Goal: Task Accomplishment & Management: Manage account settings

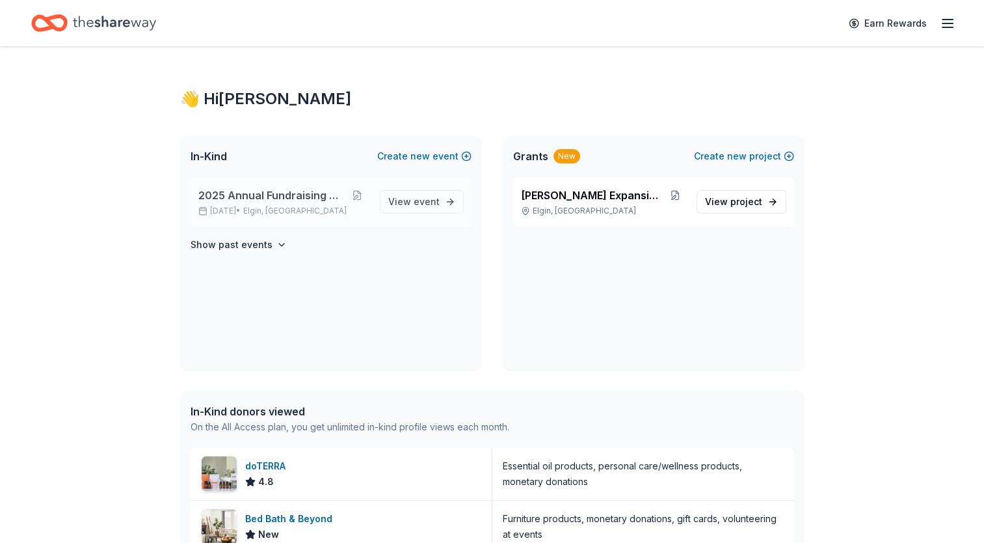
click at [268, 200] on span "2025 Annual Fundraising Gala" at bounding box center [271, 195] width 146 height 16
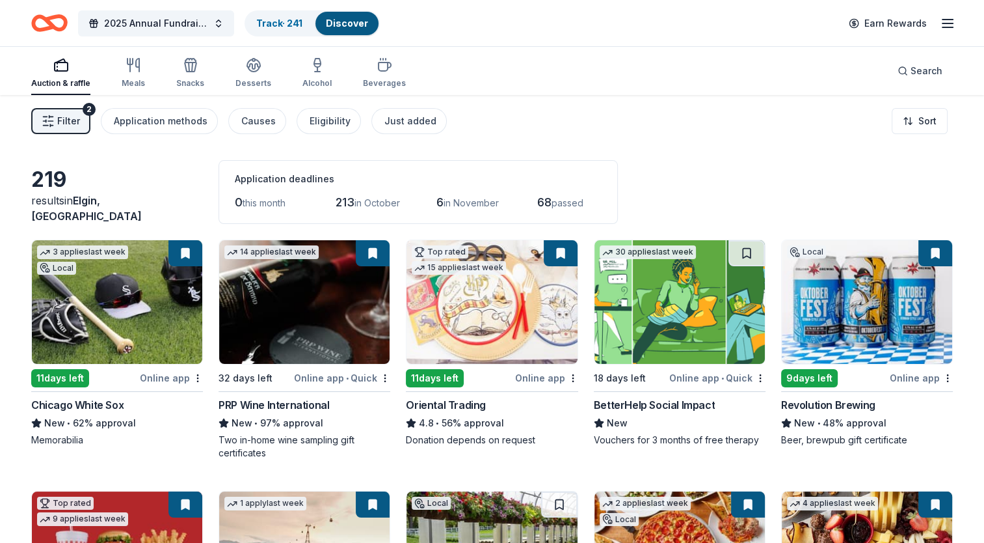
click at [57, 193] on div "219" at bounding box center [117, 180] width 172 height 26
click at [74, 105] on div "Filter 2 Application methods Causes Eligibility Just added Sort" at bounding box center [492, 121] width 984 height 52
click at [70, 114] on span "Filter" at bounding box center [68, 121] width 23 height 16
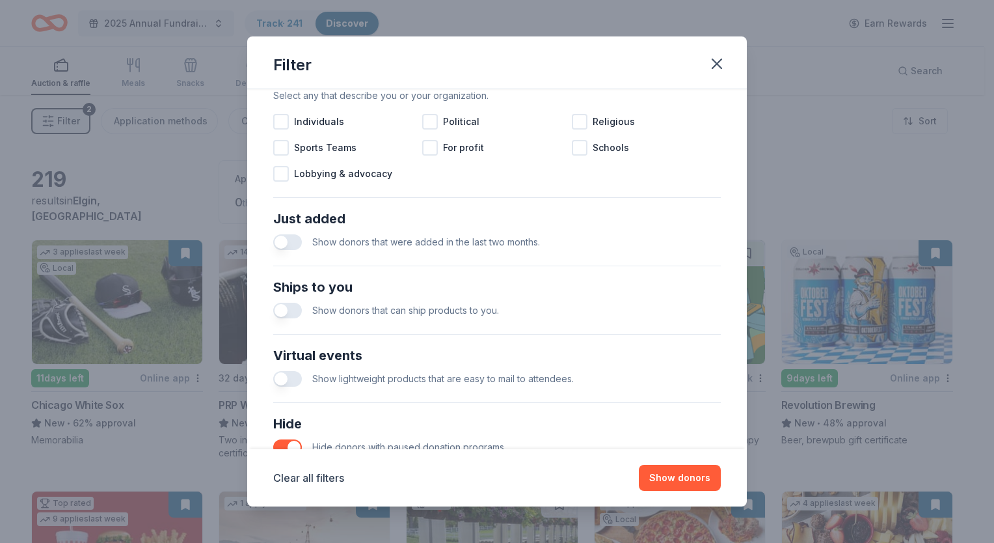
scroll to position [455, 0]
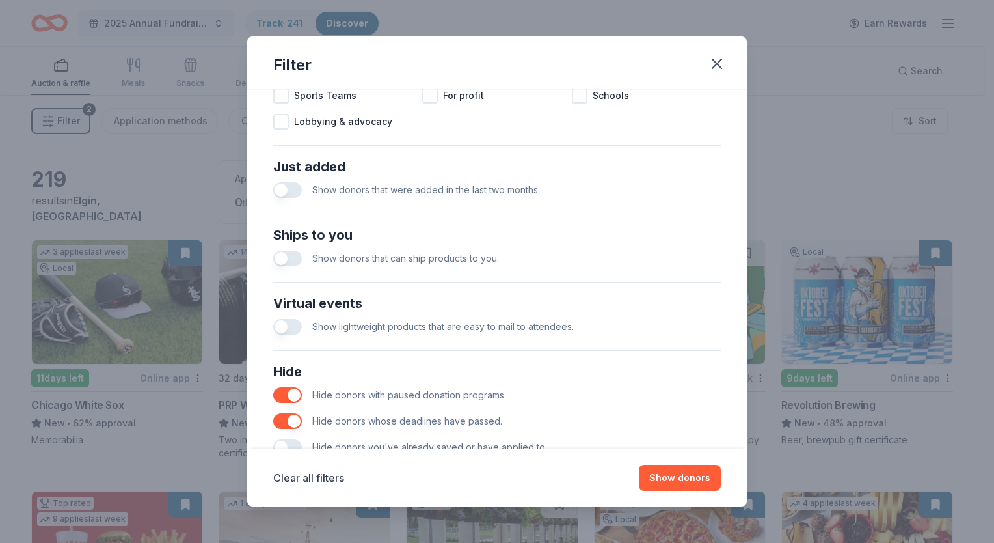
click at [284, 188] on button "button" at bounding box center [287, 190] width 29 height 16
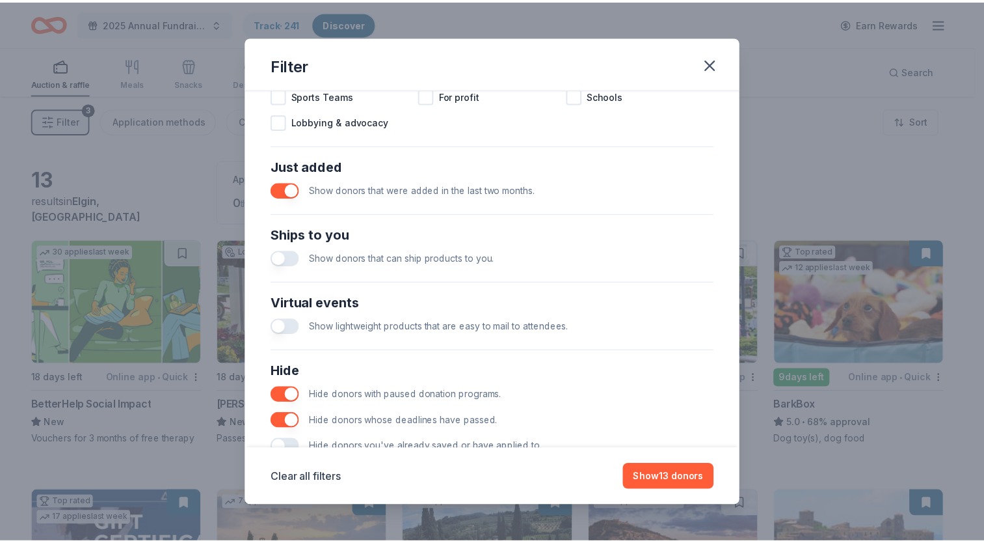
scroll to position [496, 0]
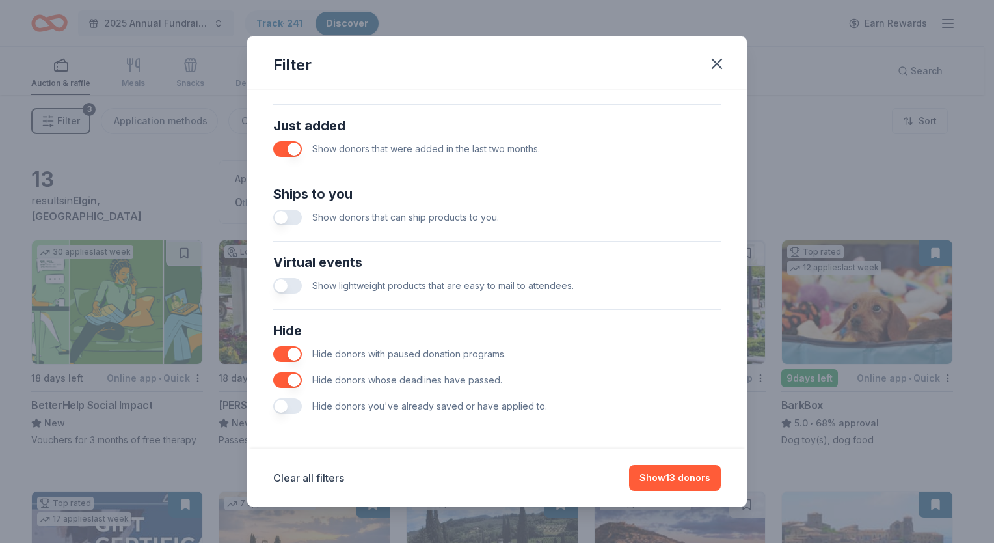
click at [280, 402] on button "button" at bounding box center [287, 406] width 29 height 16
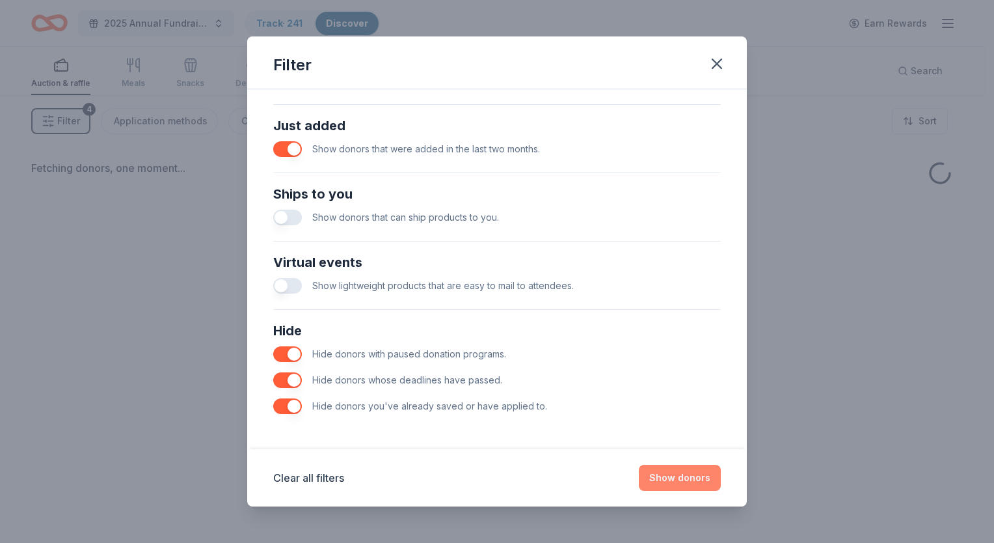
click at [654, 470] on button "Show donors" at bounding box center [680, 478] width 82 height 26
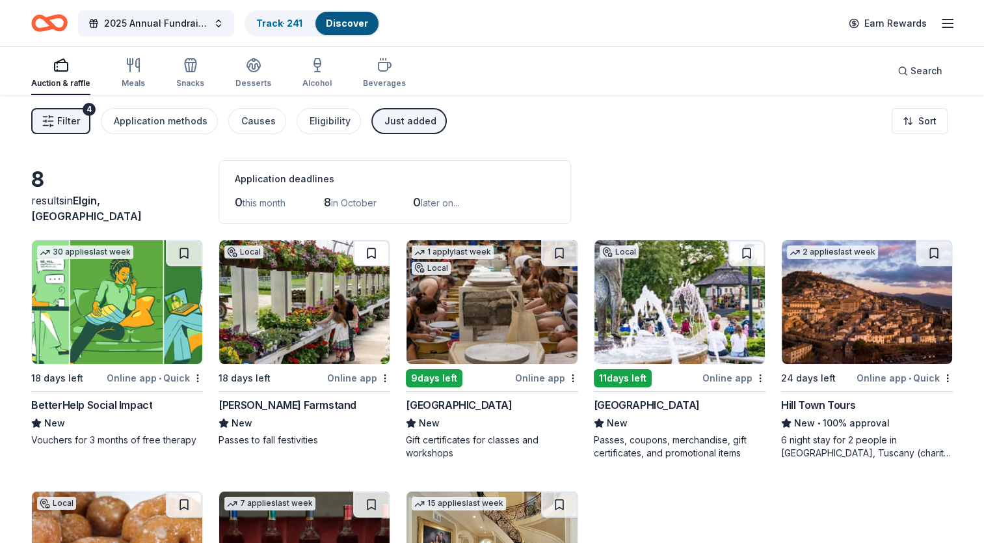
click at [374, 254] on button at bounding box center [371, 253] width 36 height 26
click at [190, 251] on button at bounding box center [184, 253] width 36 height 26
click at [554, 249] on button at bounding box center [559, 253] width 36 height 26
click at [744, 250] on button at bounding box center [747, 253] width 36 height 26
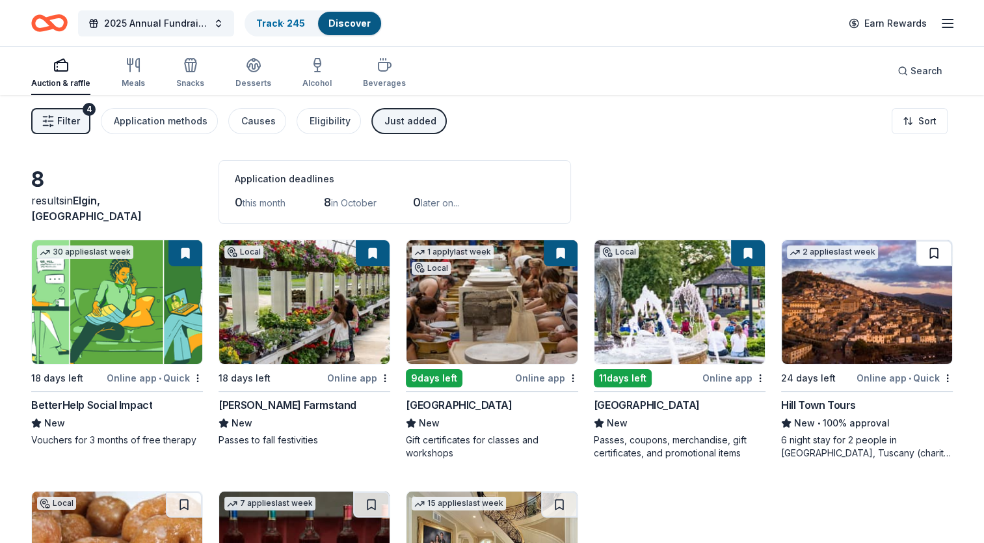
click at [925, 252] on button at bounding box center [934, 253] width 36 height 26
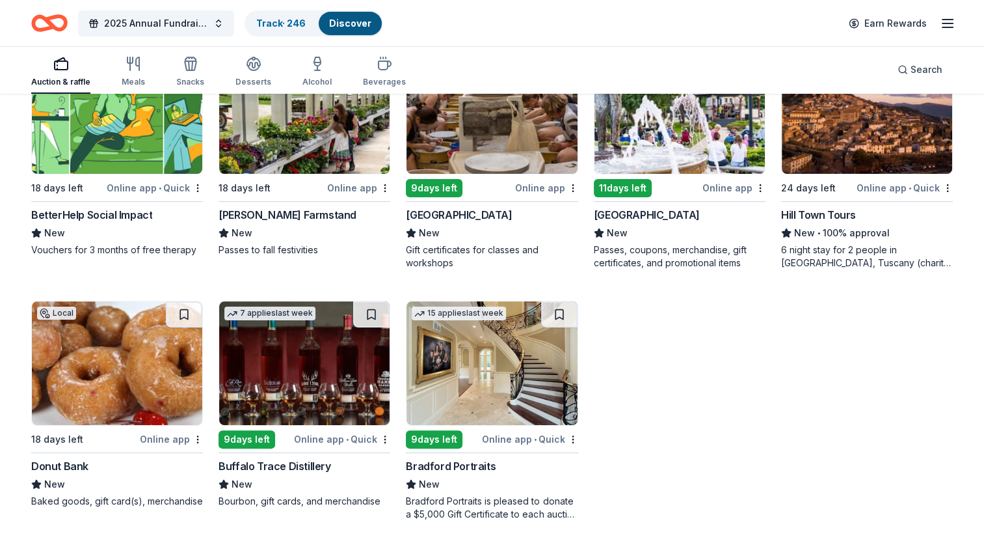
scroll to position [193, 0]
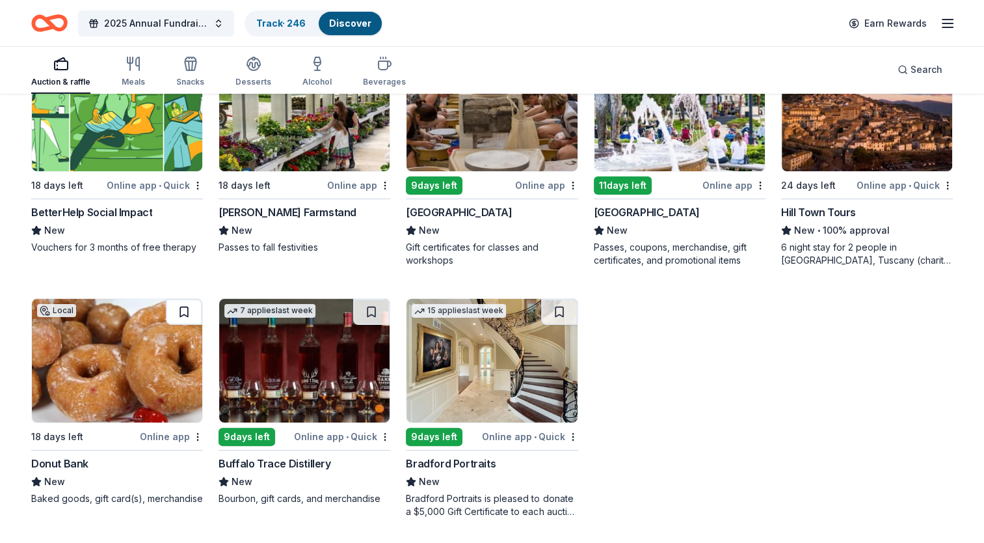
click at [185, 308] on button at bounding box center [184, 312] width 36 height 26
click at [375, 303] on button at bounding box center [371, 312] width 36 height 26
click at [565, 309] on button at bounding box center [559, 312] width 36 height 26
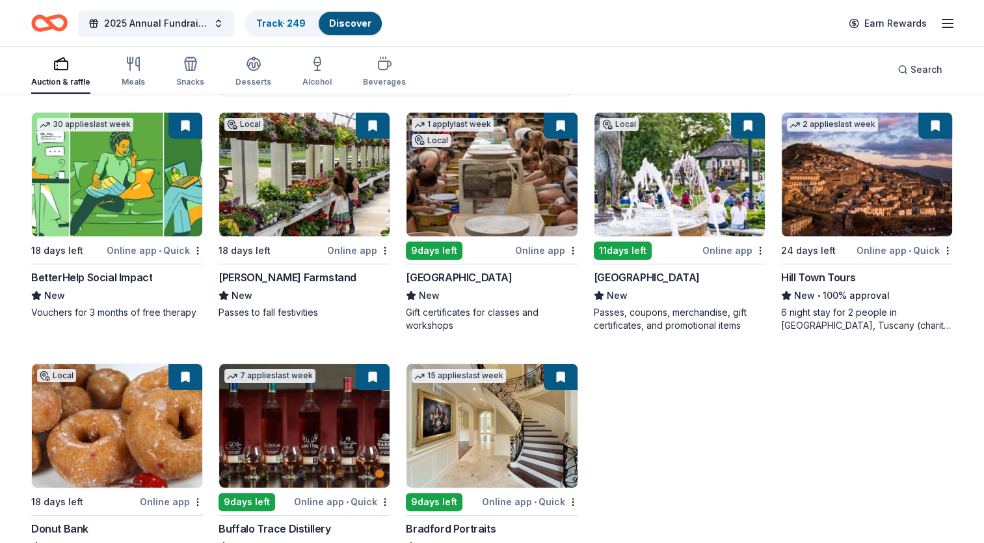
click at [260, 190] on img at bounding box center [304, 175] width 170 height 124
click at [366, 126] on button at bounding box center [373, 126] width 34 height 26
click at [374, 121] on button at bounding box center [373, 126] width 34 height 26
click at [318, 176] on img at bounding box center [304, 175] width 170 height 124
click at [478, 201] on img at bounding box center [492, 175] width 170 height 124
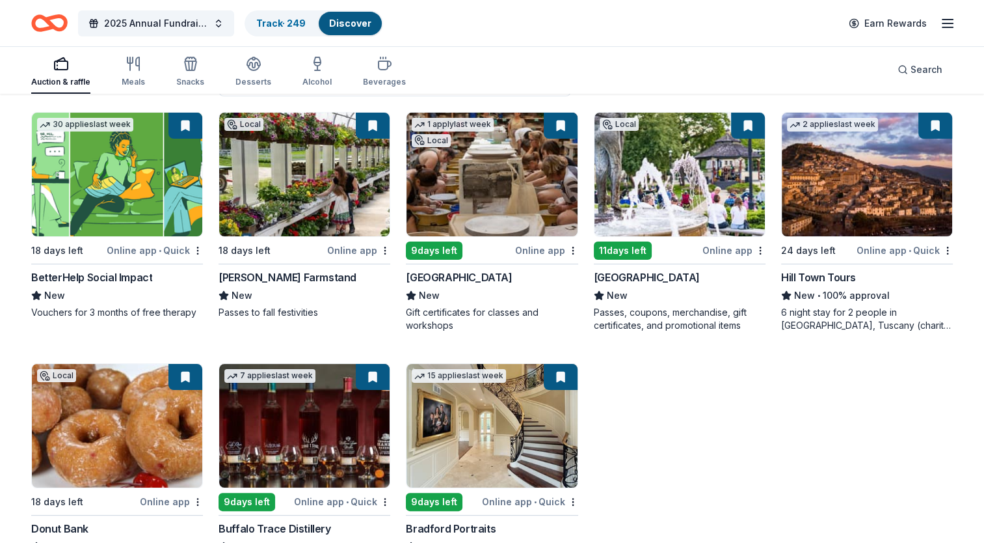
click at [695, 172] on img at bounding box center [680, 175] width 170 height 124
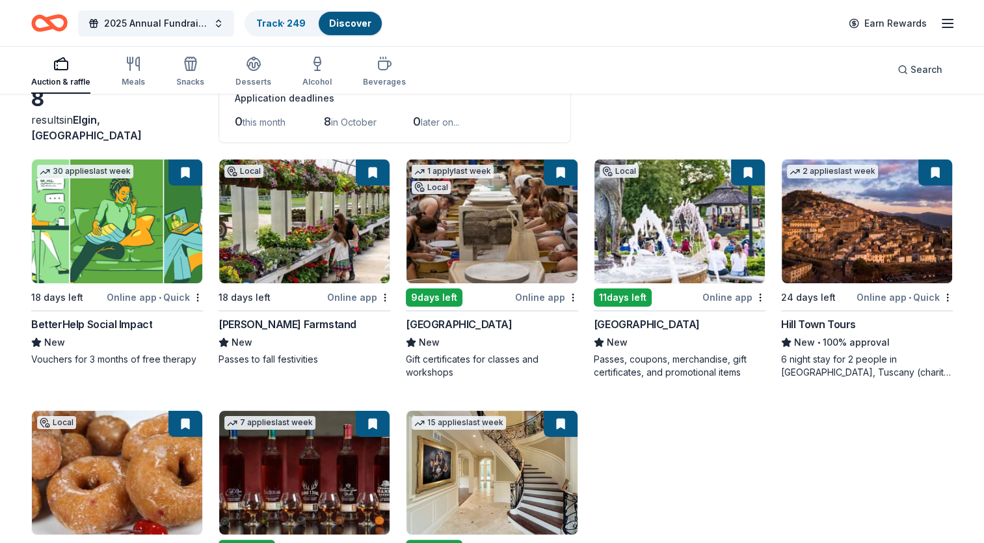
scroll to position [0, 0]
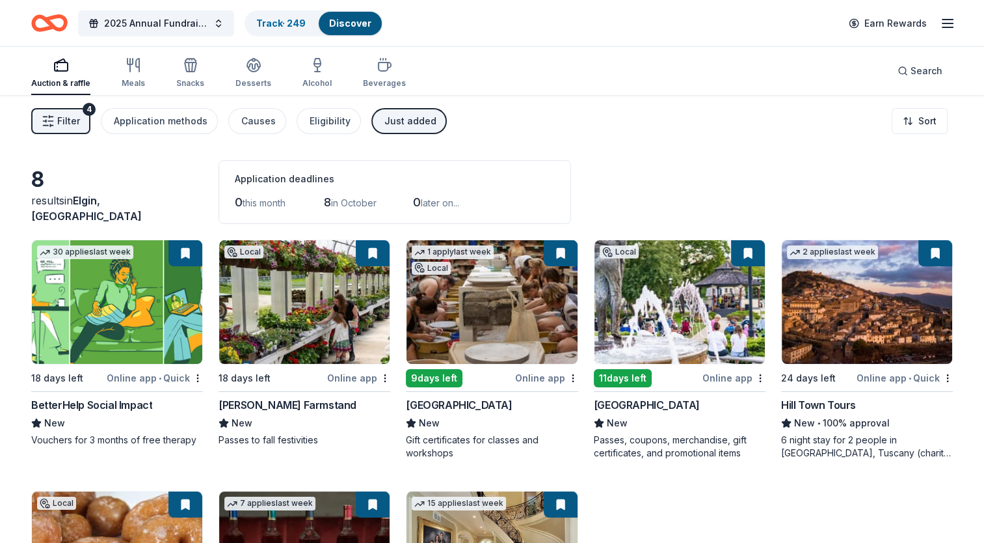
click at [57, 74] on div "Auction & raffle" at bounding box center [60, 72] width 59 height 31
click at [293, 18] on link "Track · 249" at bounding box center [280, 23] width 49 height 11
click at [291, 20] on link "Track · 249" at bounding box center [280, 23] width 49 height 11
click at [289, 28] on div "Track · 249" at bounding box center [281, 23] width 70 height 23
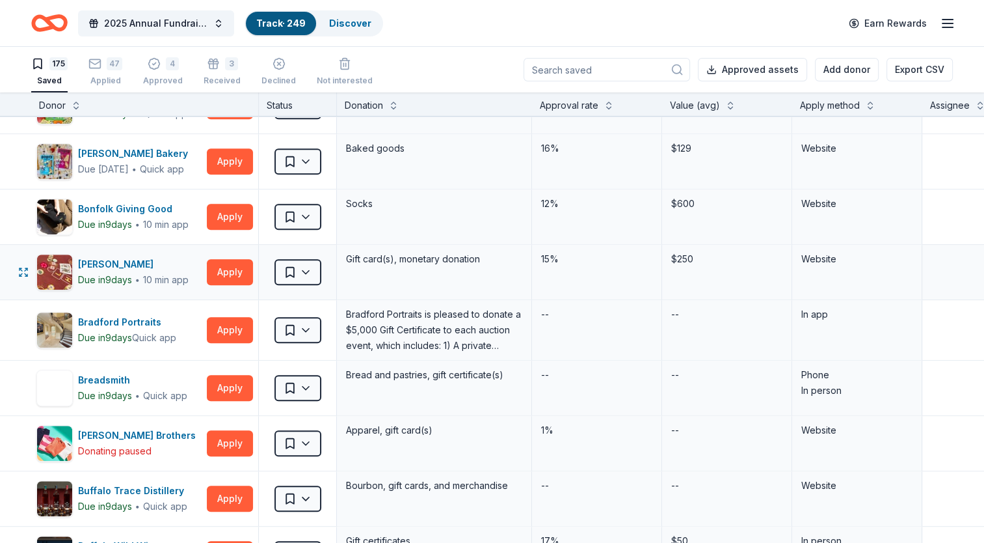
scroll to position [1106, 0]
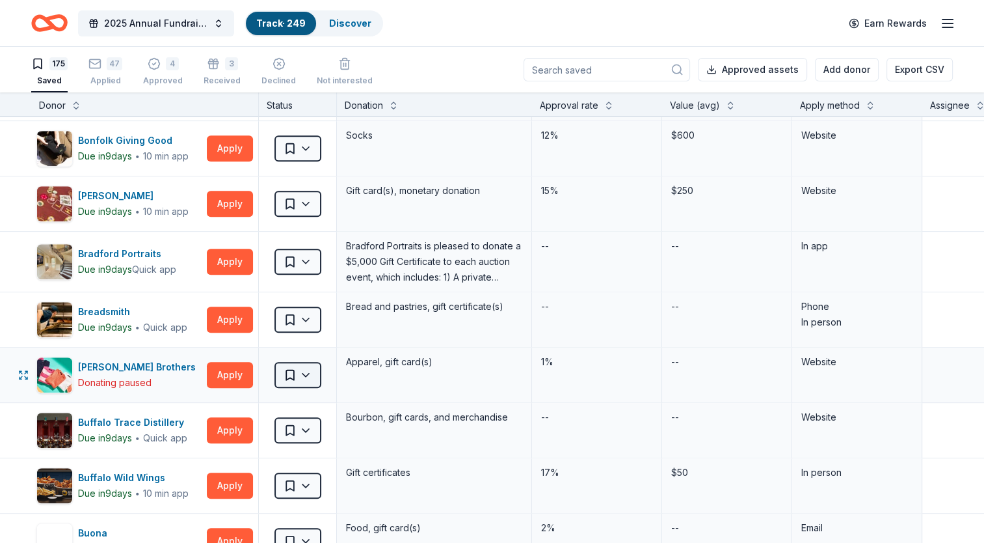
click at [307, 372] on html "2025 Annual Fundraising Gala Track · 249 Discover Earn Rewards 175 Saved 47 App…" at bounding box center [492, 271] width 984 height 543
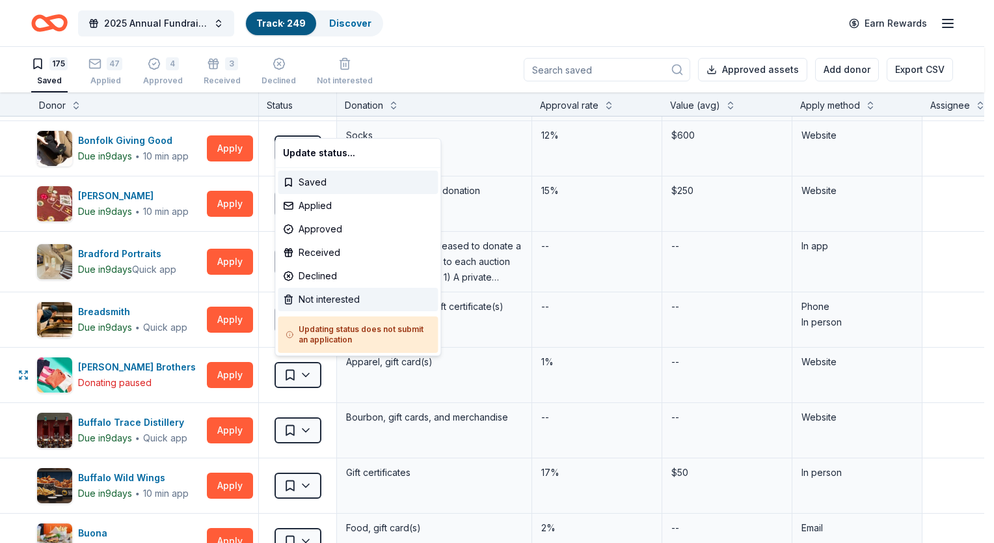
click at [332, 299] on div "Not interested" at bounding box center [358, 299] width 160 height 23
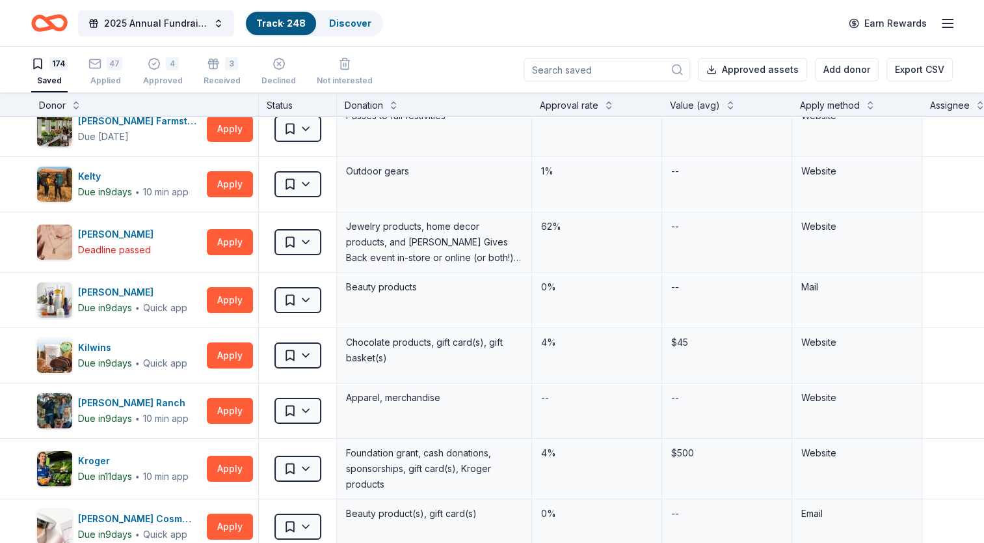
scroll to position [4294, 0]
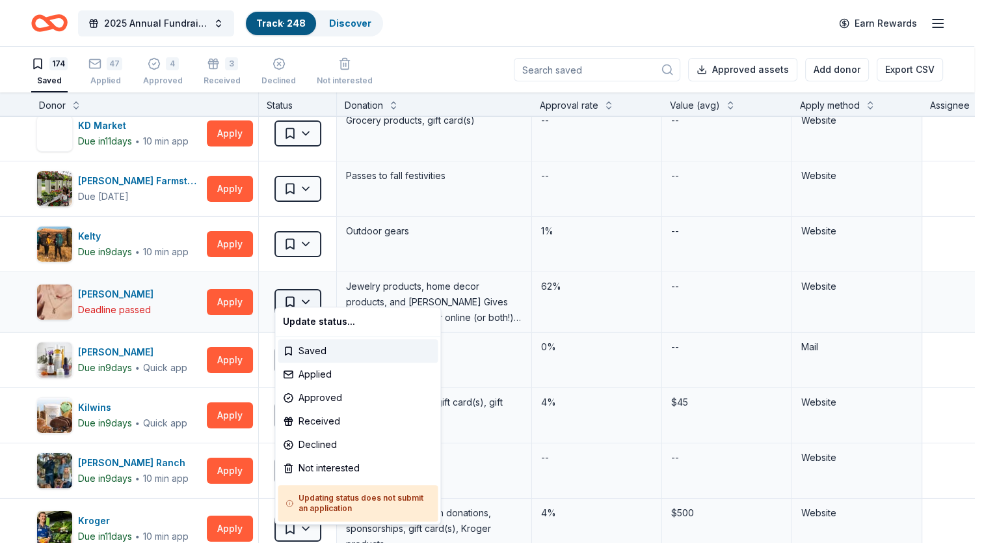
click at [301, 290] on html "2025 Annual Fundraising Gala Track · 248 Discover Earn Rewards 174 Saved 47 App…" at bounding box center [492, 271] width 984 height 543
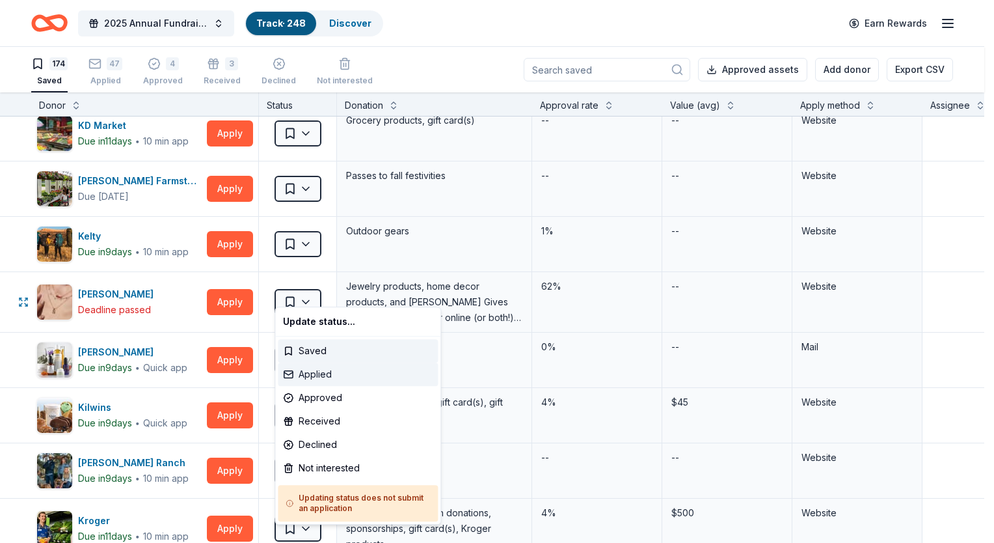
click at [323, 373] on div "Applied" at bounding box center [358, 373] width 160 height 23
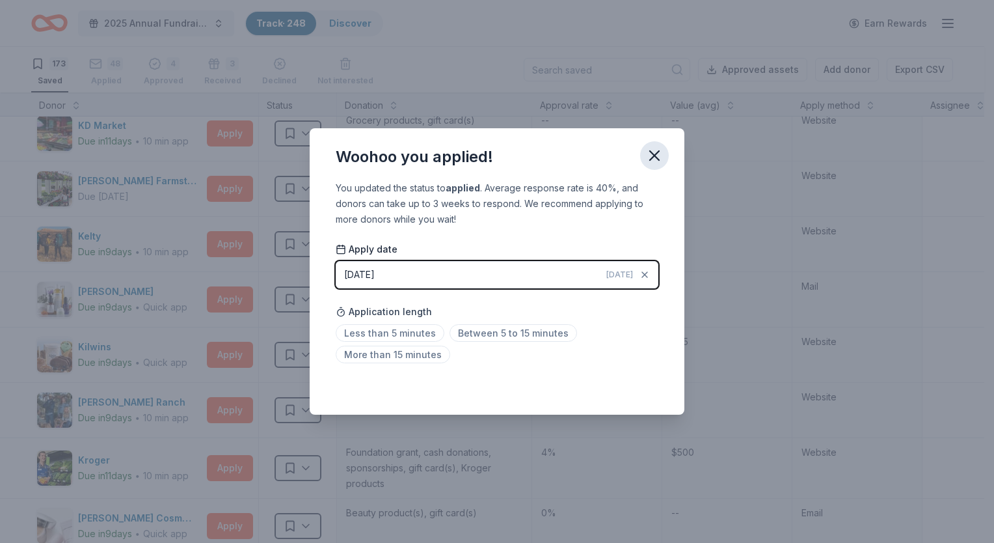
click at [660, 155] on icon "button" at bounding box center [654, 155] width 18 height 18
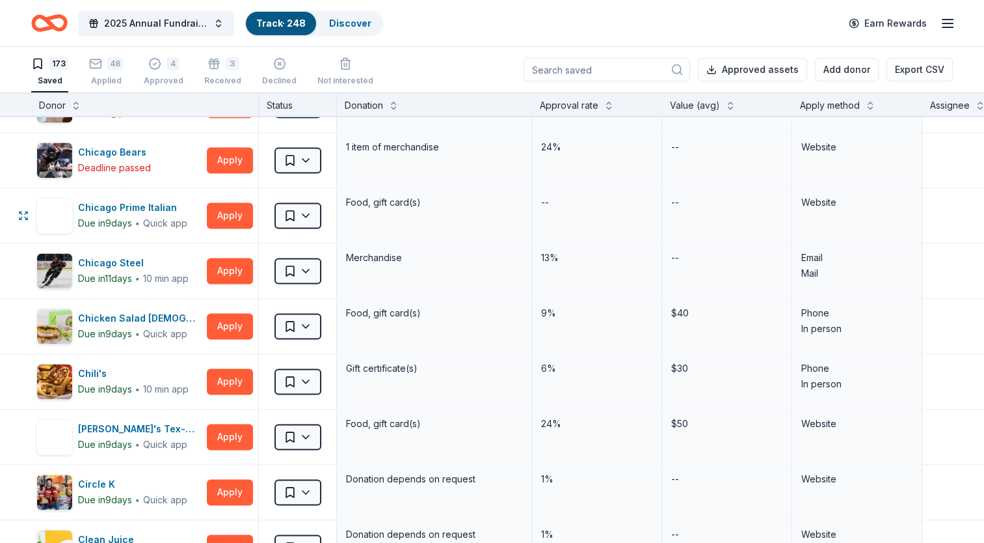
scroll to position [1952, 0]
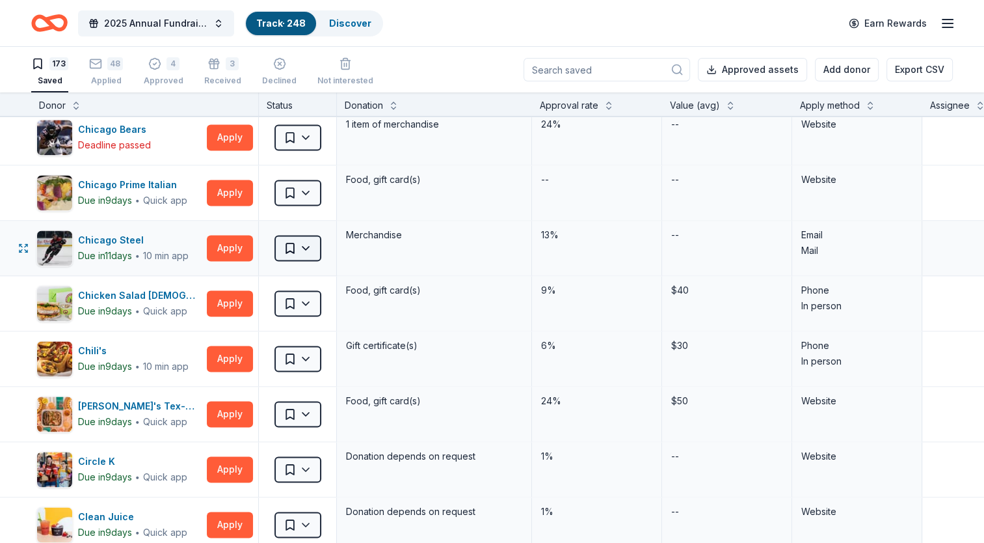
click at [302, 241] on html "2025 Annual Fundraising Gala Track · 248 Discover Earn Rewards 173 Saved 48 App…" at bounding box center [492, 271] width 984 height 543
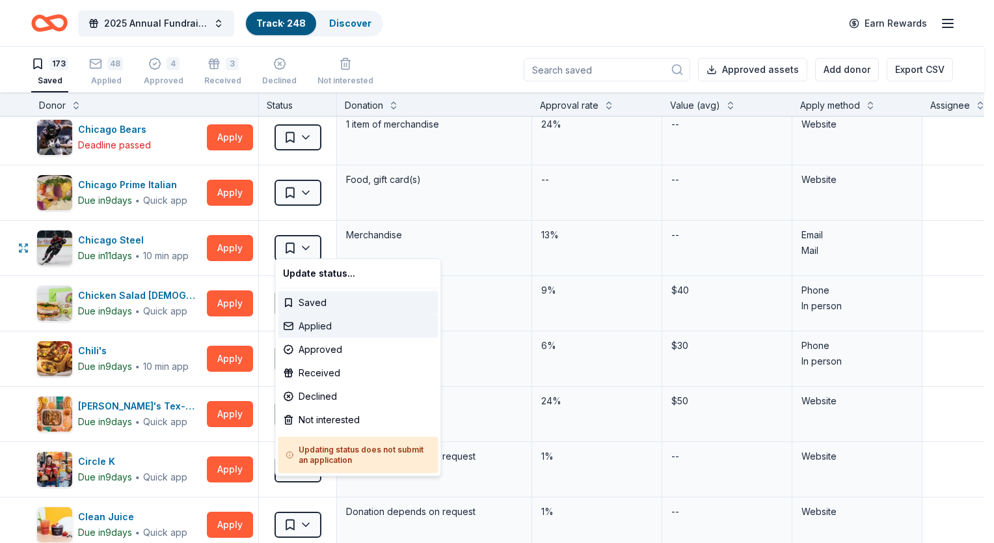
click at [317, 320] on div "Applied" at bounding box center [358, 325] width 160 height 23
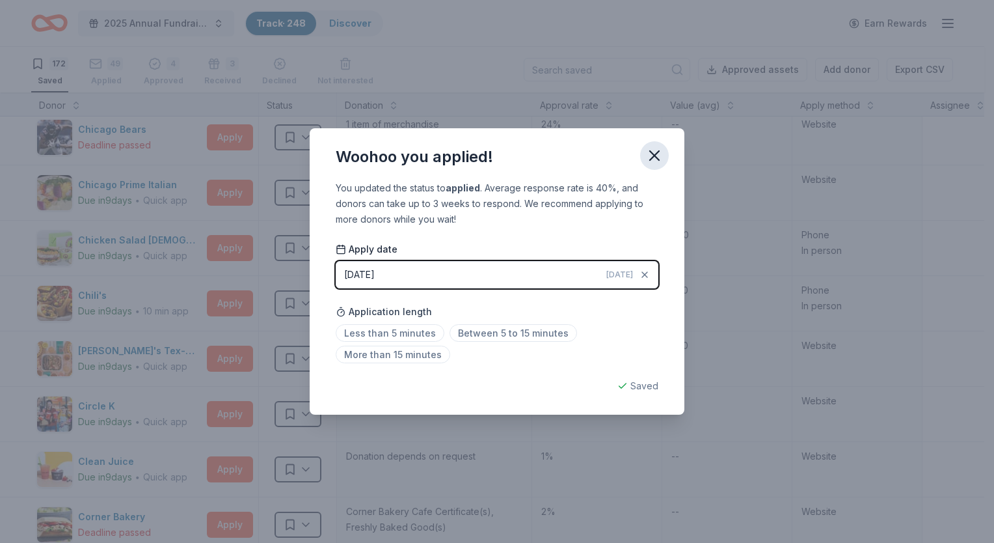
click at [654, 155] on icon "button" at bounding box center [654, 155] width 9 height 9
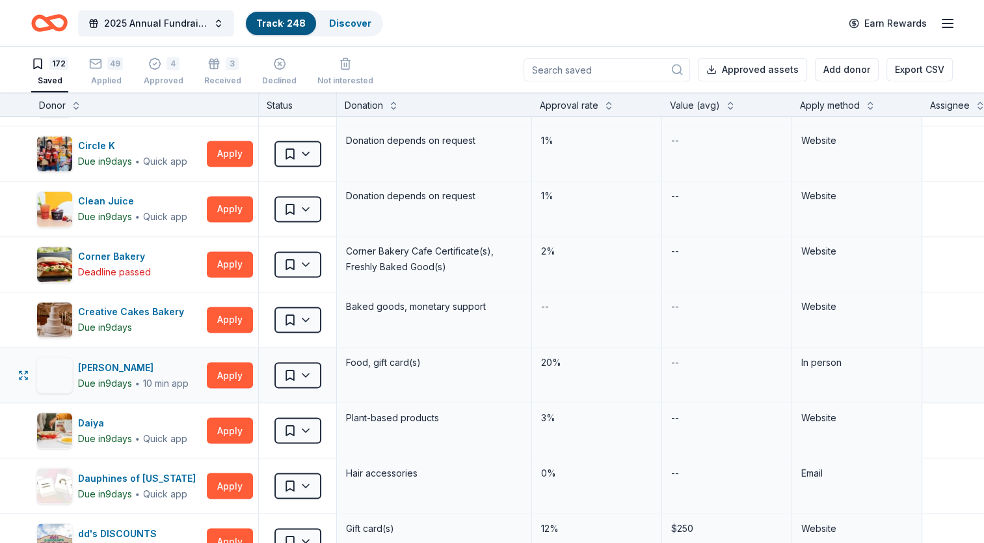
scroll to position [2277, 0]
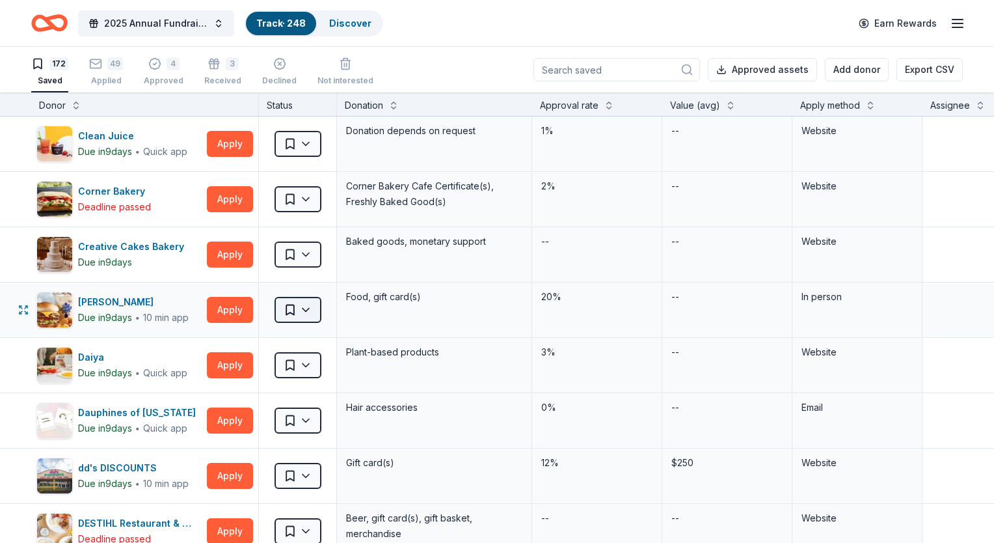
click at [304, 301] on html "2025 Annual Fundraising Gala Track · 248 Discover Earn Rewards 172 Saved 49 App…" at bounding box center [497, 271] width 994 height 543
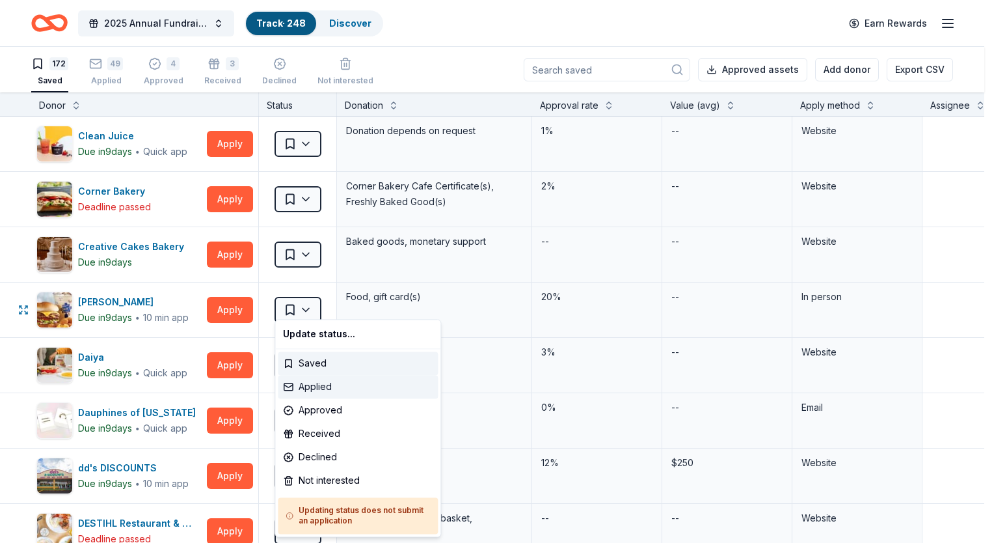
click at [320, 386] on div "Applied" at bounding box center [358, 386] width 160 height 23
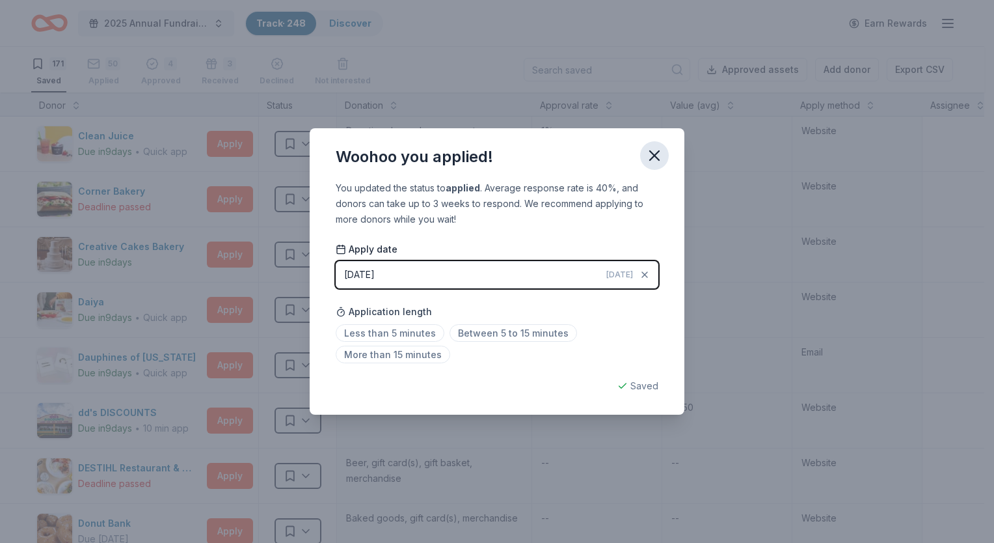
click at [653, 157] on icon "button" at bounding box center [654, 155] width 18 height 18
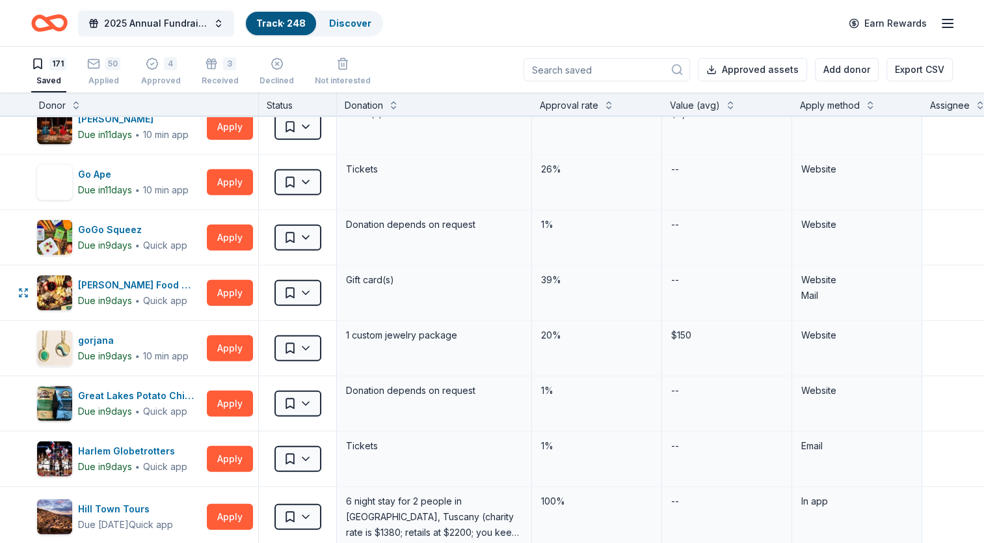
scroll to position [3383, 0]
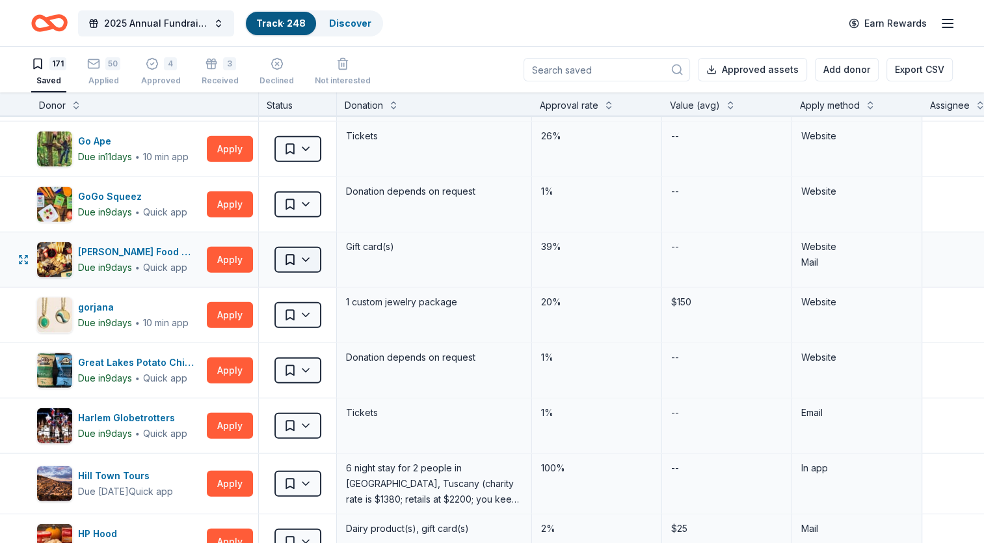
click at [309, 250] on html "2025 Annual Fundraising Gala Track · 248 Discover Earn Rewards 171 Saved 50 App…" at bounding box center [492, 271] width 984 height 543
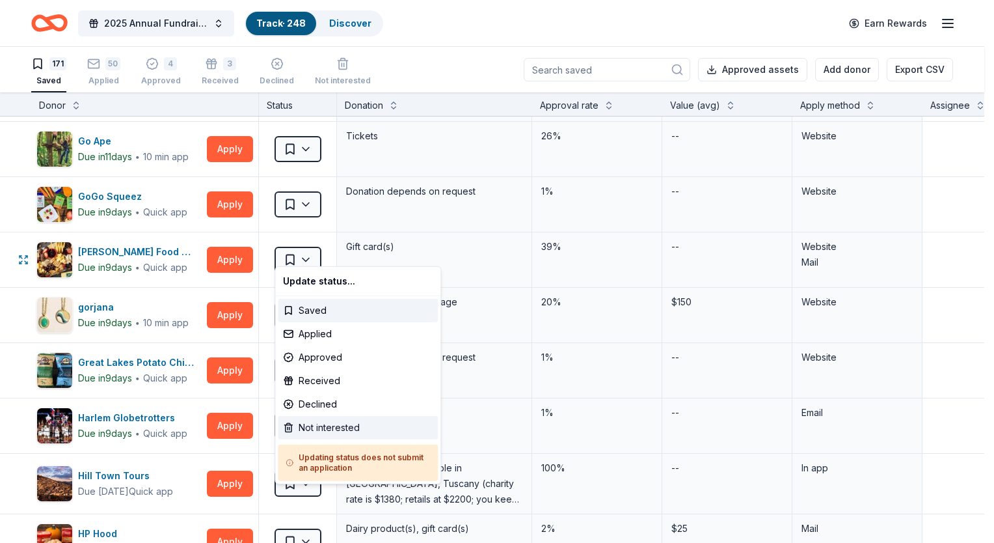
click at [331, 422] on div "Not interested" at bounding box center [358, 427] width 160 height 23
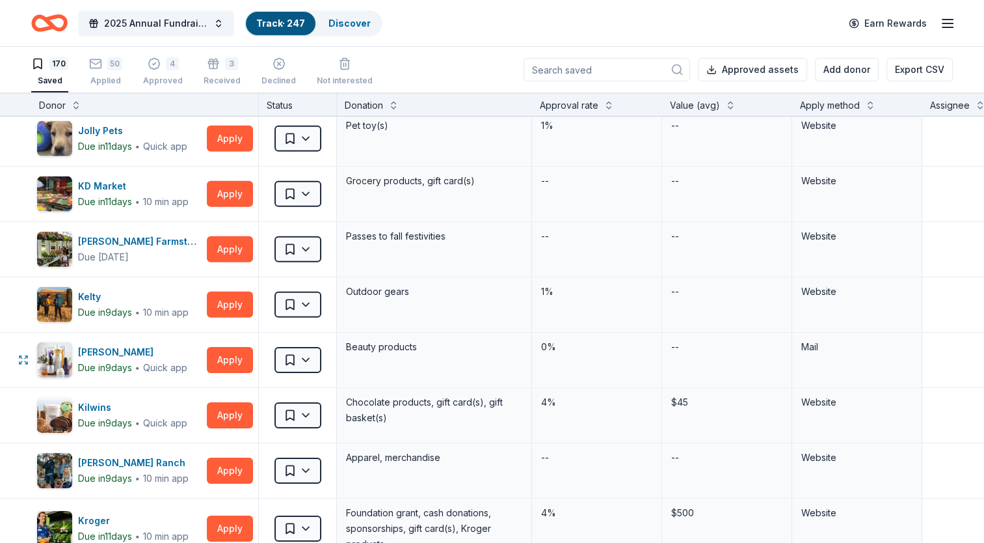
scroll to position [4099, 0]
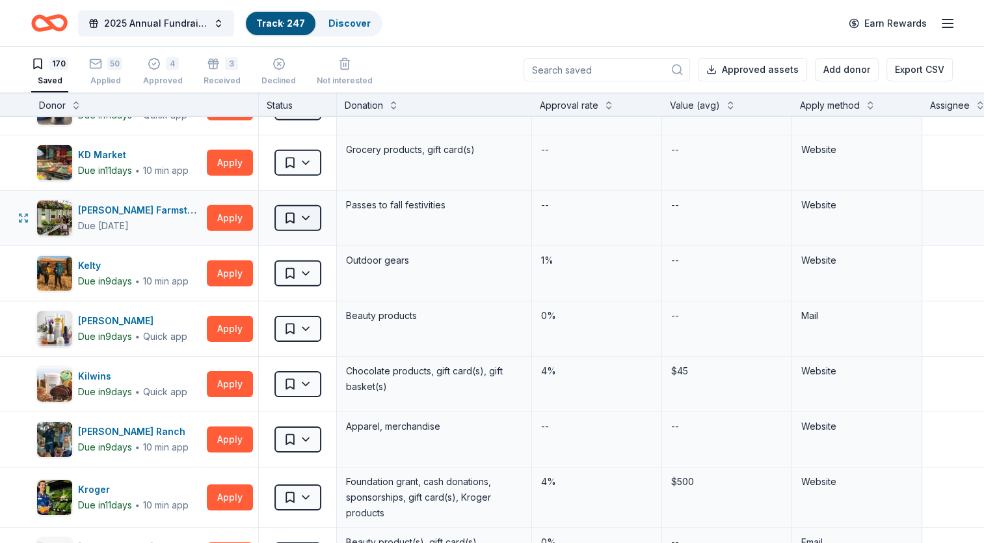
click at [306, 208] on html "2025 Annual Fundraising Gala Track · 247 Discover Earn Rewards 170 Saved 50 App…" at bounding box center [492, 271] width 984 height 543
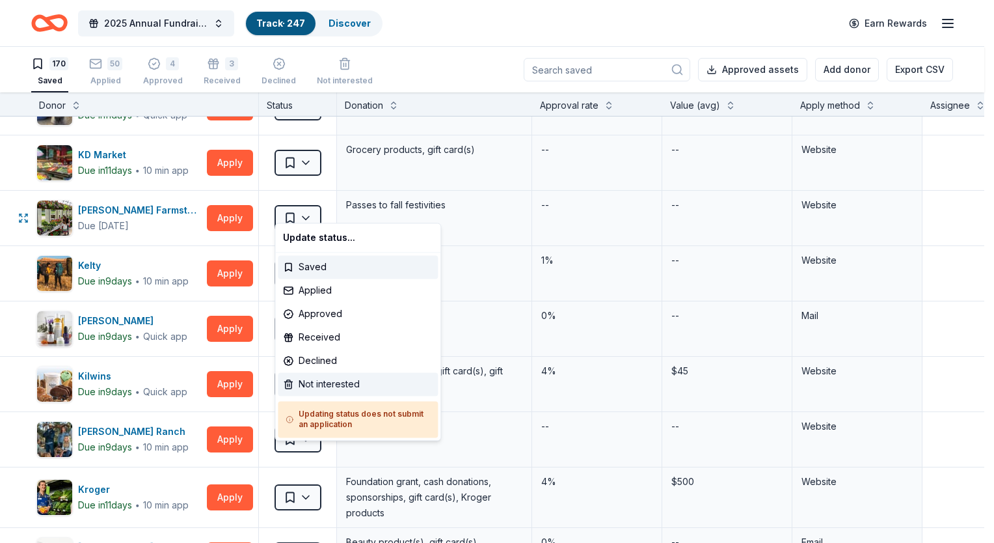
click at [338, 378] on div "Not interested" at bounding box center [358, 383] width 160 height 23
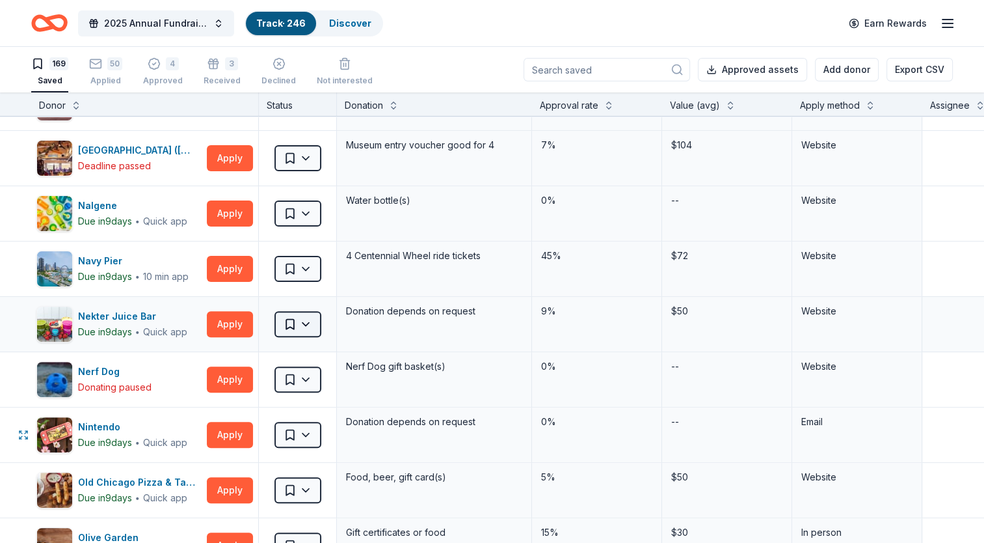
scroll to position [5400, 0]
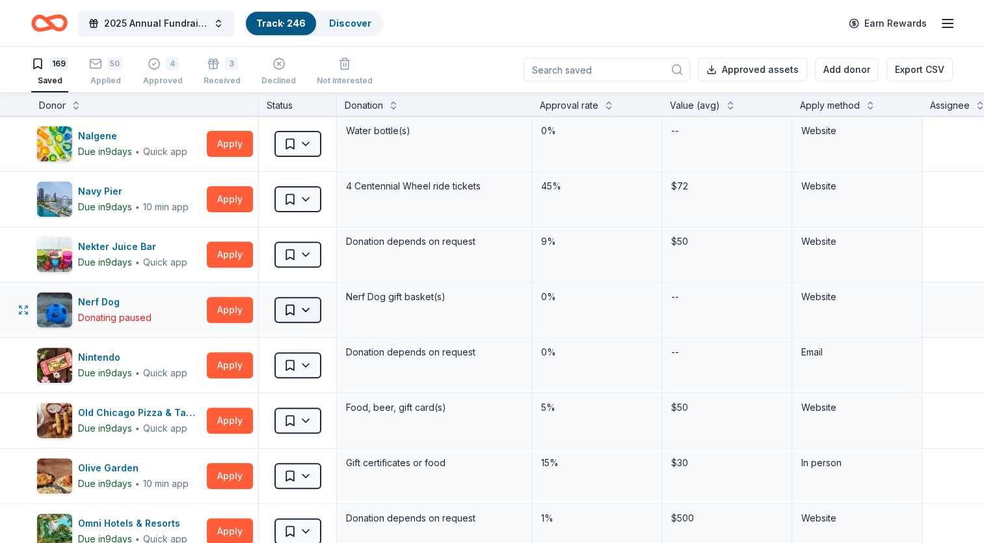
click at [303, 300] on html "2025 Annual Fundraising Gala Track · 246 Discover Earn Rewards 169 Saved 50 App…" at bounding box center [492, 271] width 984 height 543
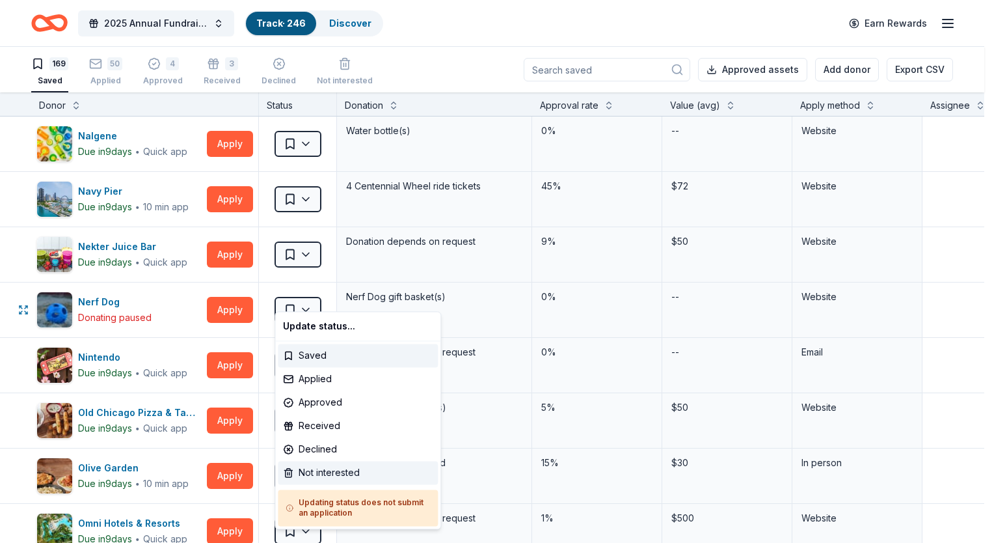
click at [327, 468] on div "Not interested" at bounding box center [358, 472] width 160 height 23
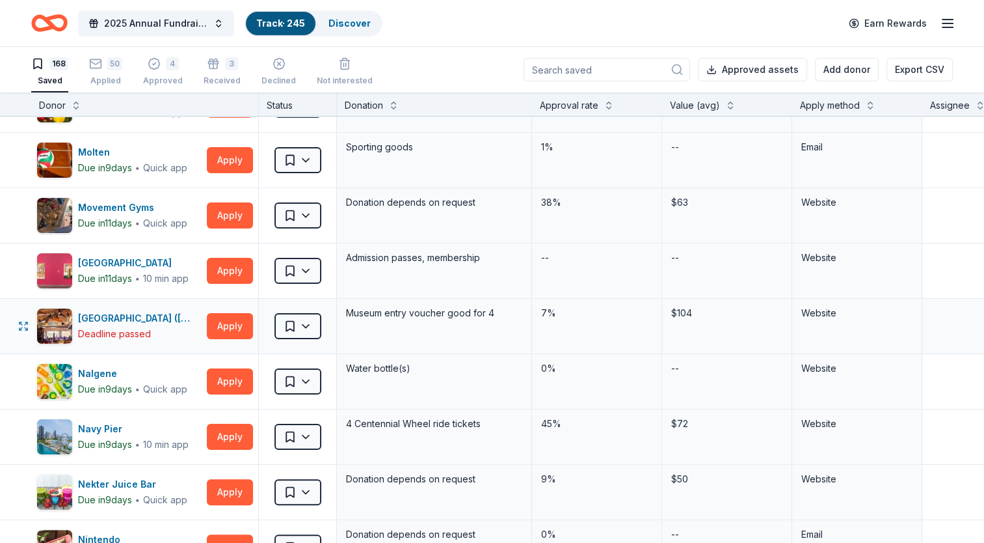
scroll to position [5140, 0]
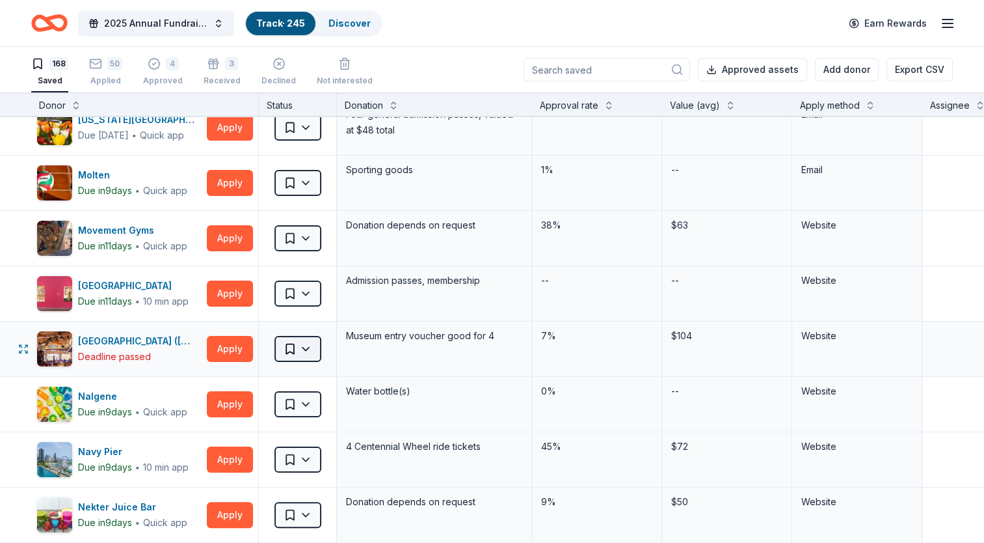
click at [299, 334] on html "2025 Annual Fundraising Gala Track · 245 Discover Earn Rewards 168 Saved 50 App…" at bounding box center [492, 271] width 984 height 543
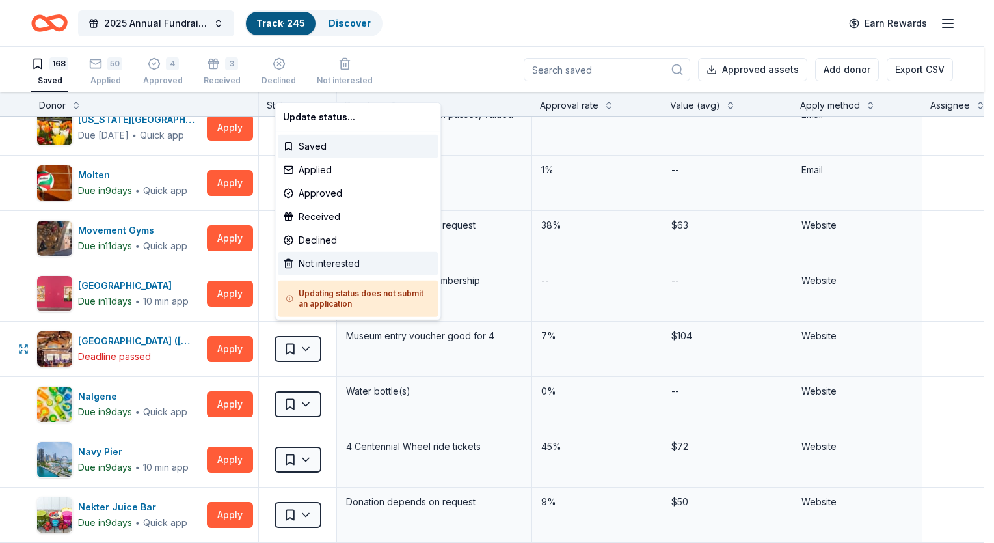
click at [328, 262] on div "Not interested" at bounding box center [358, 263] width 160 height 23
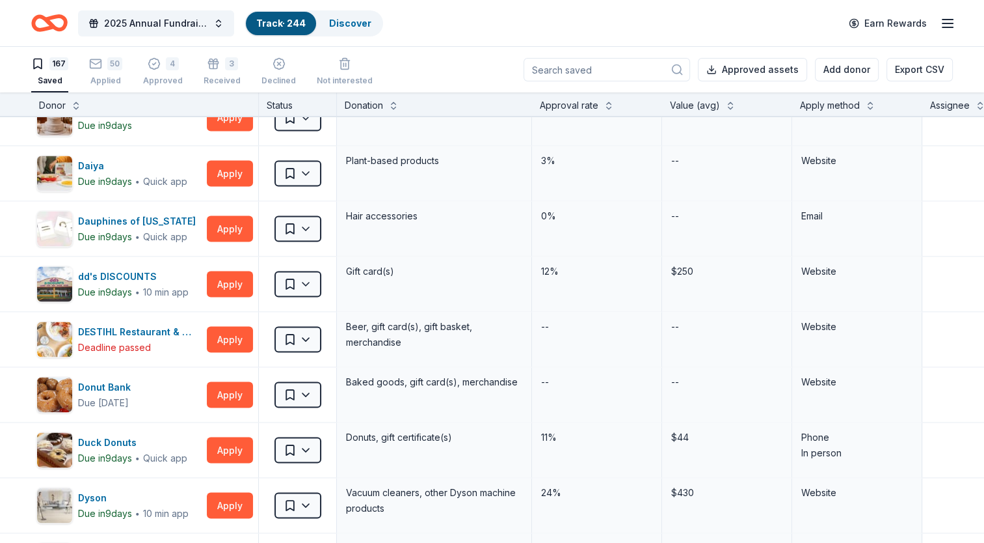
scroll to position [2407, 0]
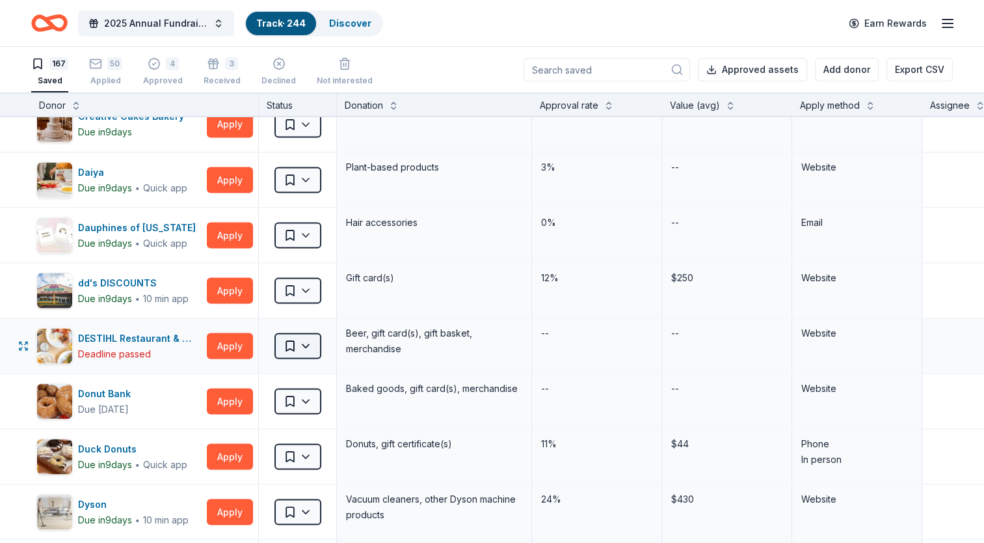
click at [300, 337] on html "2025 Annual Fundraising Gala Track · 244 Discover Earn Rewards 167 Saved 50 App…" at bounding box center [492, 271] width 984 height 543
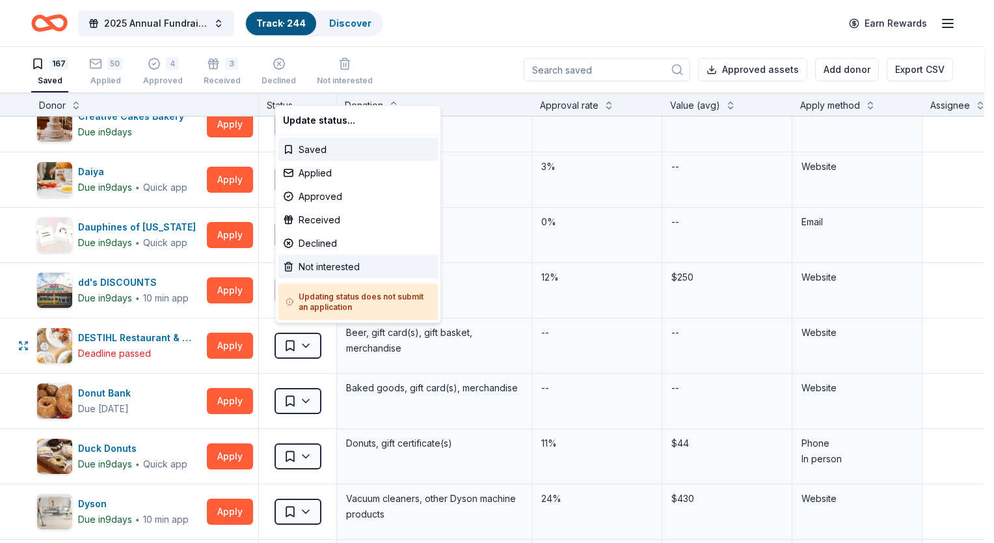
click at [329, 275] on div "Not interested" at bounding box center [358, 266] width 160 height 23
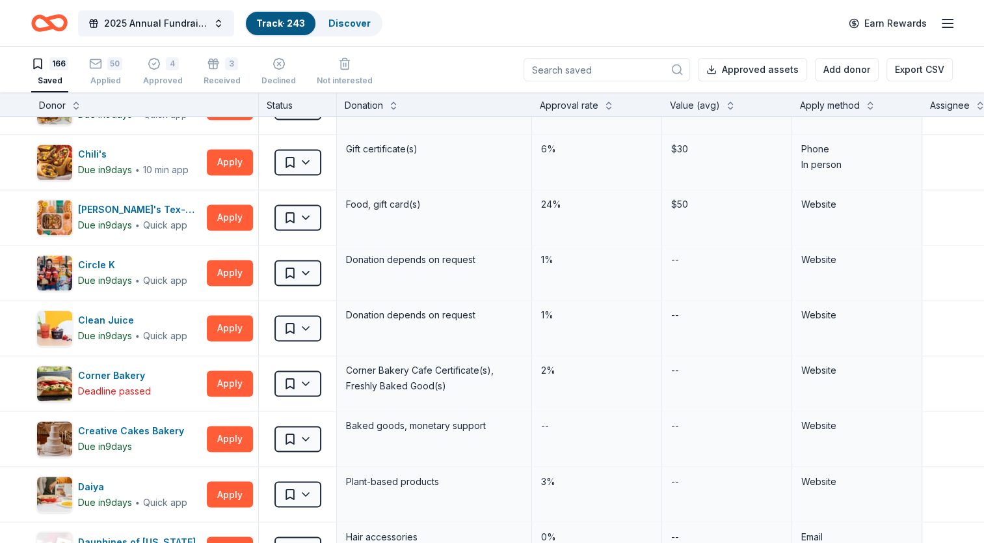
scroll to position [2082, 0]
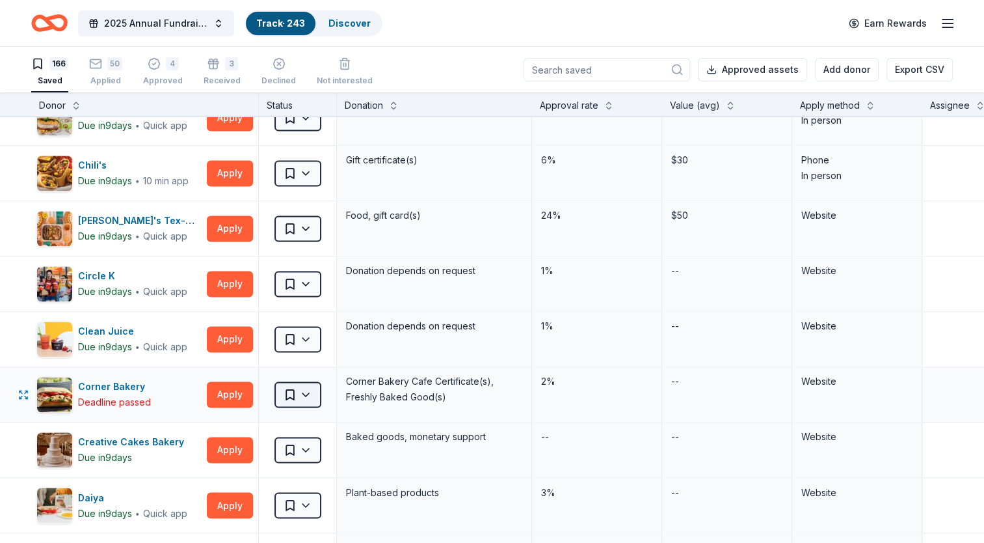
click at [308, 381] on html "2025 Annual Fundraising Gala Track · 243 Discover Earn Rewards 166 Saved 50 App…" at bounding box center [492, 271] width 984 height 543
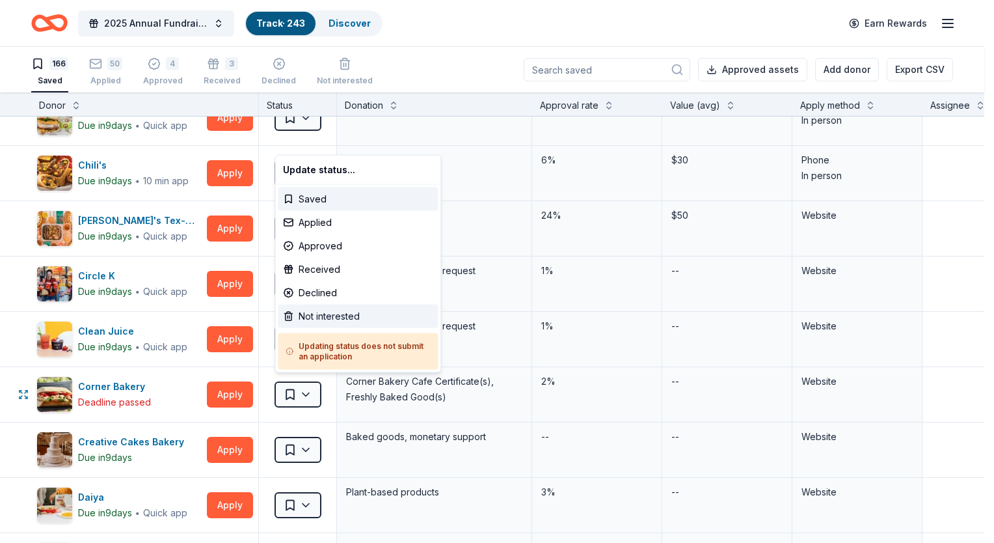
drag, startPoint x: 319, startPoint y: 297, endPoint x: 326, endPoint y: 314, distance: 18.1
click at [326, 314] on div "Update status... Saved Applied Approved Received Declined Not interested Updati…" at bounding box center [358, 264] width 167 height 218
click at [326, 314] on div "Not interested" at bounding box center [358, 315] width 160 height 23
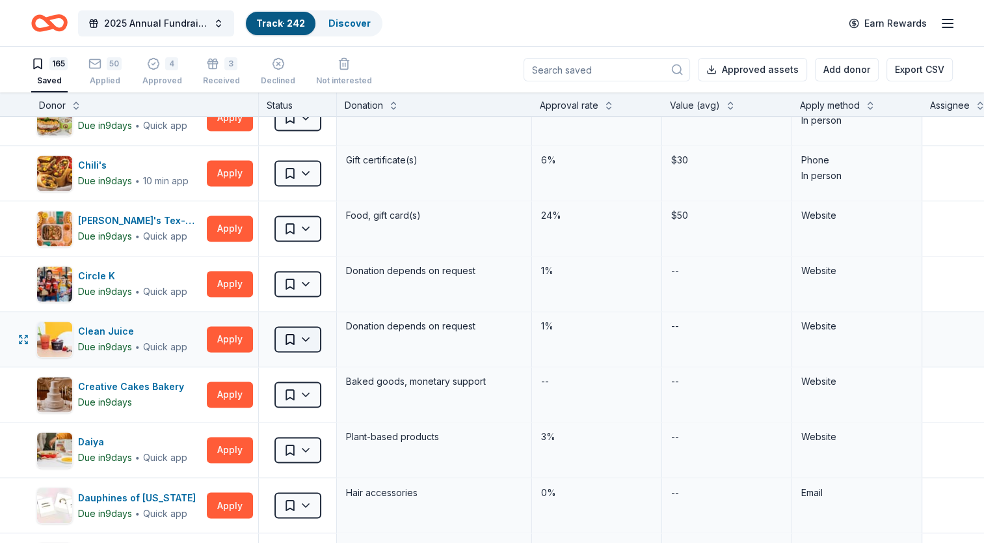
scroll to position [1692, 0]
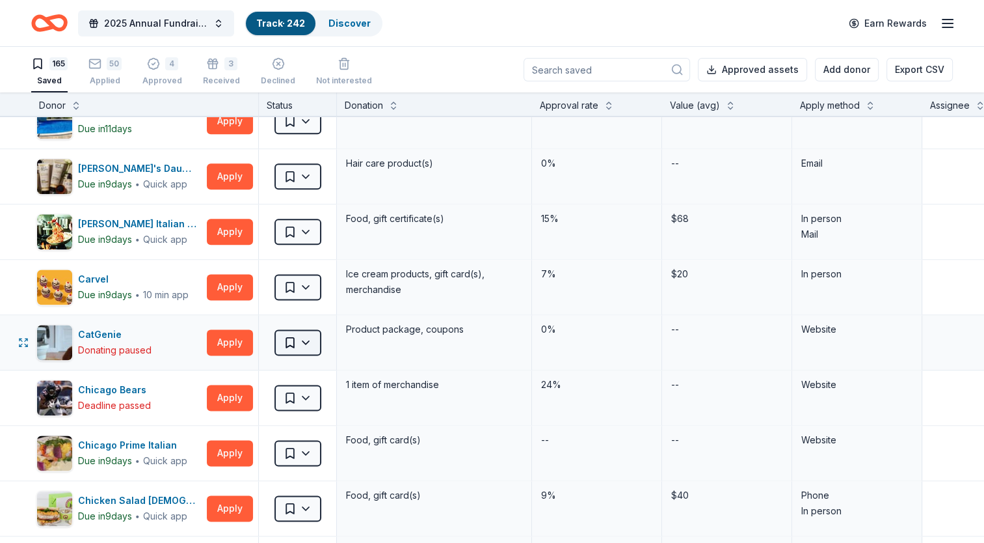
click at [306, 331] on html "2025 Annual Fundraising Gala Track · 242 Discover Earn Rewards 165 Saved 50 App…" at bounding box center [492, 271] width 984 height 543
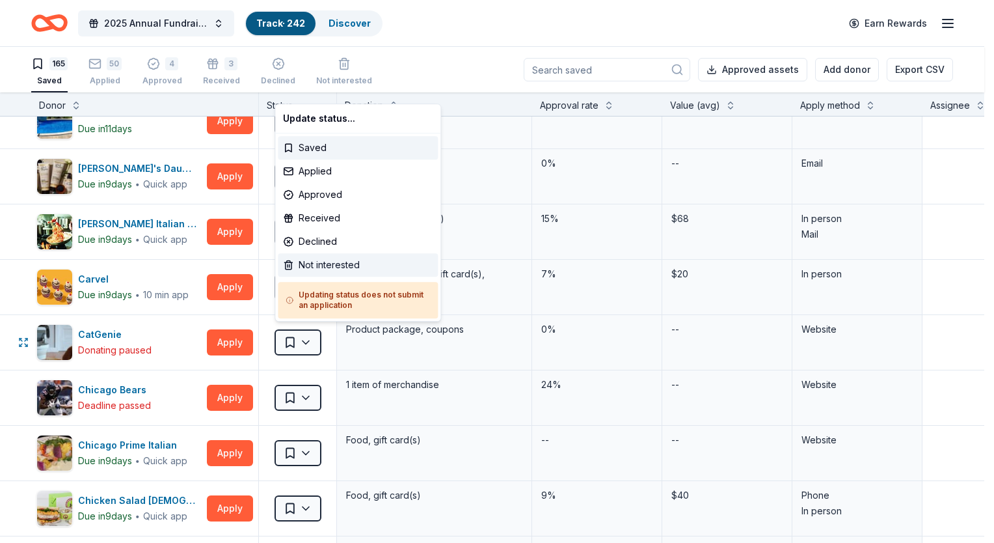
click at [317, 269] on div "Not interested" at bounding box center [358, 264] width 160 height 23
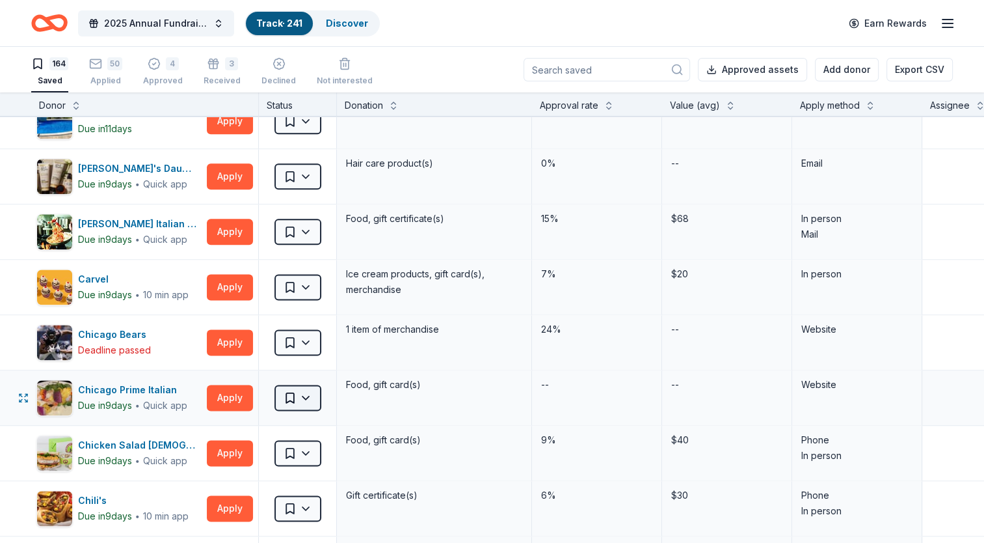
click at [305, 388] on html "2025 Annual Fundraising Gala Track · 241 Discover Earn Rewards 164 Saved 50 App…" at bounding box center [492, 271] width 984 height 543
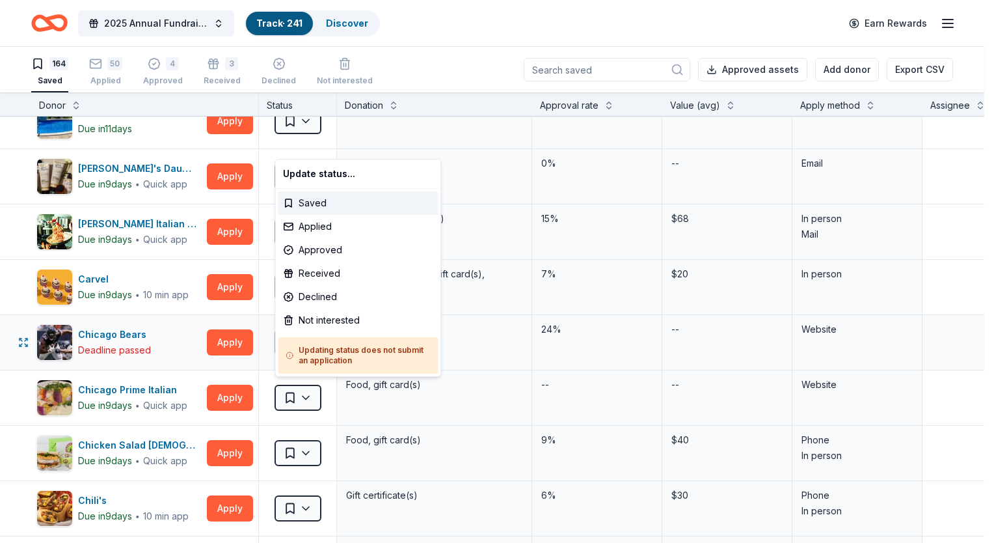
drag, startPoint x: 448, startPoint y: 340, endPoint x: 437, endPoint y: 341, distance: 11.1
click at [448, 340] on html "2025 Annual Fundraising Gala Track · 241 Discover Earn Rewards 164 Saved 50 App…" at bounding box center [497, 271] width 994 height 543
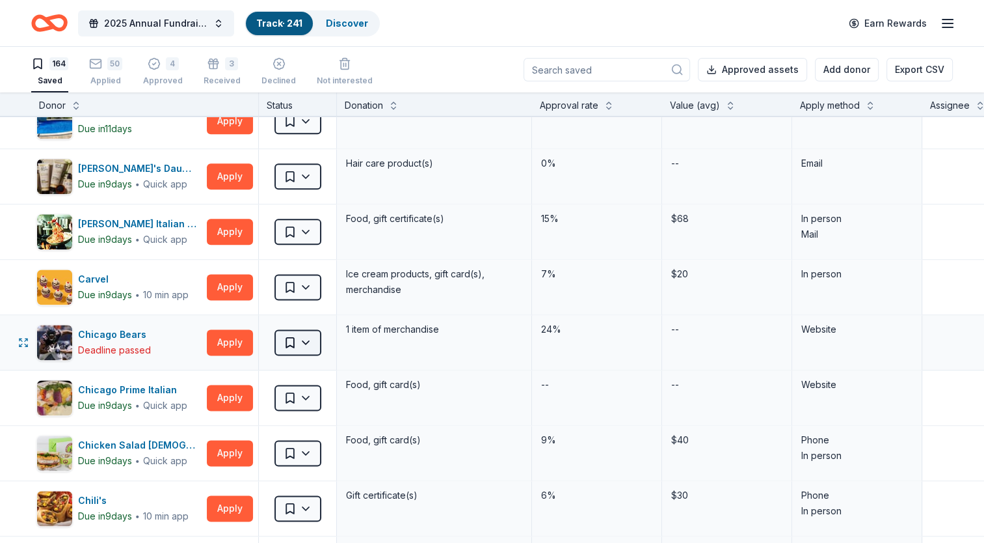
click at [309, 341] on html "2025 Annual Fundraising Gala Track · 241 Discover Earn Rewards 164 Saved 50 App…" at bounding box center [492, 271] width 984 height 543
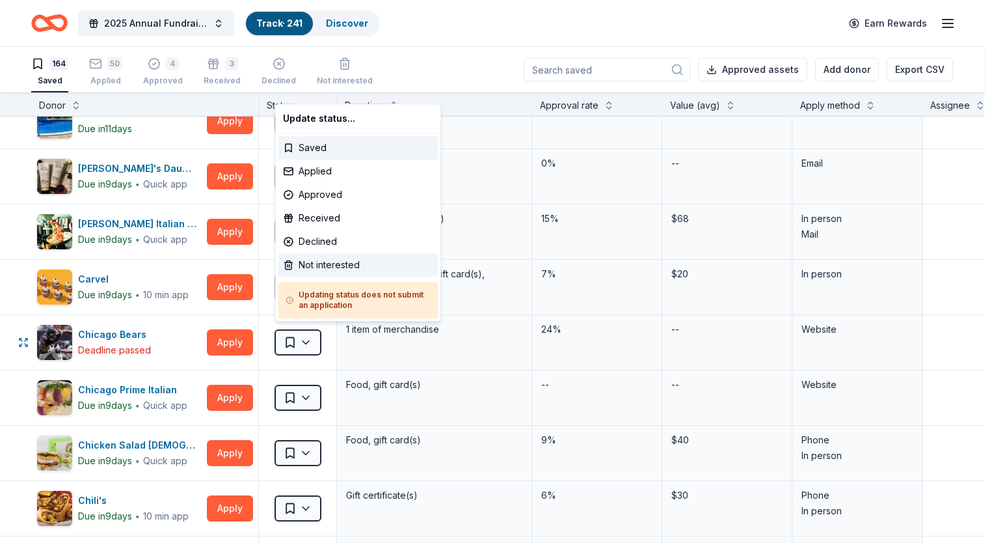
click at [330, 260] on div "Not interested" at bounding box center [358, 264] width 160 height 23
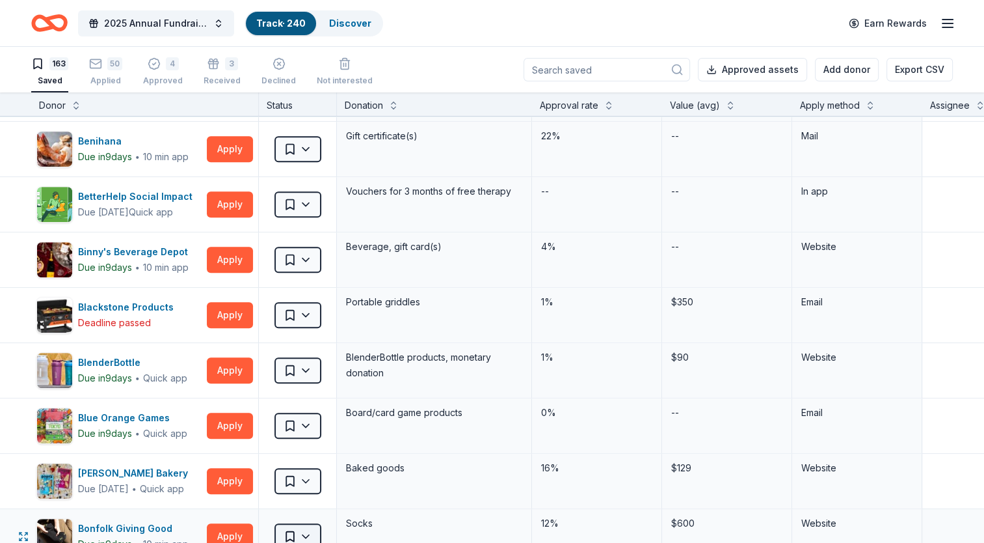
scroll to position [716, 0]
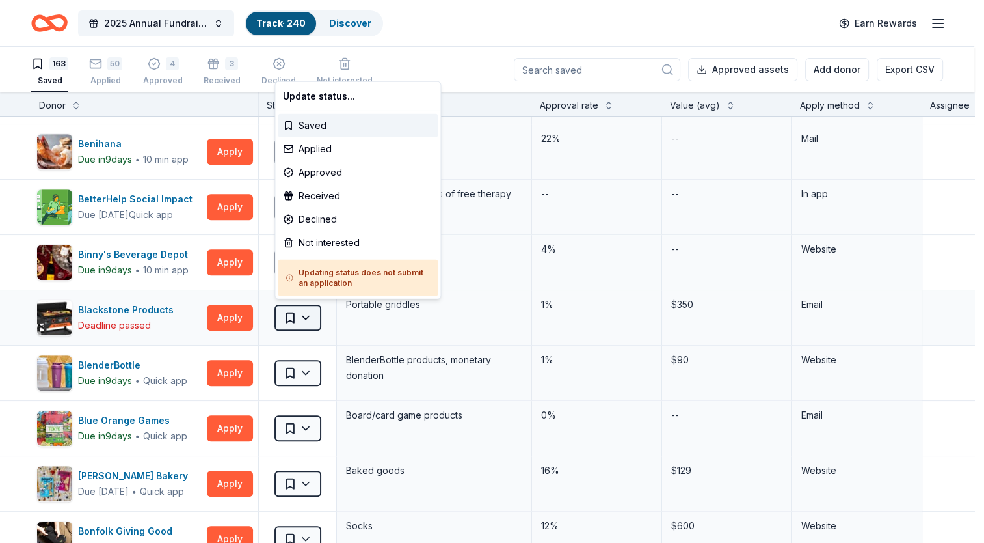
click at [307, 314] on html "2025 Annual Fundraising Gala Track · 240 Discover Earn Rewards 163 Saved 50 App…" at bounding box center [492, 271] width 984 height 543
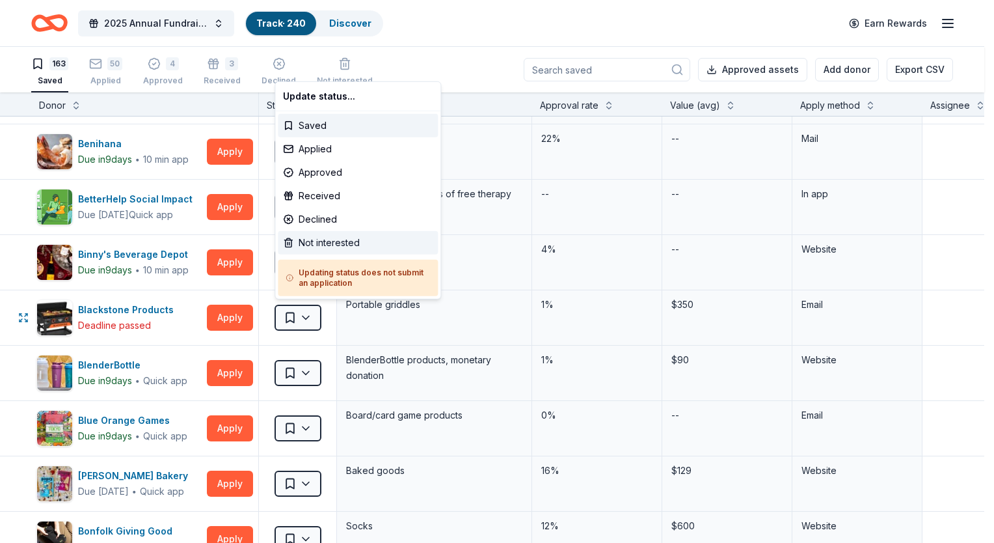
click at [314, 245] on div "Not interested" at bounding box center [358, 242] width 160 height 23
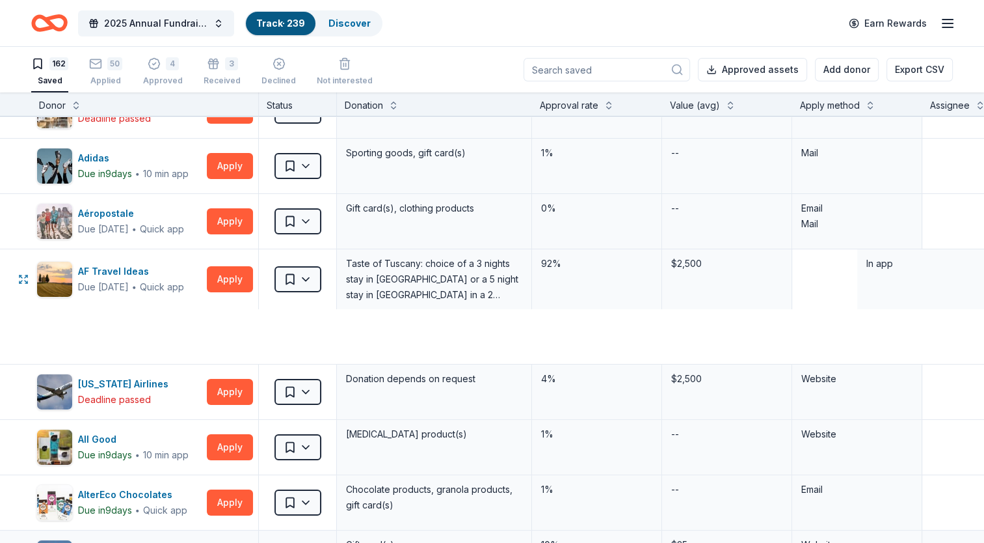
scroll to position [0, 0]
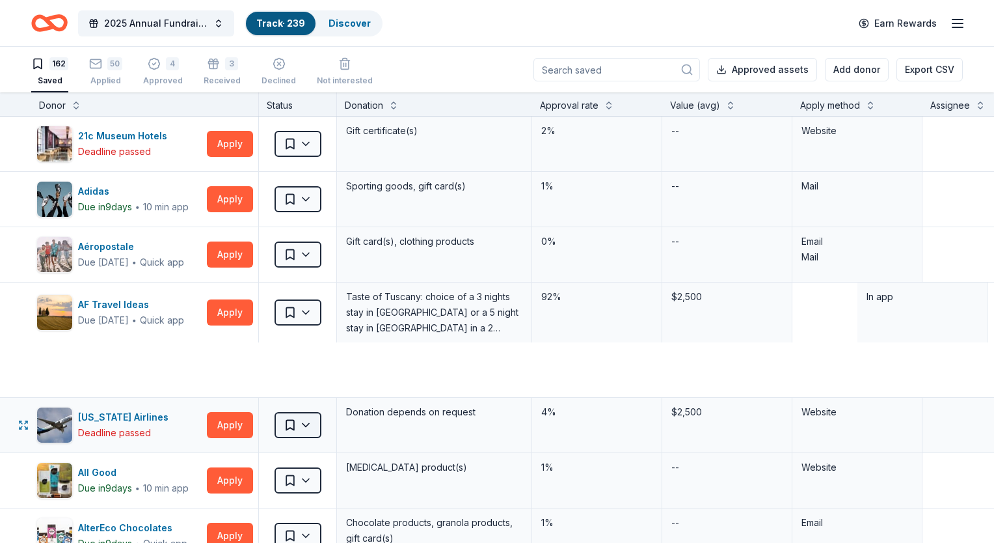
click at [308, 415] on html "2025 Annual Fundraising Gala Track · 239 Discover Earn Rewards 162 Saved 50 App…" at bounding box center [497, 271] width 994 height 543
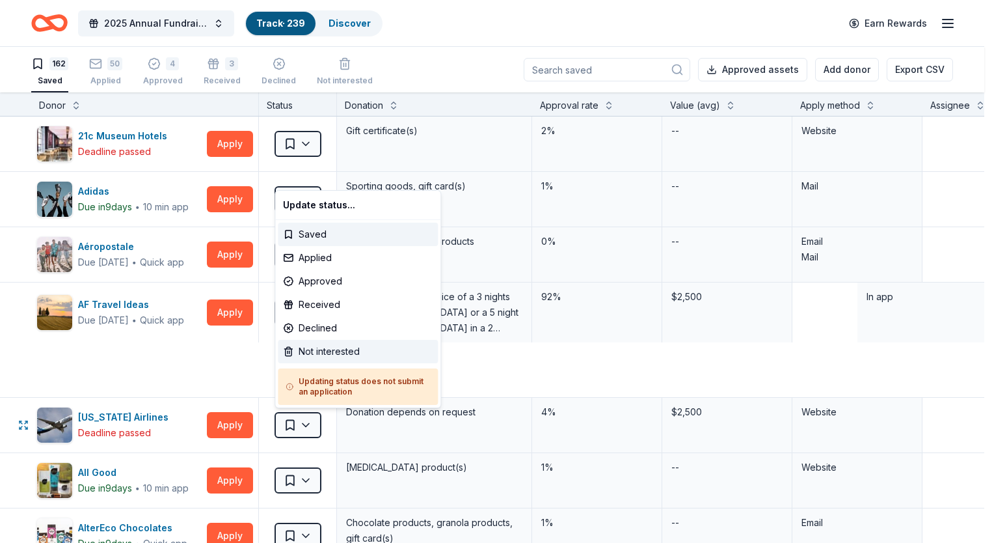
click at [319, 345] on div "Not interested" at bounding box center [358, 351] width 160 height 23
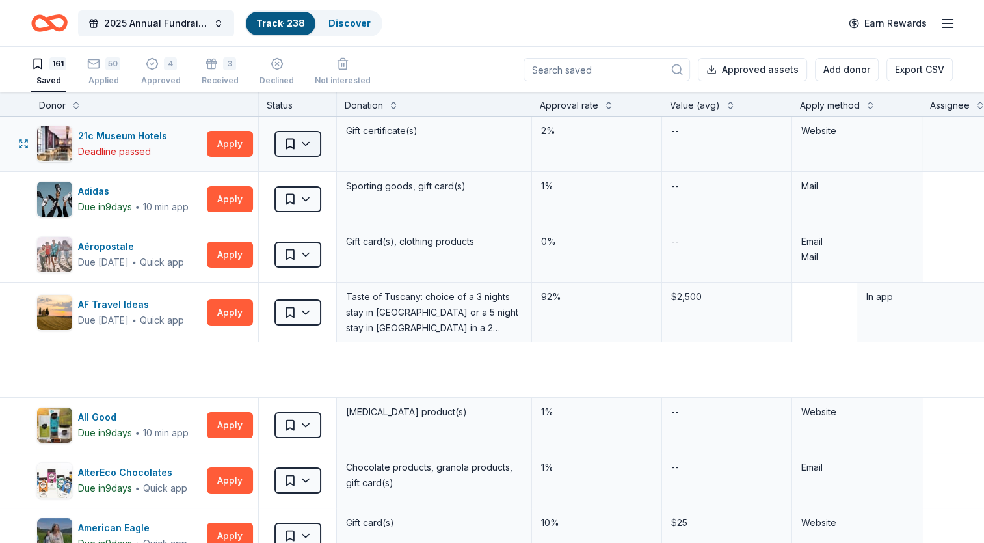
click at [304, 141] on html "2025 Annual Fundraising Gala Track · 238 Discover Earn Rewards 161 Saved 50 App…" at bounding box center [492, 271] width 984 height 543
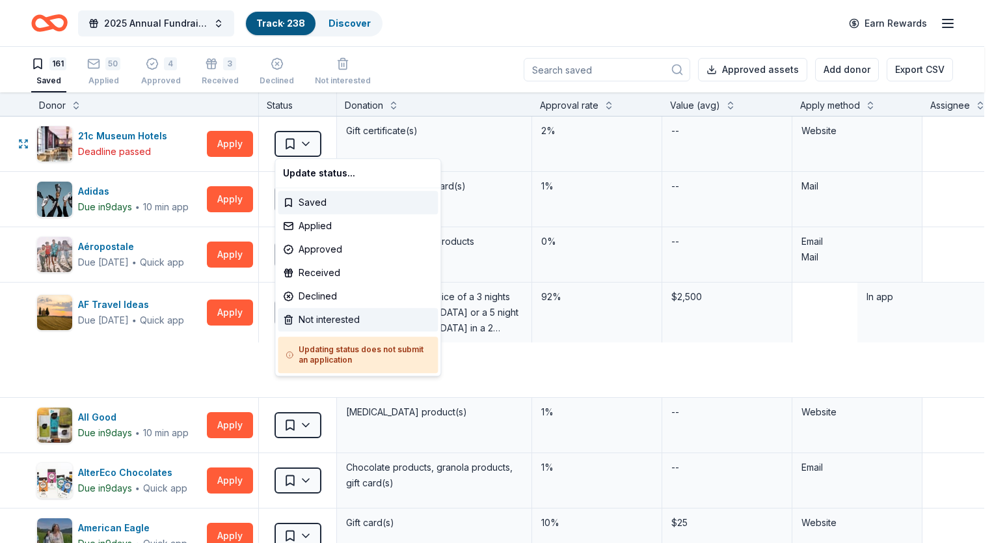
click at [323, 321] on div "Not interested" at bounding box center [358, 319] width 160 height 23
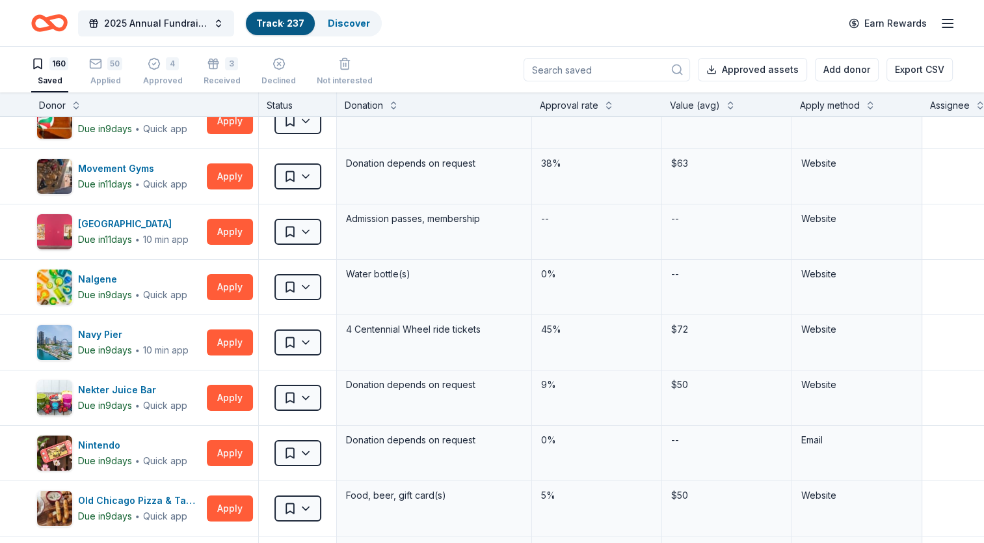
scroll to position [5205, 0]
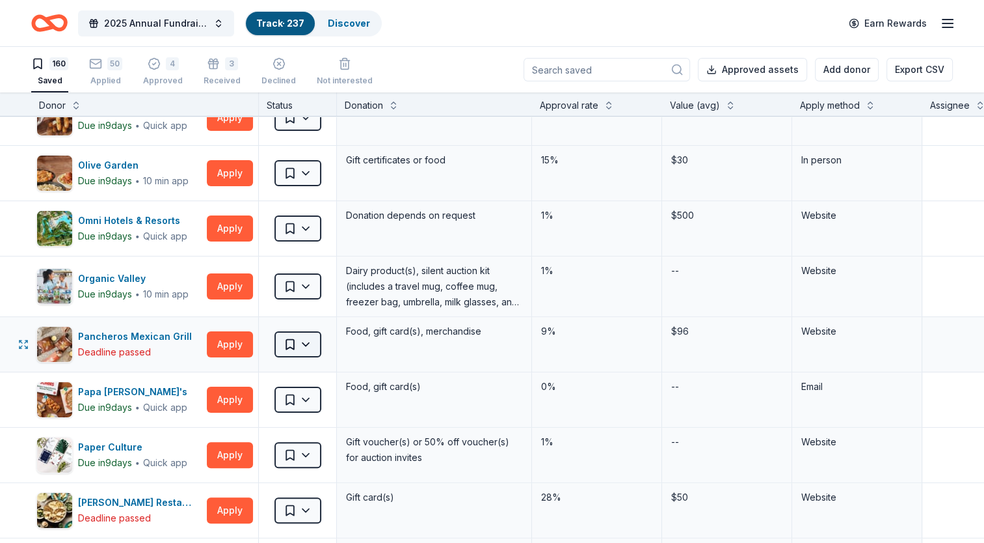
click at [302, 332] on html "2025 Annual Fundraising Gala Track · 237 Discover Earn Rewards 160 Saved 50 App…" at bounding box center [492, 271] width 984 height 543
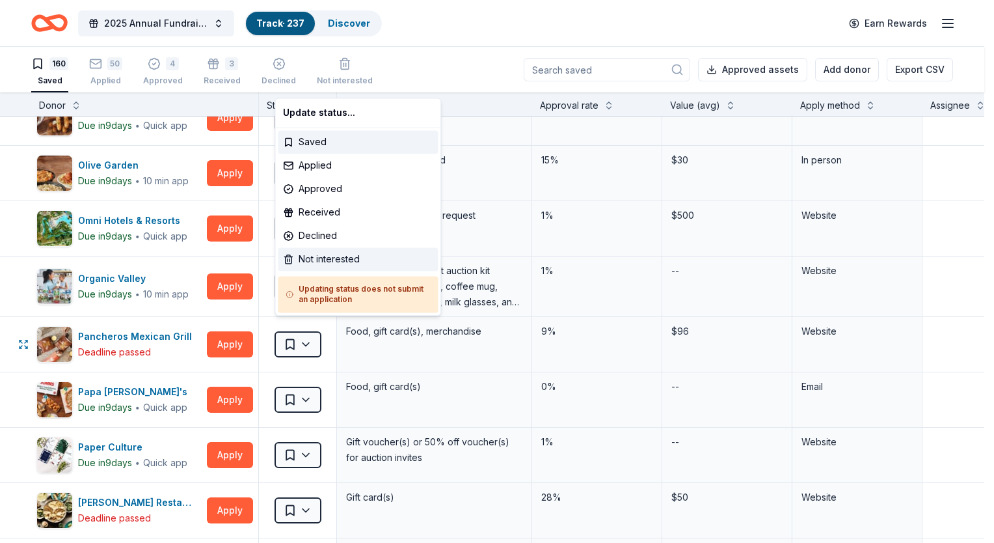
click at [315, 262] on div "Not interested" at bounding box center [358, 258] width 160 height 23
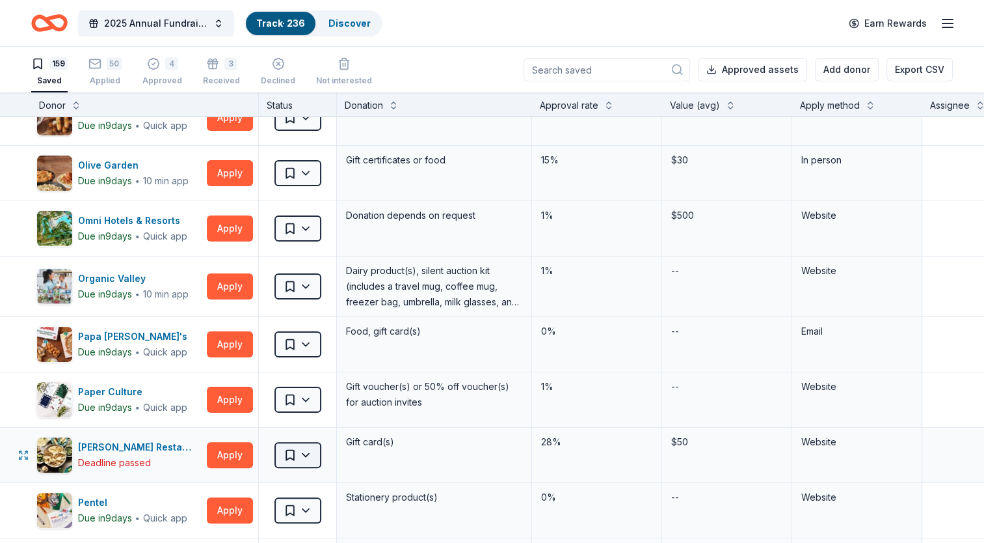
click at [304, 439] on html "2025 Annual Fundraising Gala Track · 236 Discover Earn Rewards 159 Saved 50 App…" at bounding box center [492, 271] width 984 height 543
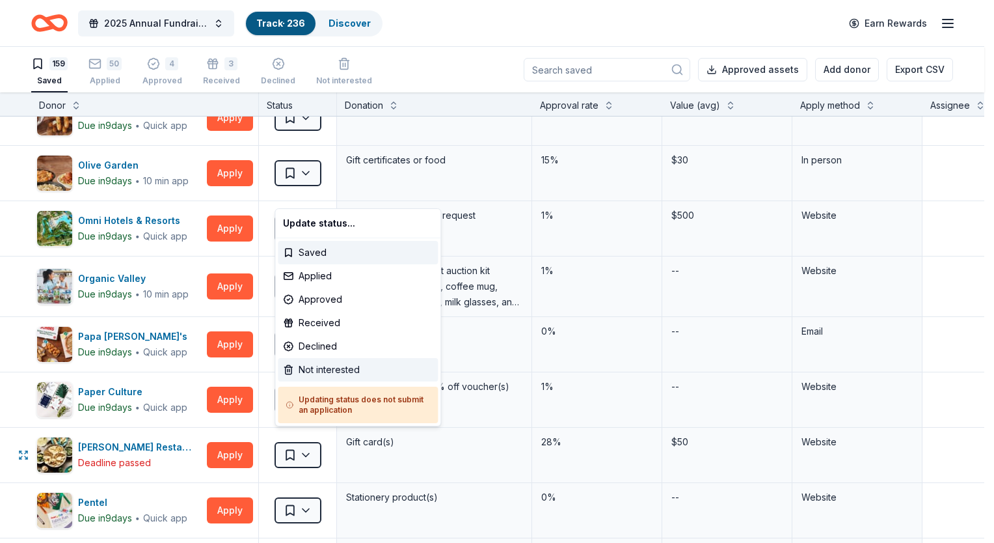
click at [329, 365] on div "Not interested" at bounding box center [358, 369] width 160 height 23
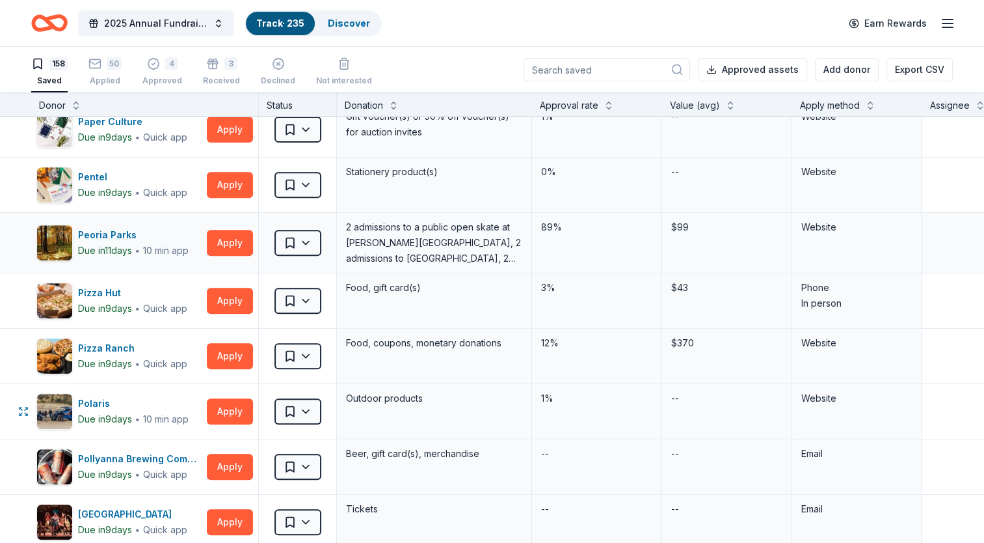
scroll to position [5465, 0]
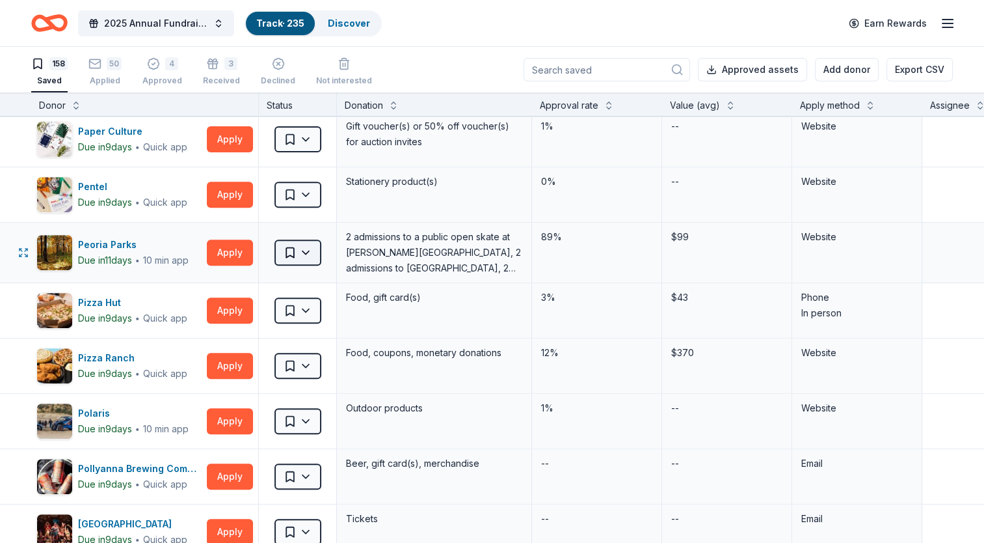
click at [306, 236] on html "2025 Annual Fundraising Gala Track · 235 Discover Earn Rewards 158 Saved 50 App…" at bounding box center [492, 271] width 984 height 543
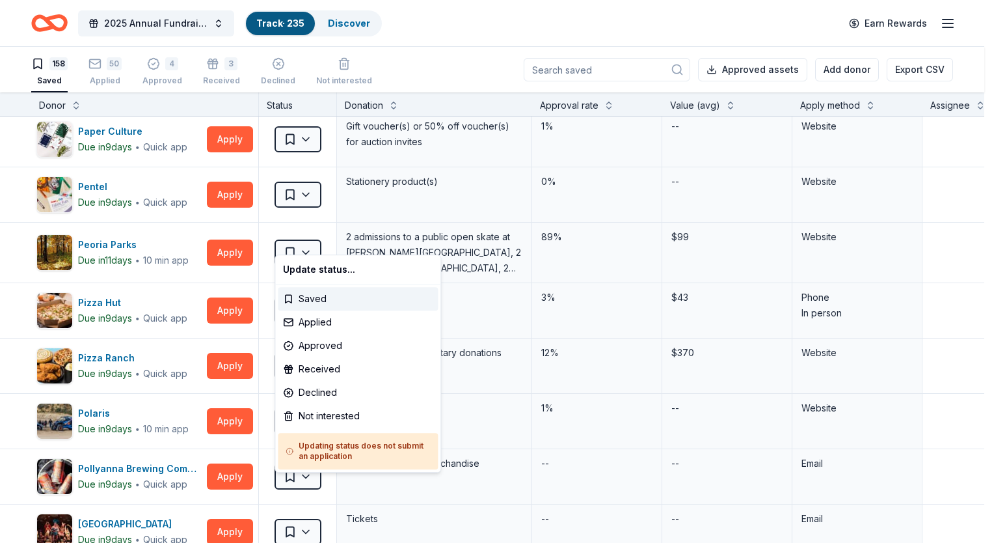
click at [388, 243] on html "2025 Annual Fundraising Gala Track · 235 Discover Earn Rewards 158 Saved 50 App…" at bounding box center [497, 271] width 994 height 543
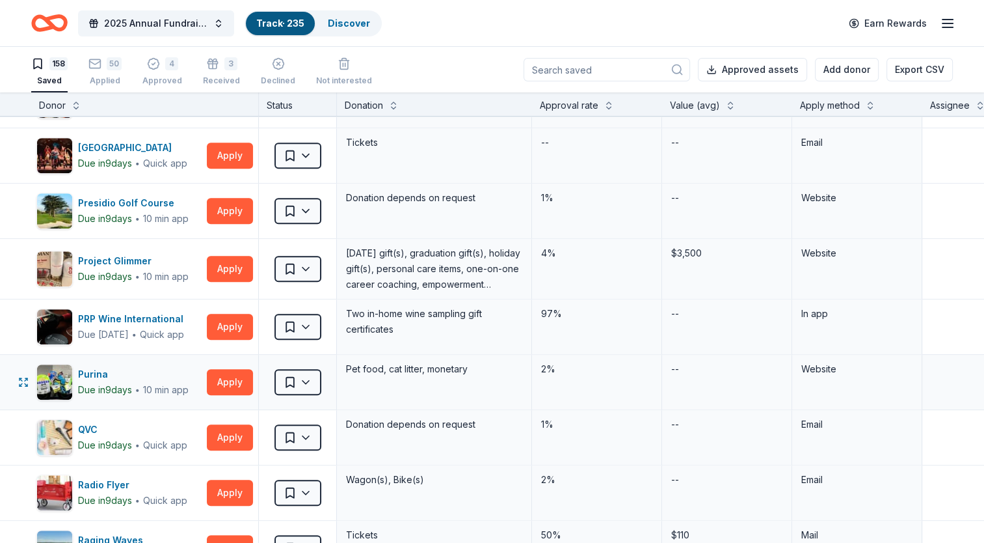
scroll to position [5920, 0]
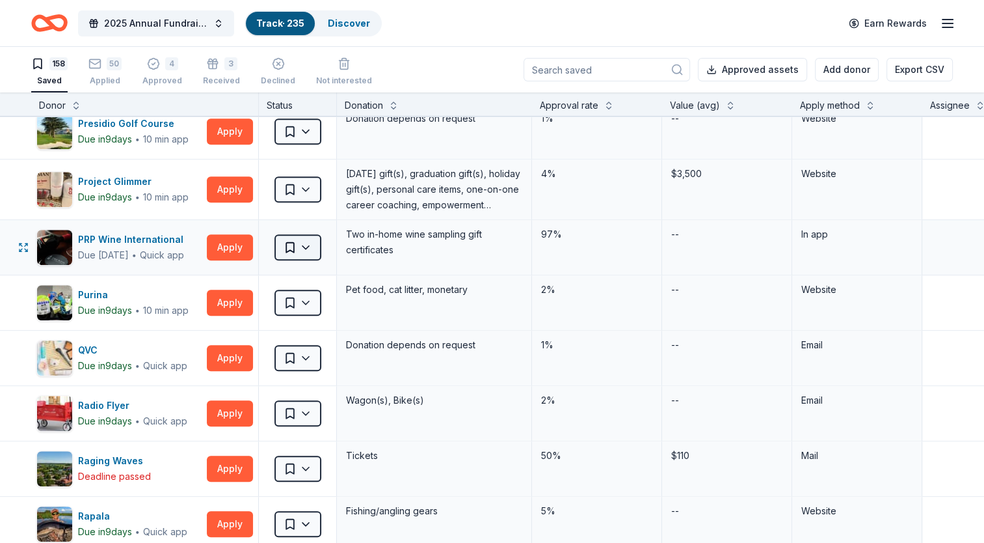
click at [299, 233] on html "2025 Annual Fundraising Gala Track · 235 Discover Earn Rewards 158 Saved 50 App…" at bounding box center [492, 271] width 984 height 543
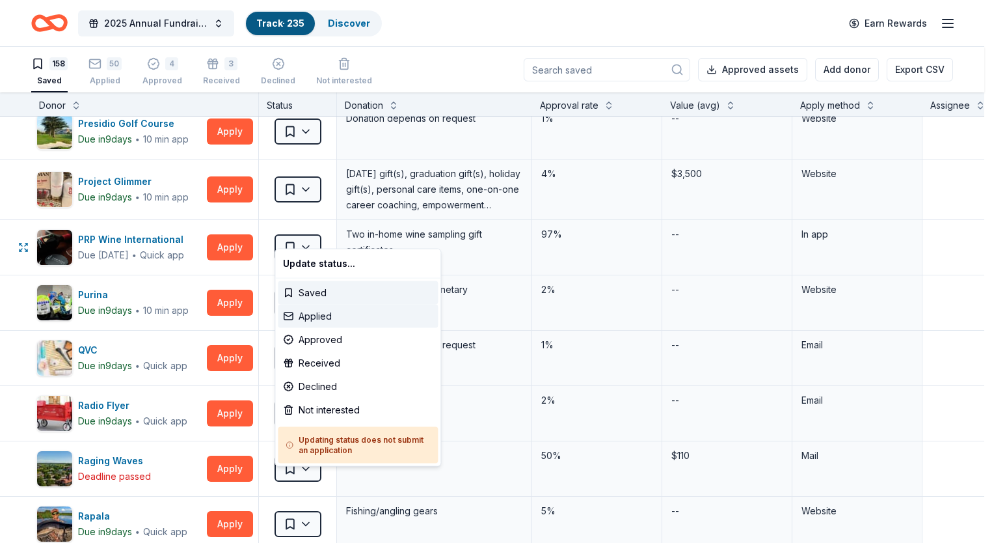
click at [312, 311] on div "Applied" at bounding box center [358, 315] width 160 height 23
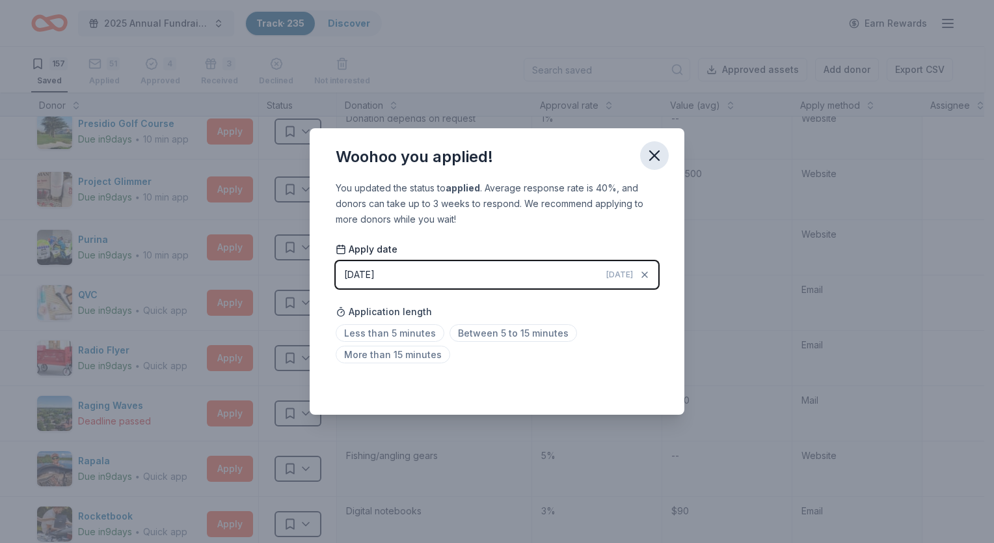
click at [652, 155] on icon "button" at bounding box center [654, 155] width 18 height 18
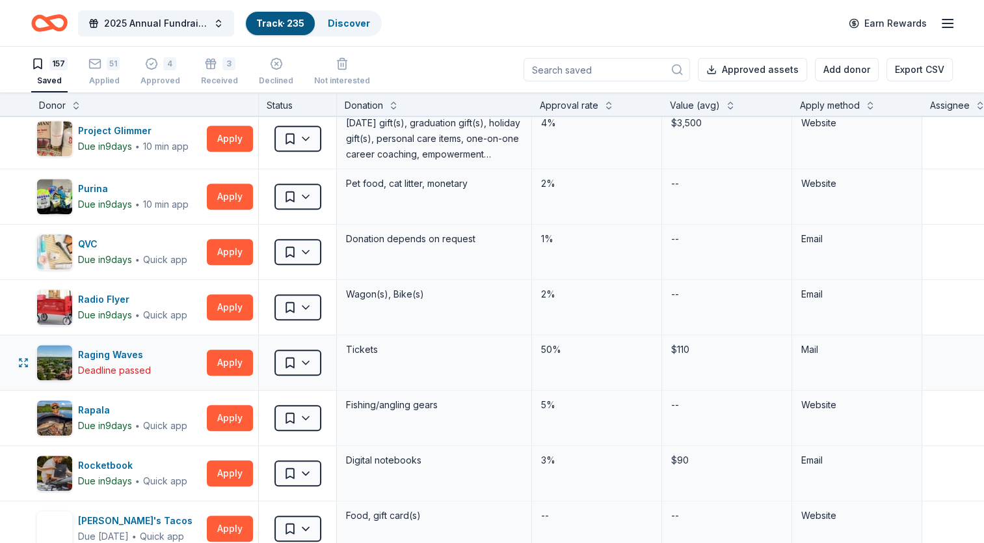
scroll to position [5985, 0]
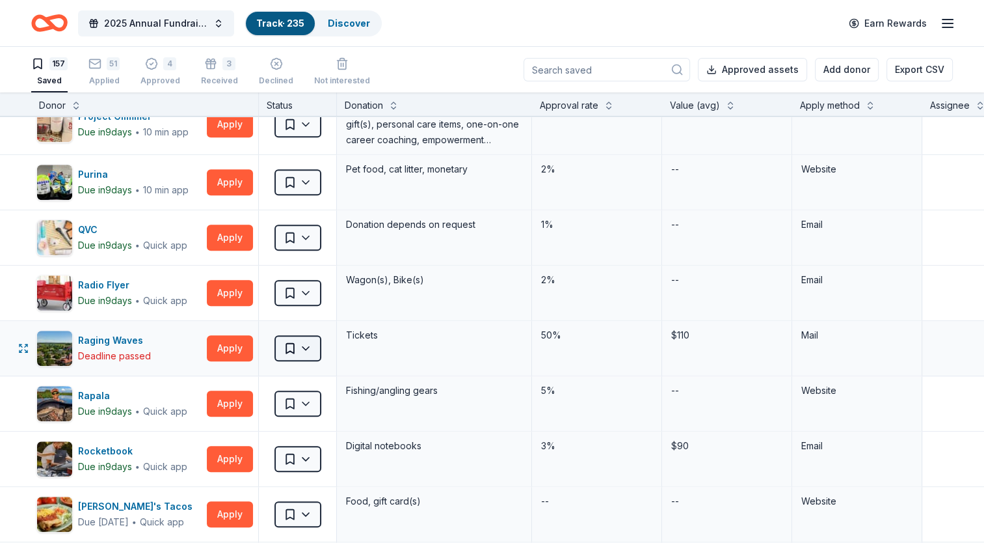
click at [304, 331] on html "2025 Annual Fundraising Gala Track · 235 Discover Earn Rewards 157 Saved 51 App…" at bounding box center [492, 271] width 984 height 543
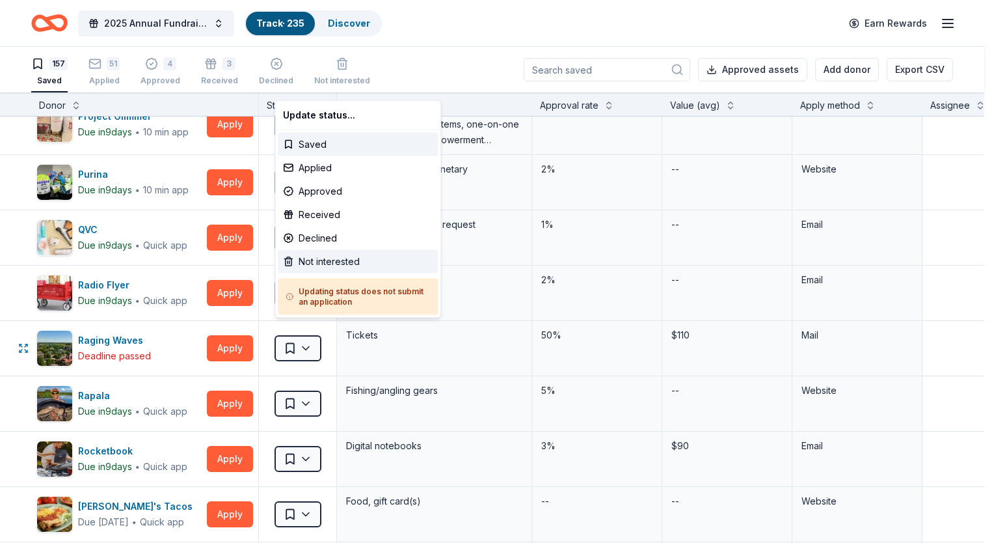
click at [336, 260] on div "Not interested" at bounding box center [358, 261] width 160 height 23
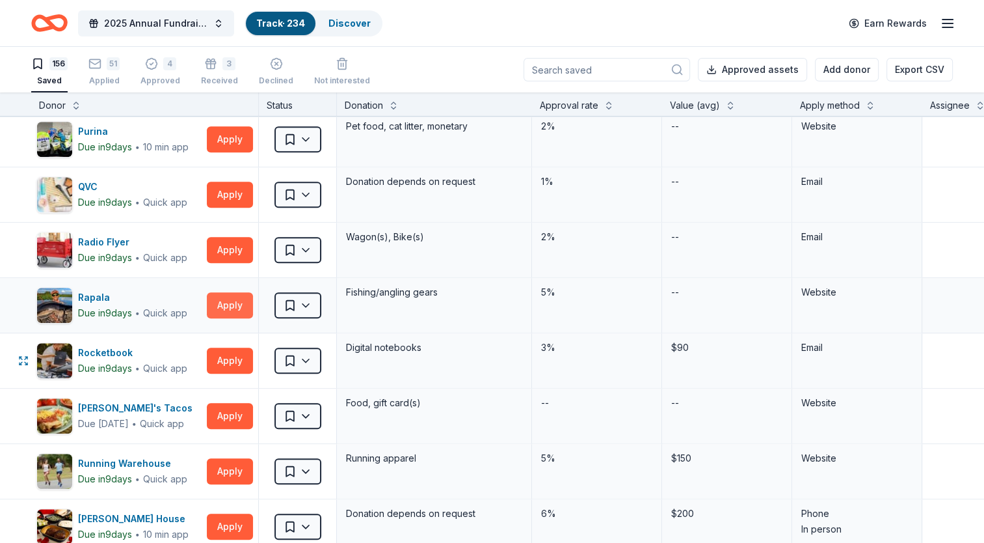
scroll to position [6051, 0]
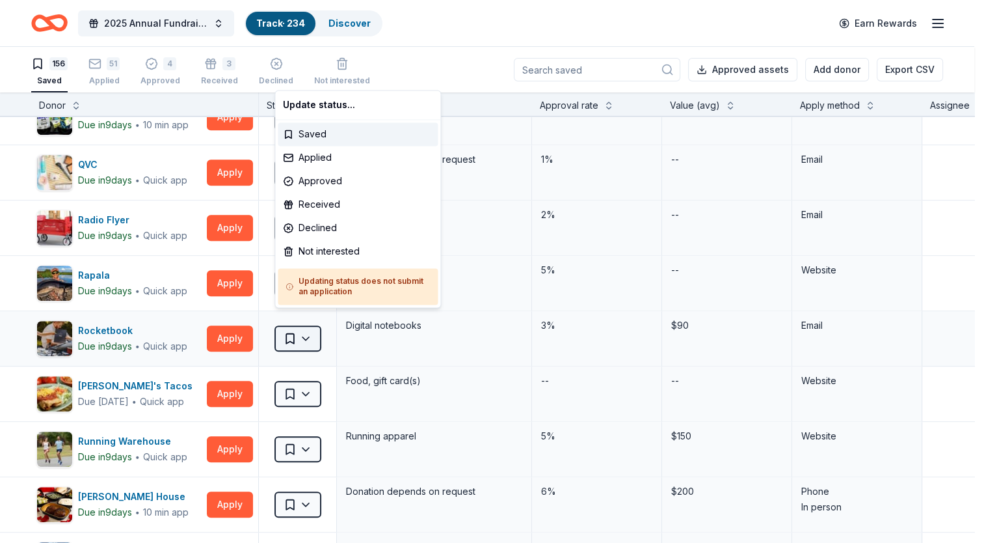
click at [307, 321] on html "2025 Annual Fundraising Gala Track · 234 Discover Earn Rewards 156 Saved 51 App…" at bounding box center [492, 271] width 984 height 543
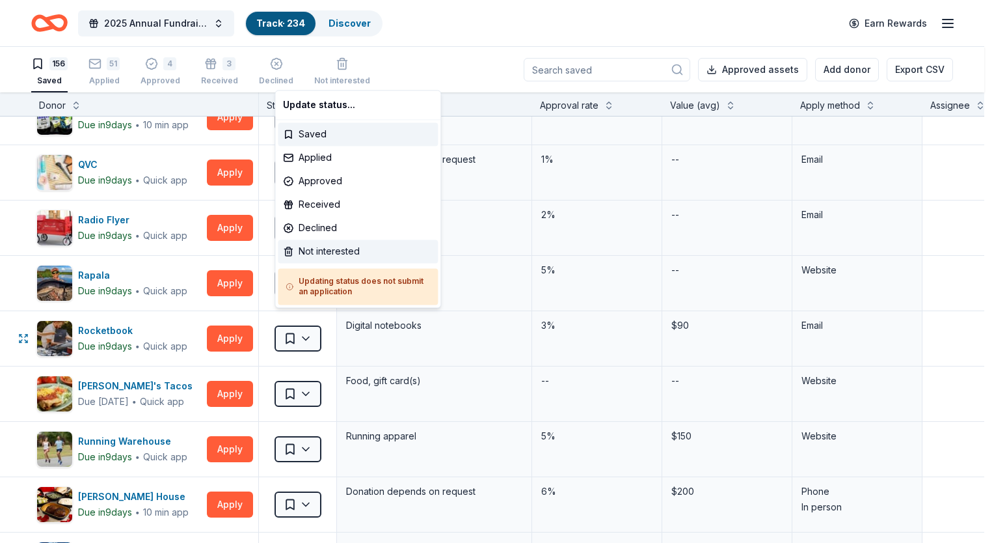
click at [327, 245] on div "Not interested" at bounding box center [358, 250] width 160 height 23
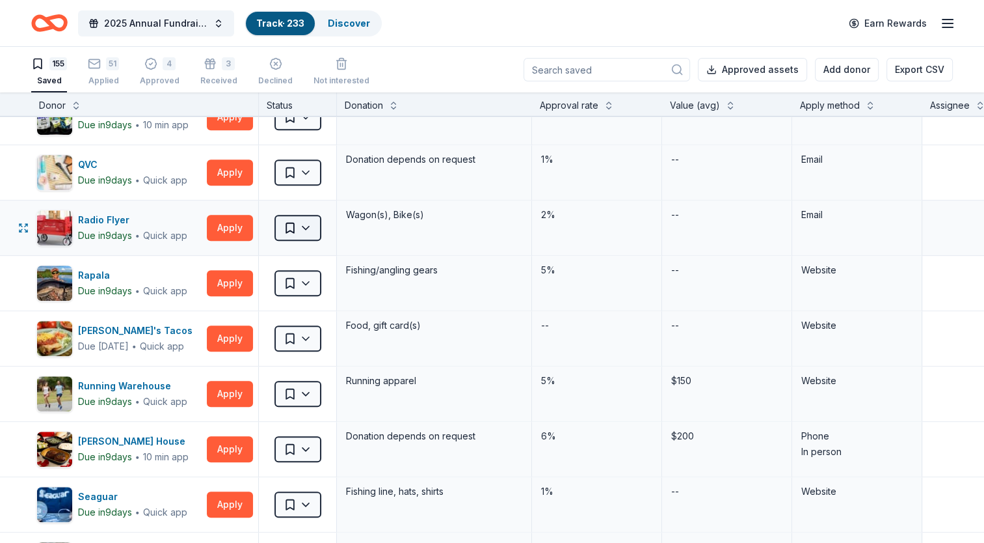
click at [301, 220] on html "2025 Annual Fundraising Gala Track · 233 Discover Earn Rewards 155 Saved 51 App…" at bounding box center [492, 271] width 984 height 543
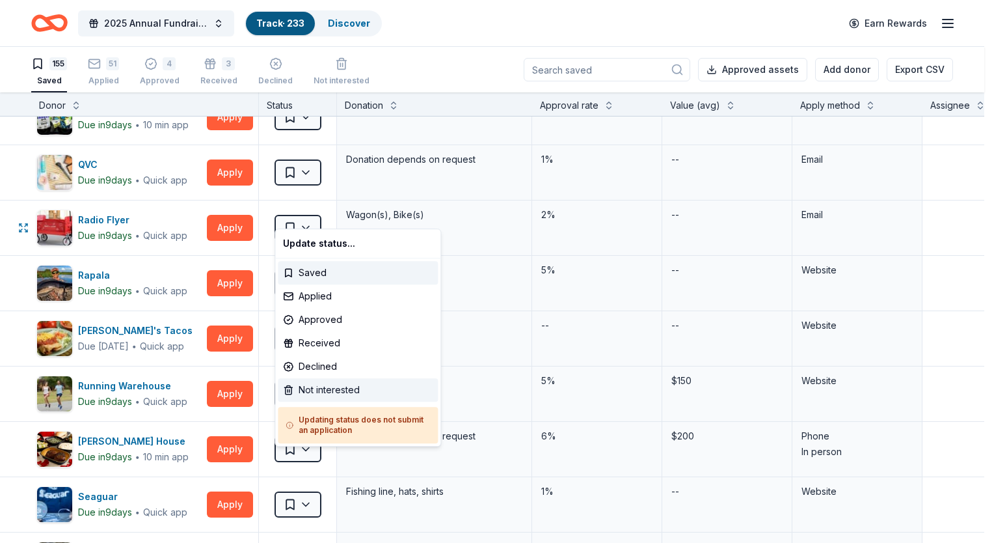
click at [362, 392] on div "Not interested" at bounding box center [358, 389] width 160 height 23
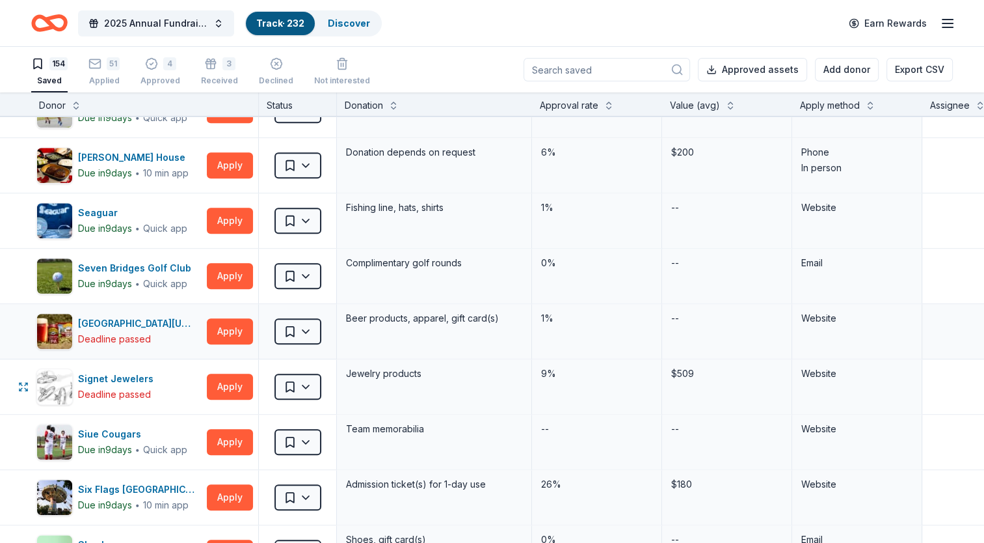
scroll to position [6311, 0]
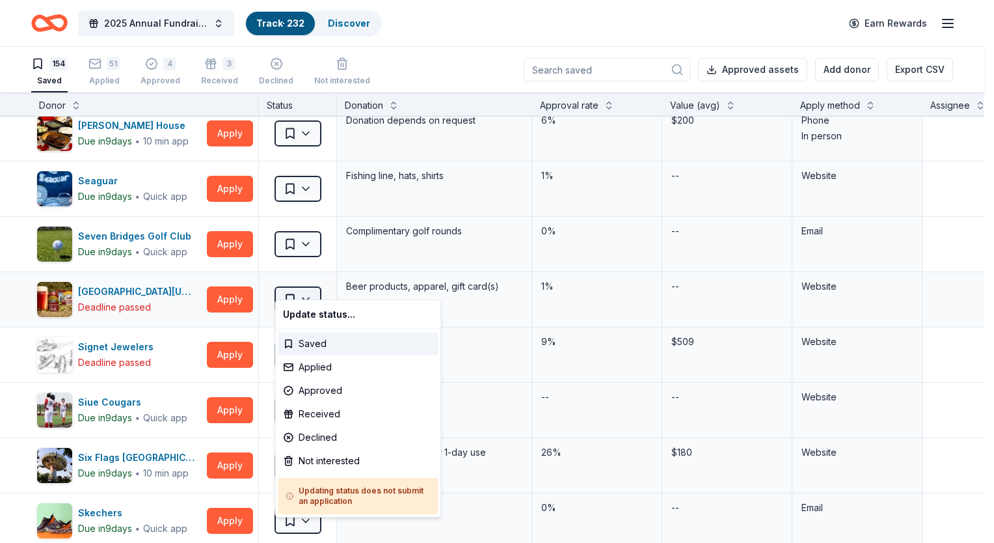
click at [303, 285] on html "2025 Annual Fundraising Gala Track · 232 Discover Earn Rewards 154 Saved 51 App…" at bounding box center [497, 271] width 994 height 543
click at [320, 457] on div "Not interested" at bounding box center [358, 460] width 160 height 23
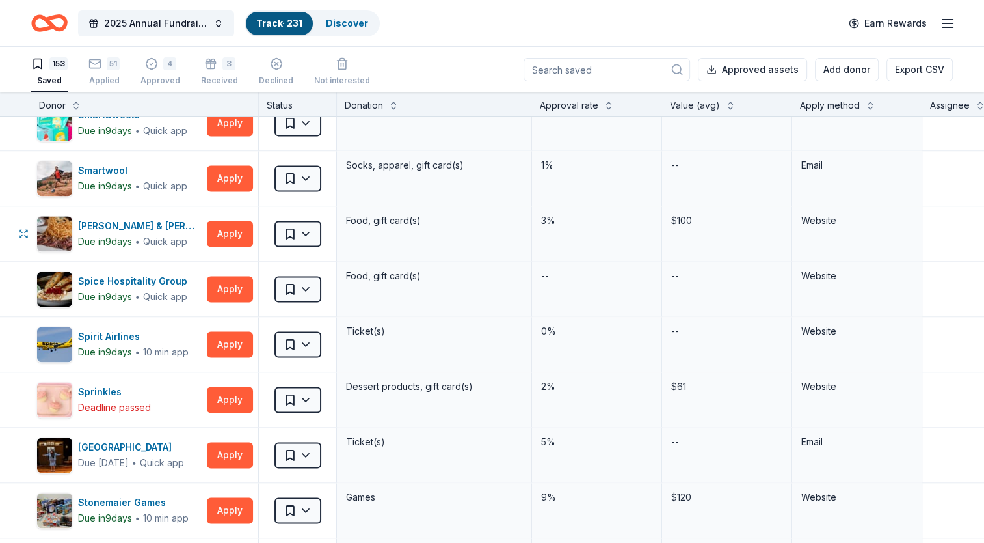
scroll to position [6831, 0]
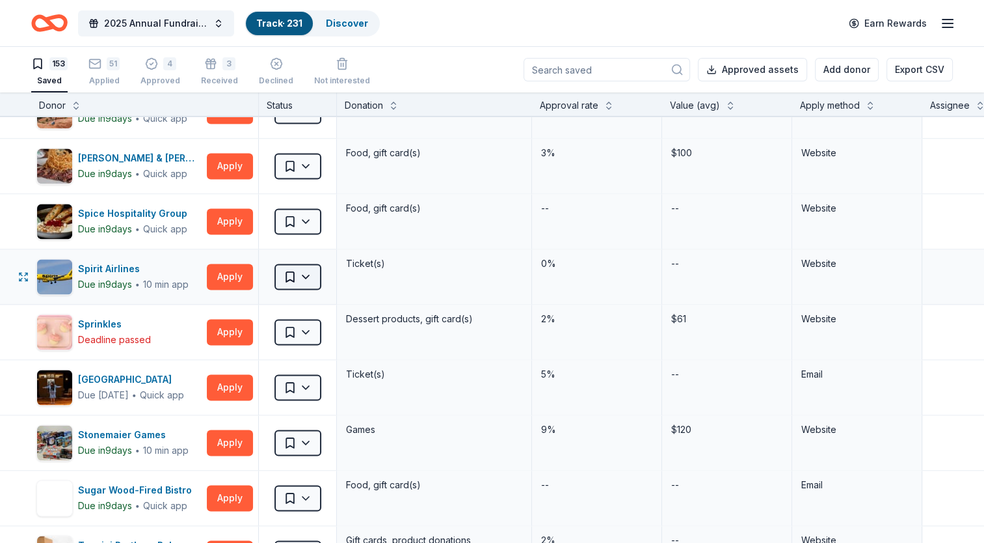
click at [306, 264] on html "2025 Annual Fundraising Gala Track · 231 Discover Earn Rewards 153 Saved 51 App…" at bounding box center [492, 271] width 984 height 543
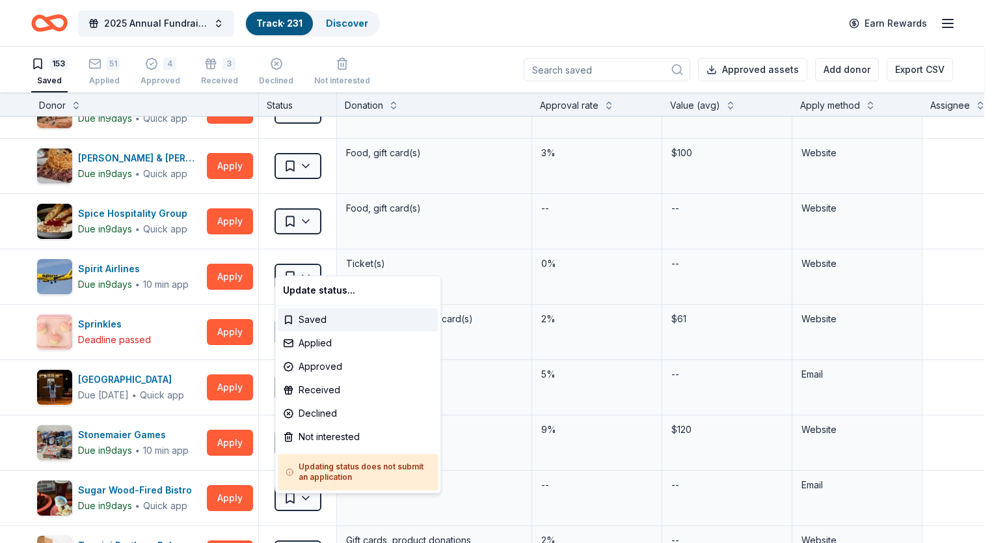
click at [317, 254] on html "2025 Annual Fundraising Gala Track · 231 Discover Earn Rewards 153 Saved 51 App…" at bounding box center [497, 271] width 994 height 543
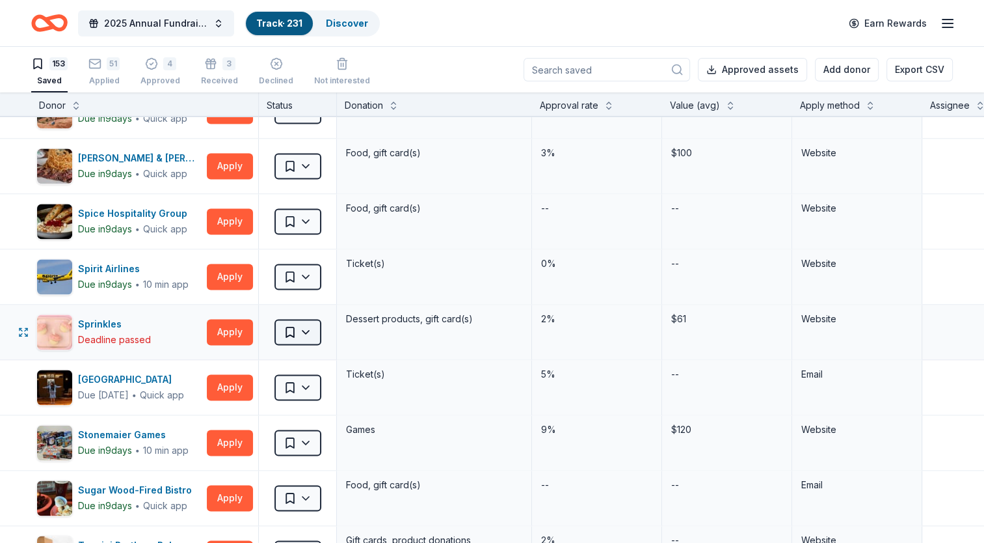
click at [311, 314] on html "2025 Annual Fundraising Gala Track · 231 Discover Earn Rewards 153 Saved 51 App…" at bounding box center [492, 271] width 984 height 543
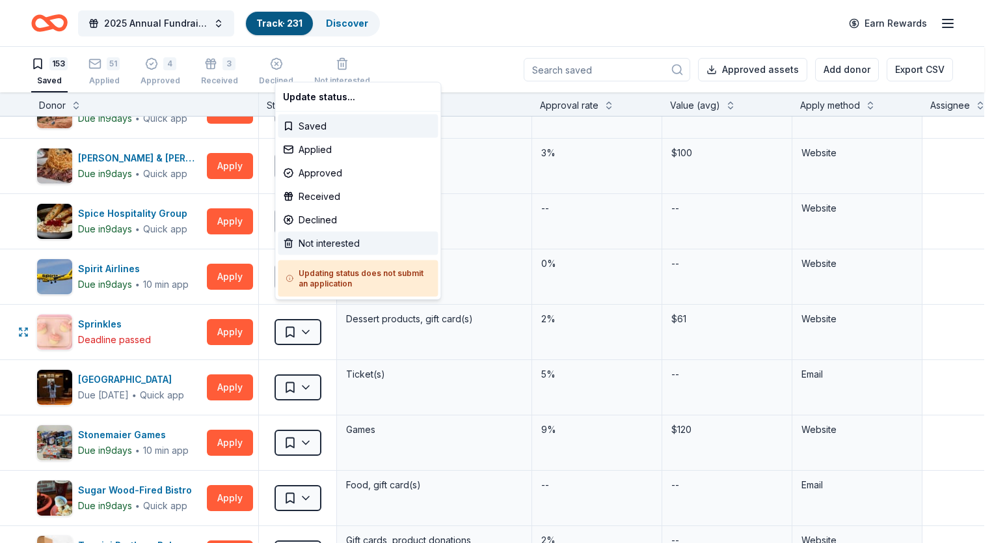
click at [338, 249] on div "Not interested" at bounding box center [358, 243] width 160 height 23
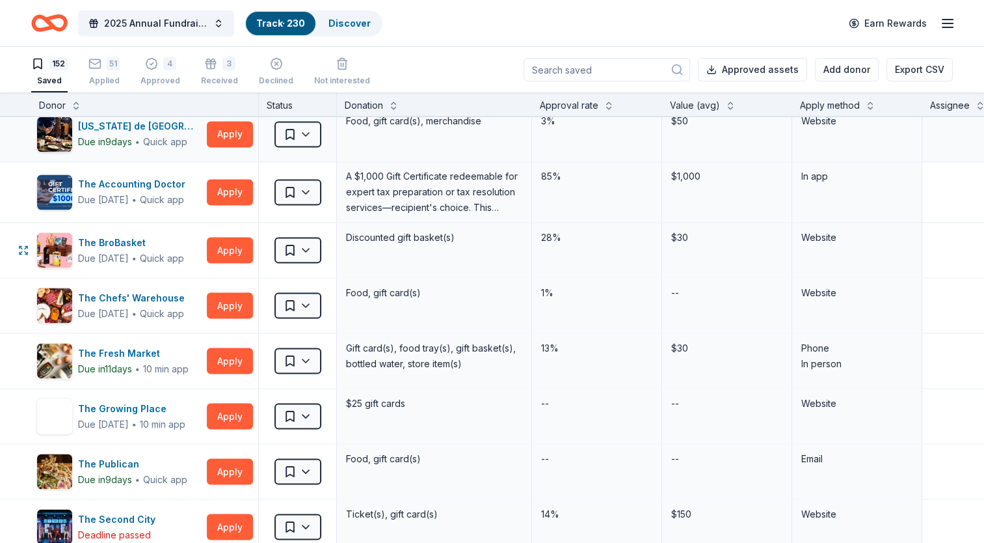
scroll to position [7287, 0]
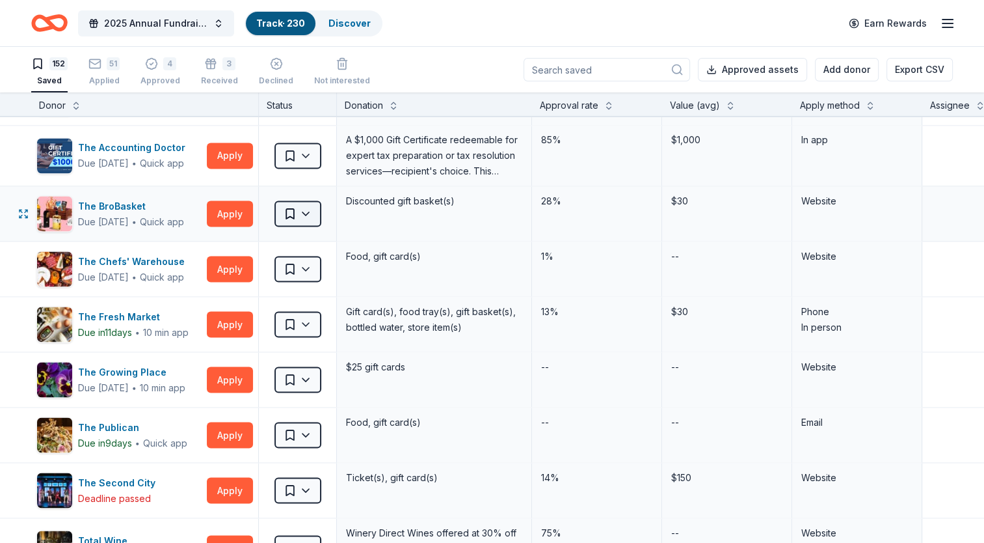
click at [304, 202] on html "2025 Annual Fundraising Gala Track · 230 Discover Earn Rewards 152 Saved 51 App…" at bounding box center [492, 271] width 984 height 543
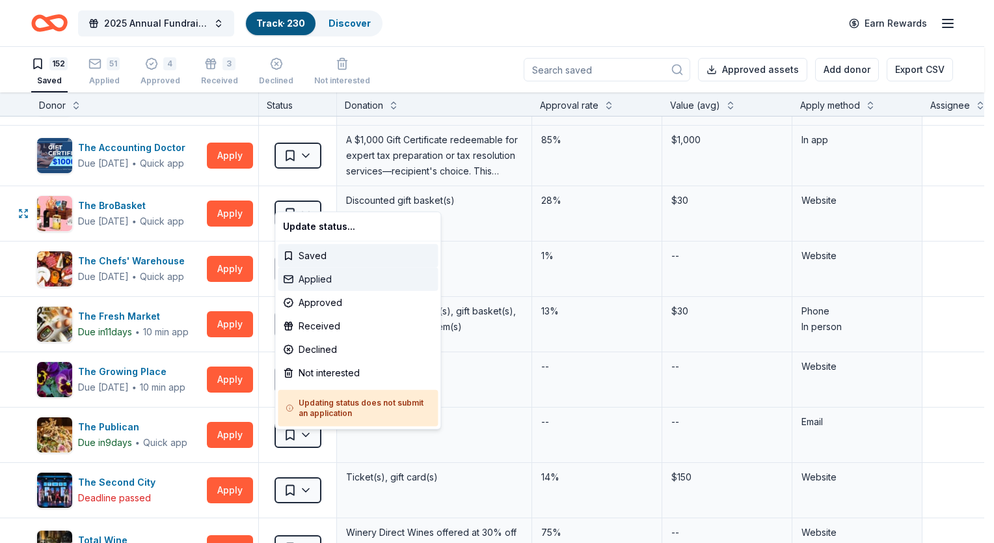
click at [313, 277] on div "Applied" at bounding box center [358, 278] width 160 height 23
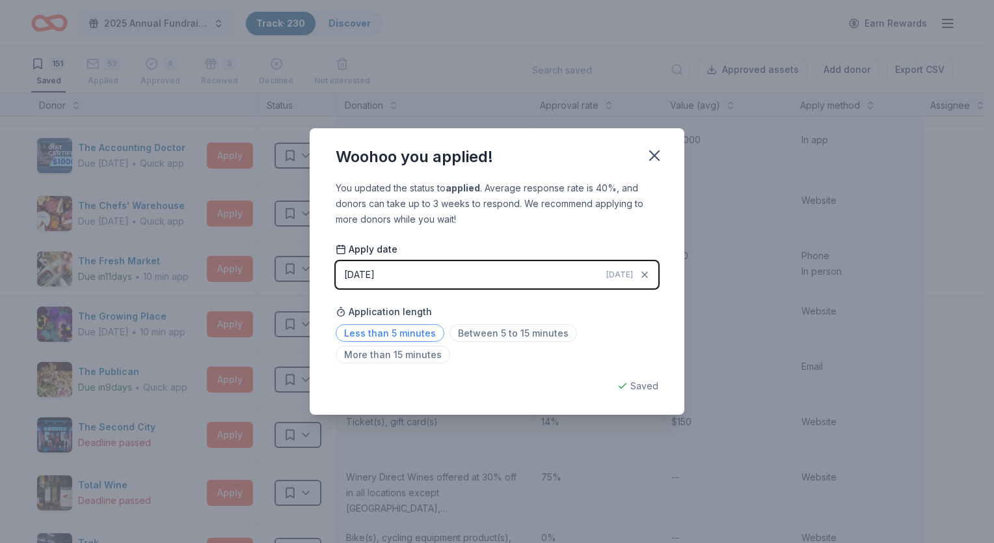
click at [409, 328] on span "Less than 5 minutes" at bounding box center [390, 333] width 109 height 18
click at [654, 152] on icon "button" at bounding box center [654, 155] width 18 height 18
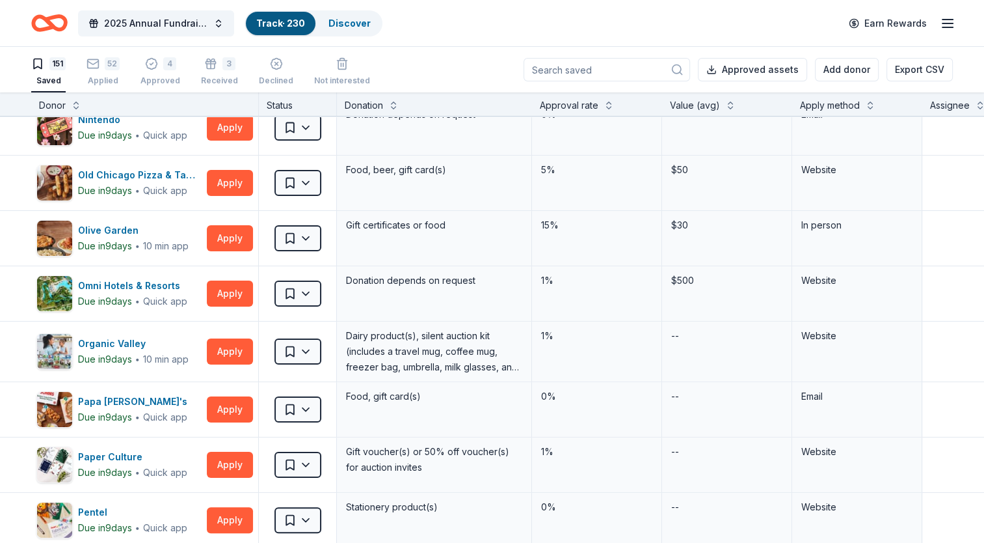
scroll to position [4879, 0]
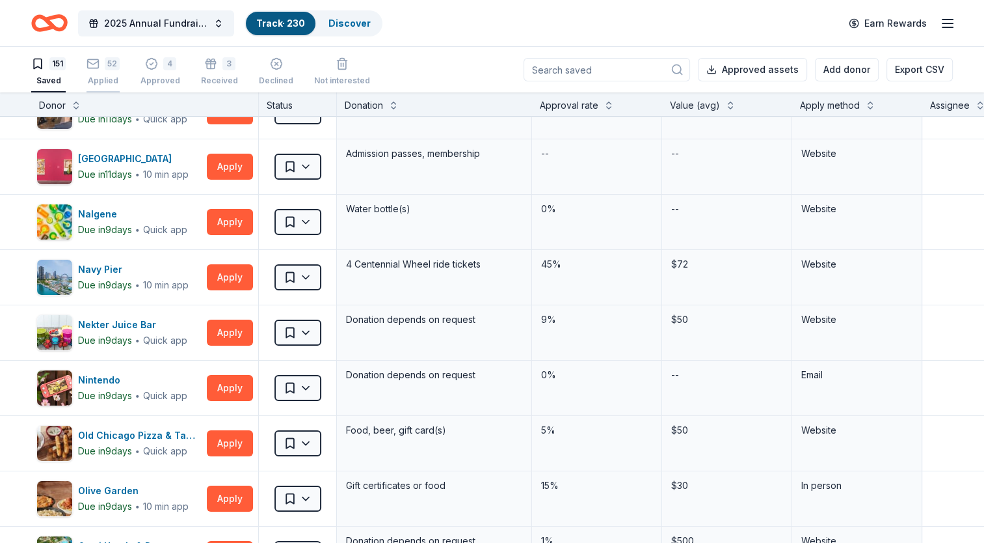
click at [100, 63] on div "52" at bounding box center [103, 56] width 33 height 13
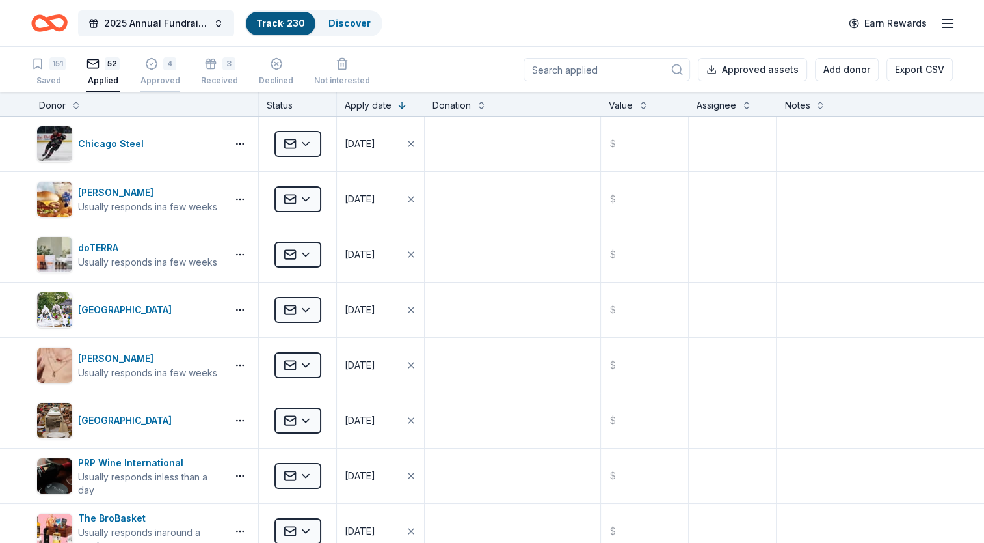
click at [149, 69] on icon "button" at bounding box center [151, 64] width 11 height 11
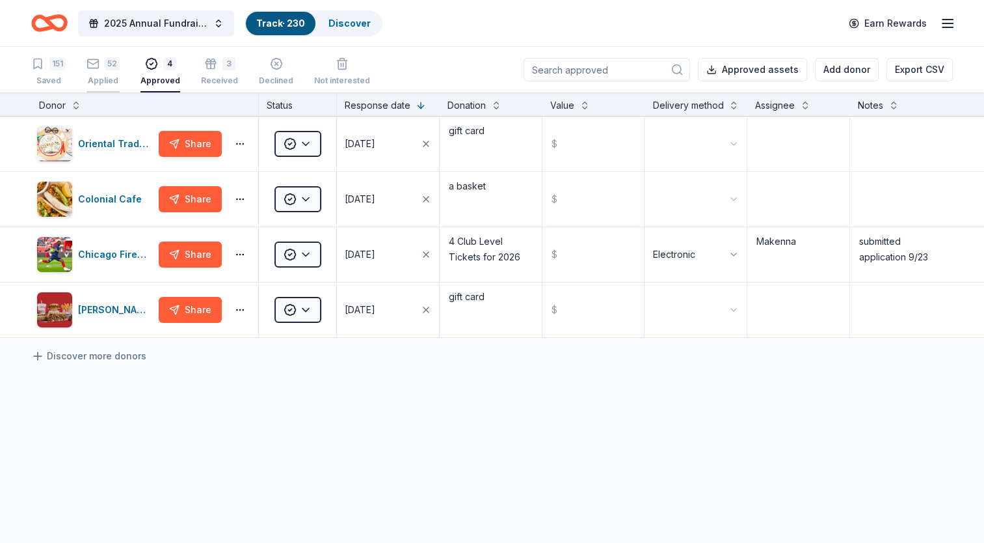
click at [101, 63] on div "52" at bounding box center [103, 56] width 33 height 13
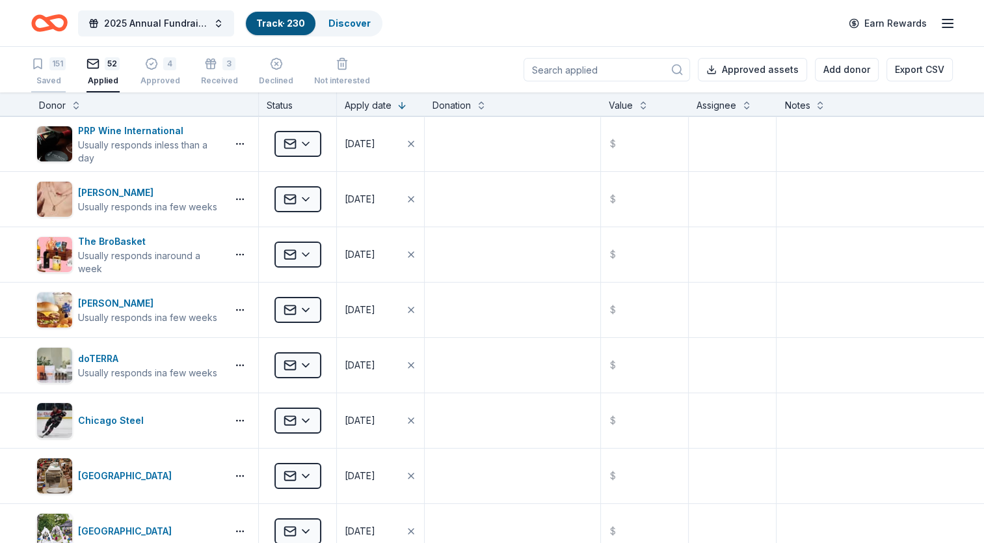
click at [40, 69] on icon "button" at bounding box center [37, 63] width 13 height 13
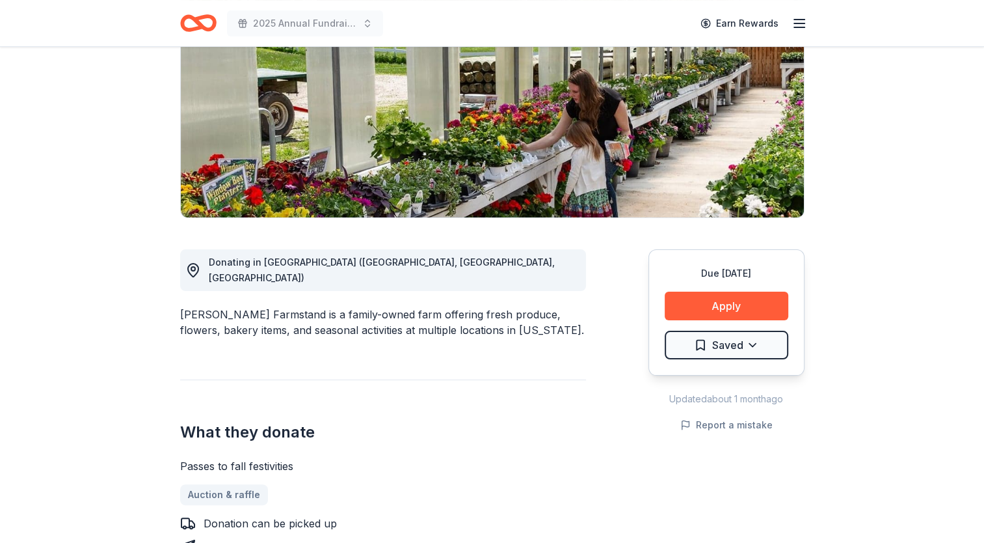
scroll to position [260, 0]
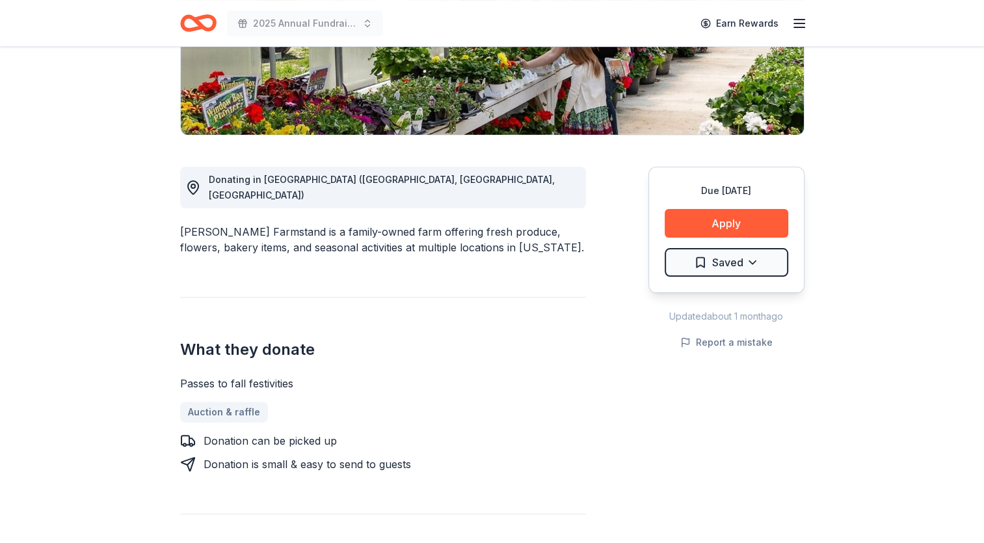
click at [720, 206] on div "Due [DATE] Apply Saved" at bounding box center [727, 230] width 156 height 126
click at [720, 222] on button "Apply" at bounding box center [727, 223] width 124 height 29
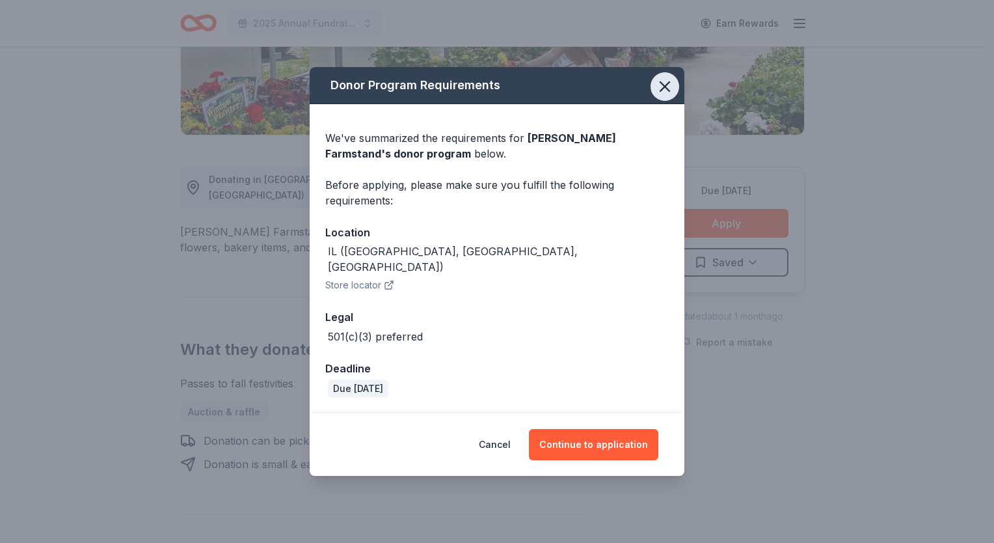
click at [668, 95] on icon "button" at bounding box center [665, 86] width 18 height 18
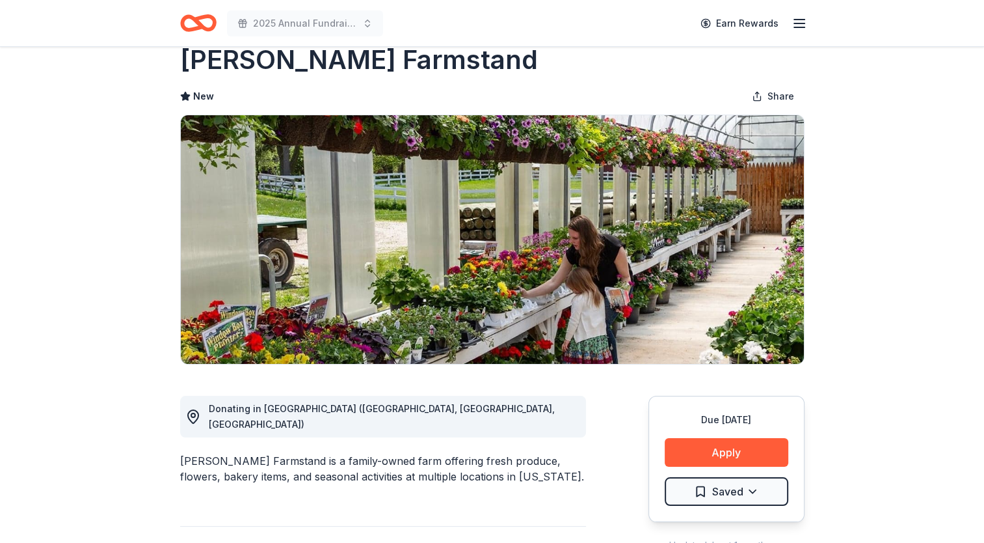
scroll to position [0, 0]
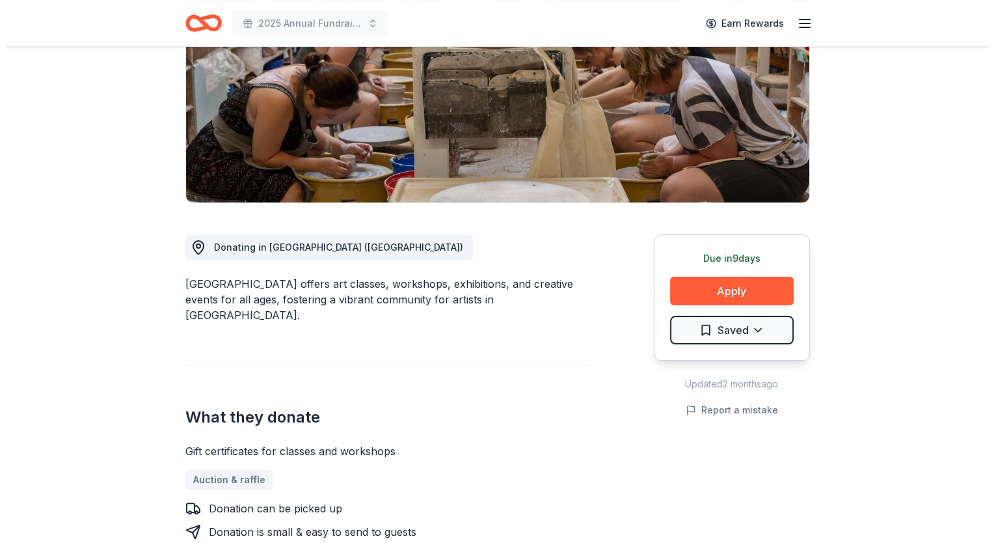
scroll to position [195, 0]
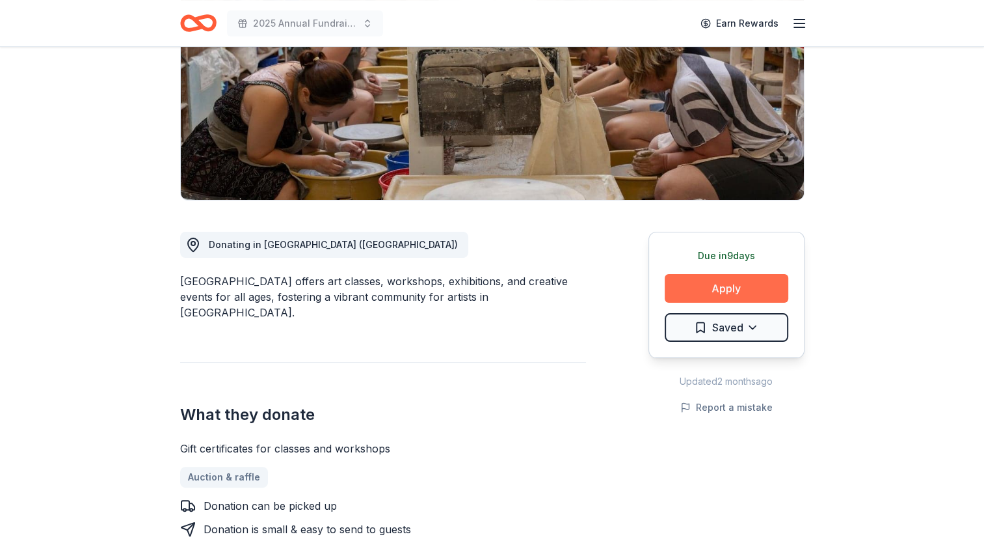
click at [735, 284] on button "Apply" at bounding box center [727, 288] width 124 height 29
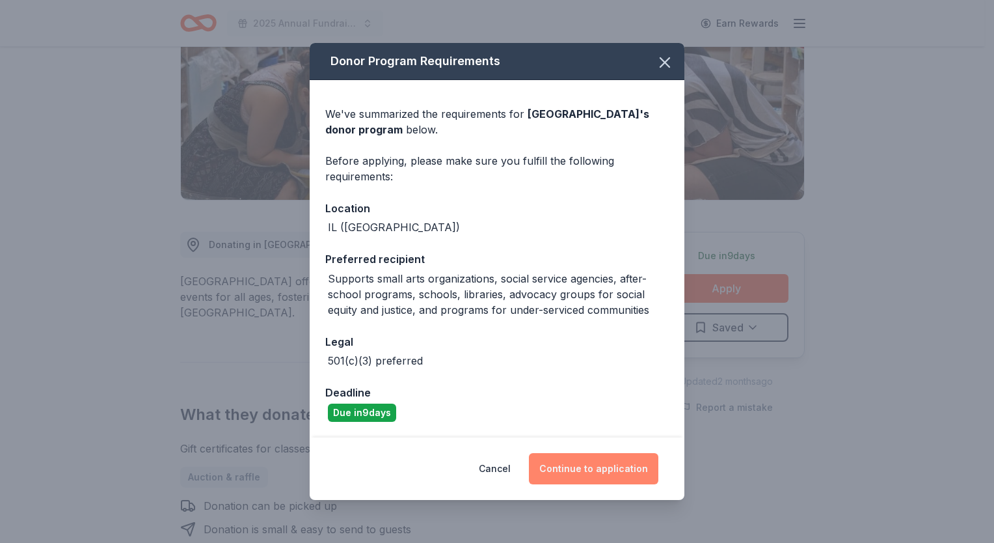
click at [583, 469] on button "Continue to application" at bounding box center [593, 468] width 129 height 31
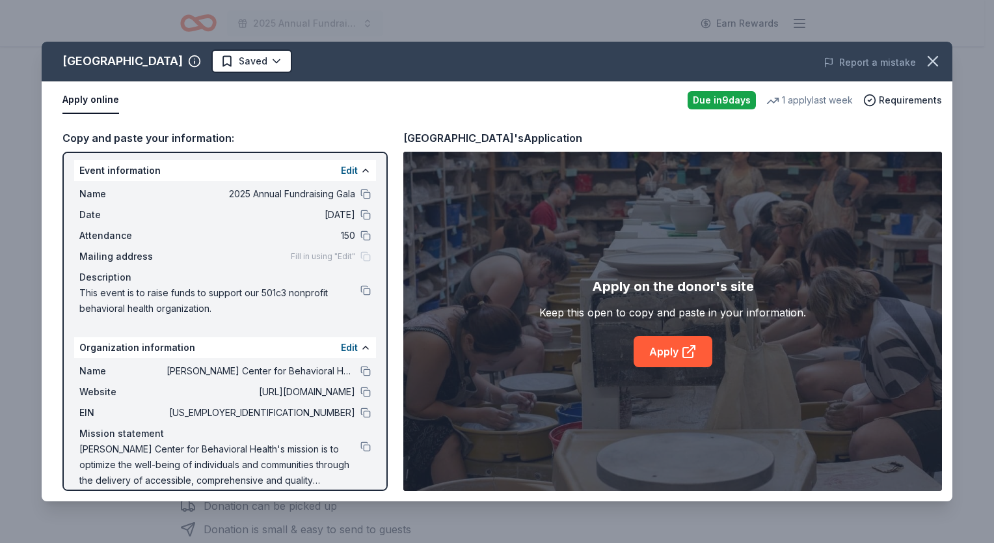
scroll to position [0, 0]
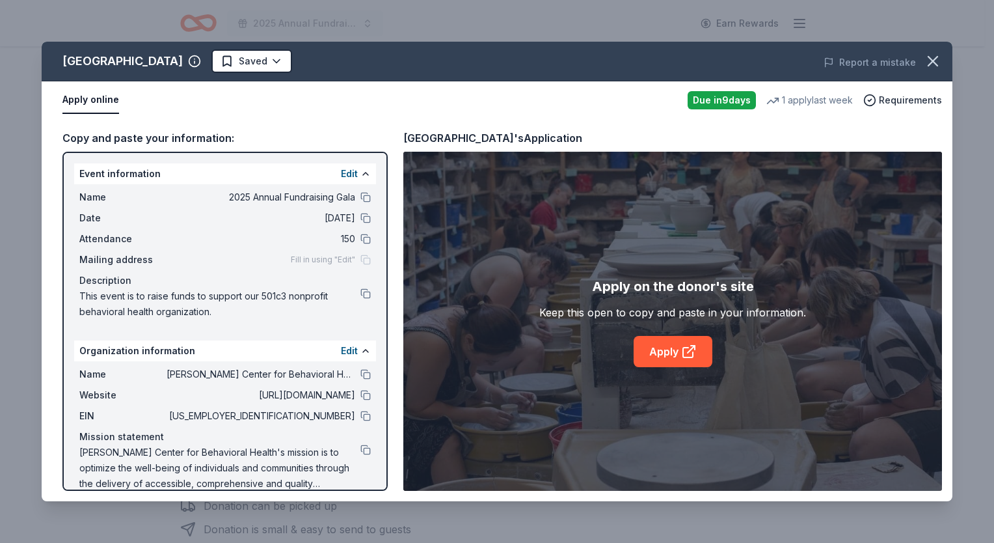
click at [351, 257] on div "Fill in using "Edit"" at bounding box center [331, 259] width 80 height 10
click at [346, 170] on button "Edit" at bounding box center [349, 174] width 17 height 16
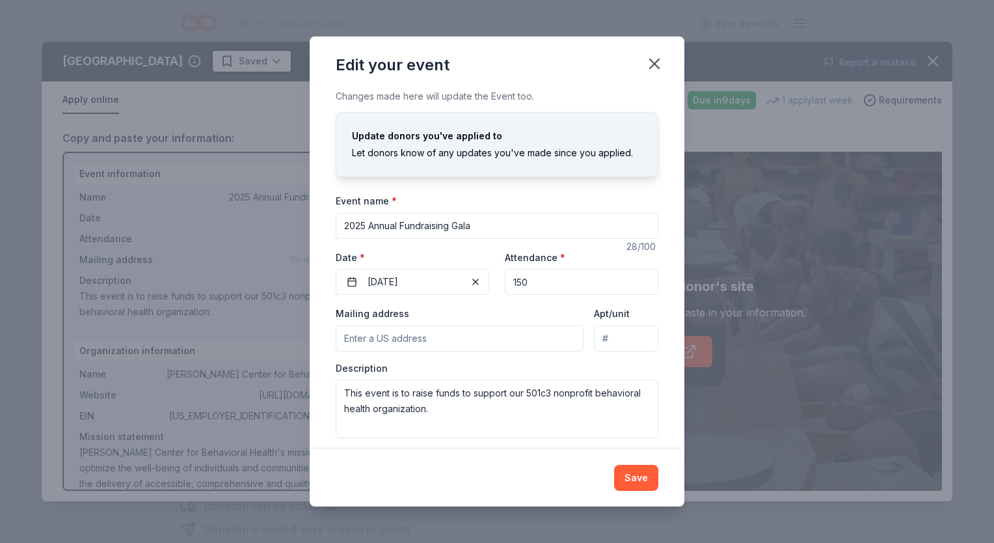
click at [424, 341] on input "Mailing address" at bounding box center [460, 338] width 248 height 26
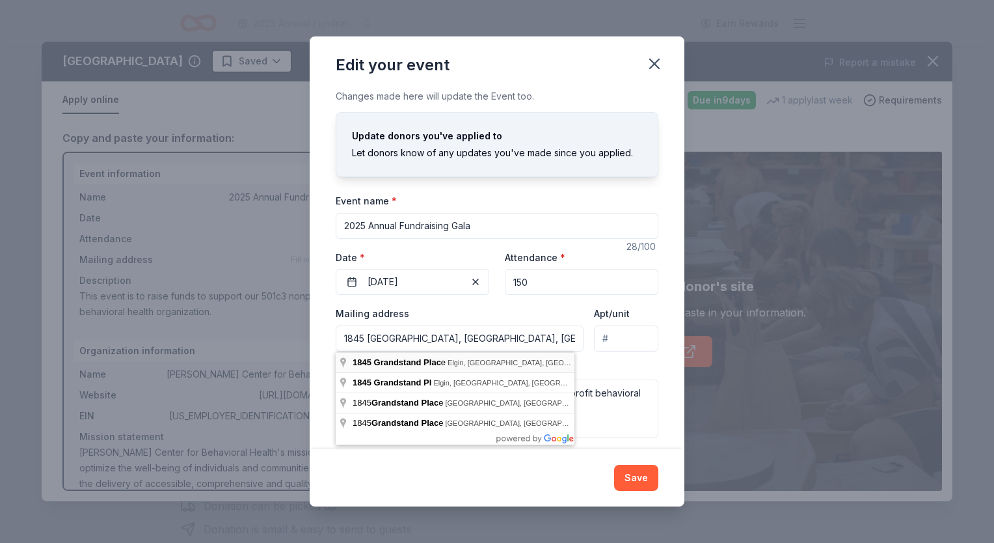
type input "1845 Grandstand Place, Elgin, IL, 60123"
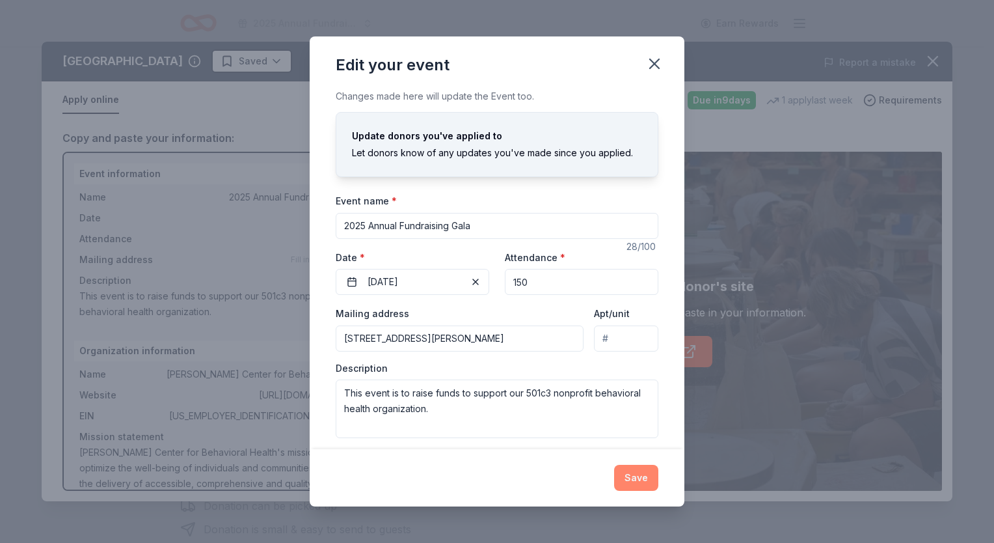
click at [643, 479] on button "Save" at bounding box center [636, 478] width 44 height 26
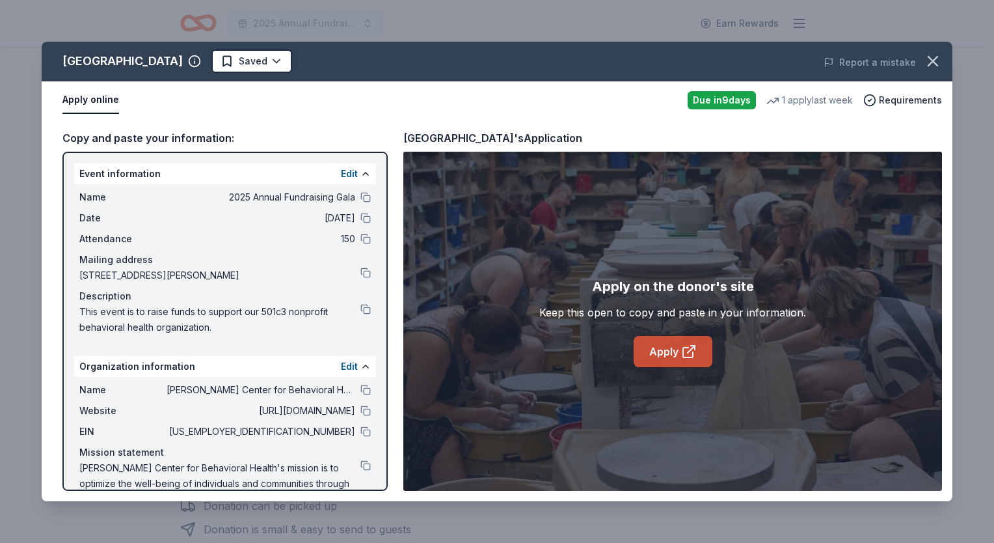
click at [671, 355] on link "Apply" at bounding box center [673, 351] width 79 height 31
click at [932, 55] on icon "button" at bounding box center [933, 61] width 18 height 18
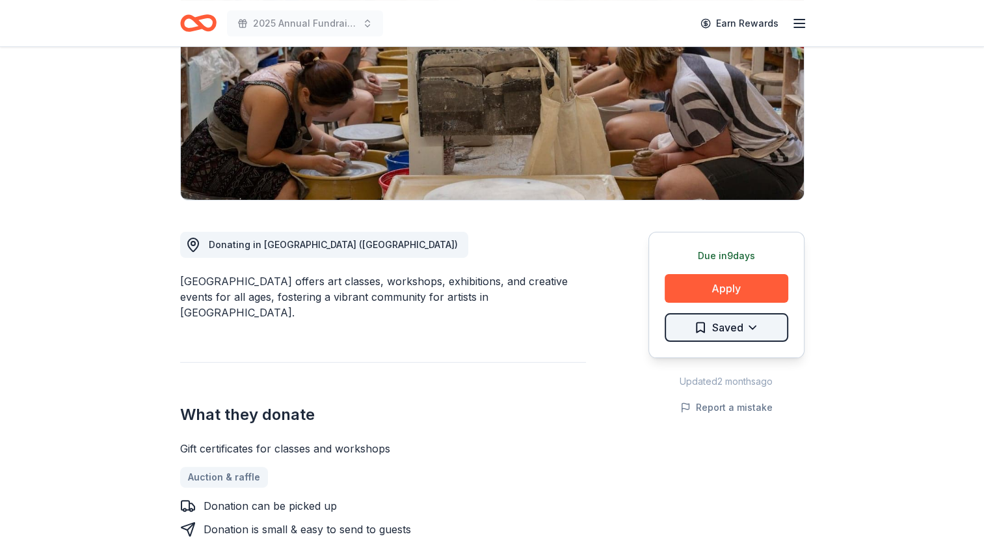
click at [762, 323] on html "2025 Annual Fundraising Gala Earn Rewards Due in 9 days Share Lillstreet Art Ce…" at bounding box center [492, 76] width 984 height 543
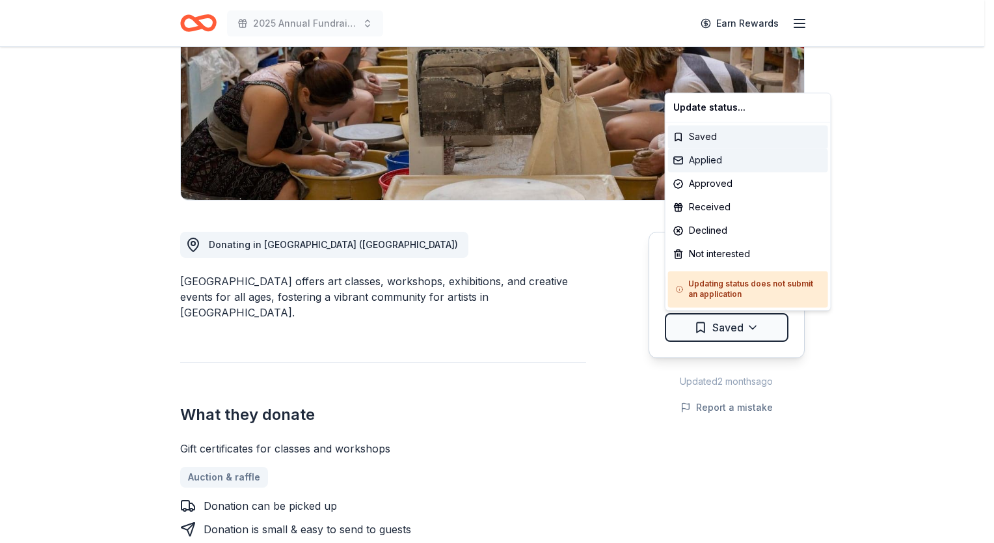
click at [735, 166] on div "Applied" at bounding box center [748, 159] width 160 height 23
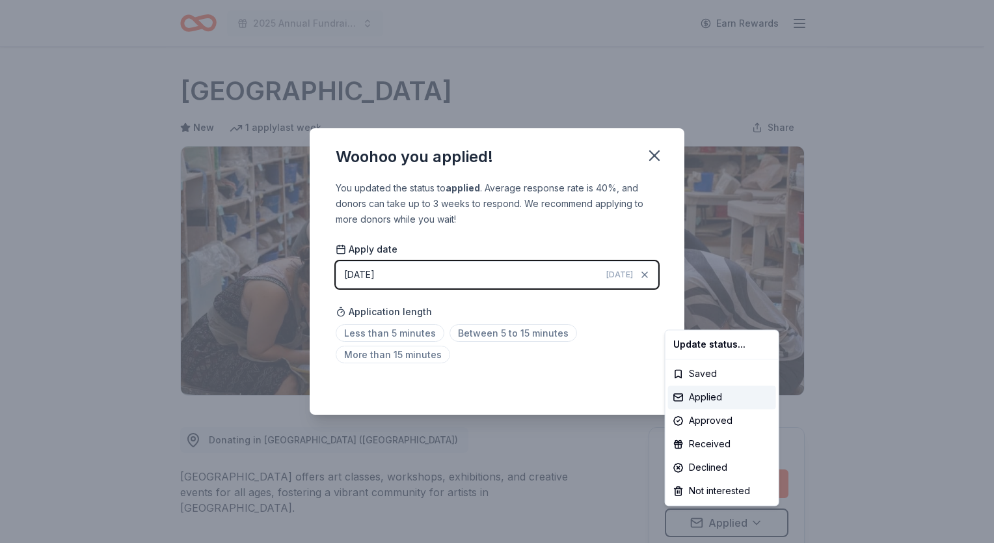
click at [411, 330] on html "2025 Annual Fundraising Gala Earn Rewards Due in 9 days Share Lillstreet Art Ce…" at bounding box center [497, 271] width 994 height 543
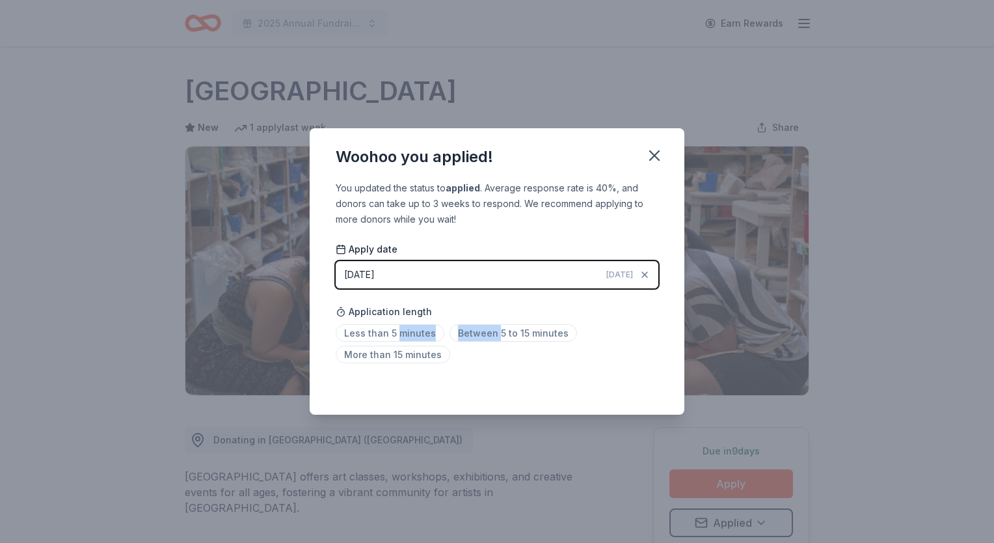
click at [411, 330] on span "Less than 5 minutes" at bounding box center [390, 333] width 109 height 18
drag, startPoint x: 657, startPoint y: 157, endPoint x: 679, endPoint y: 112, distance: 50.6
click at [657, 154] on icon "button" at bounding box center [654, 155] width 18 height 18
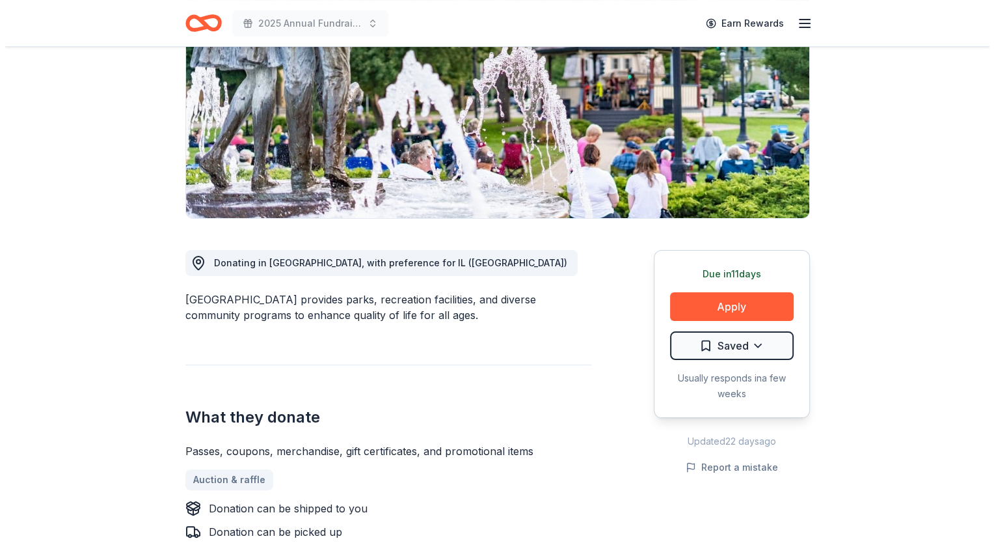
scroll to position [195, 0]
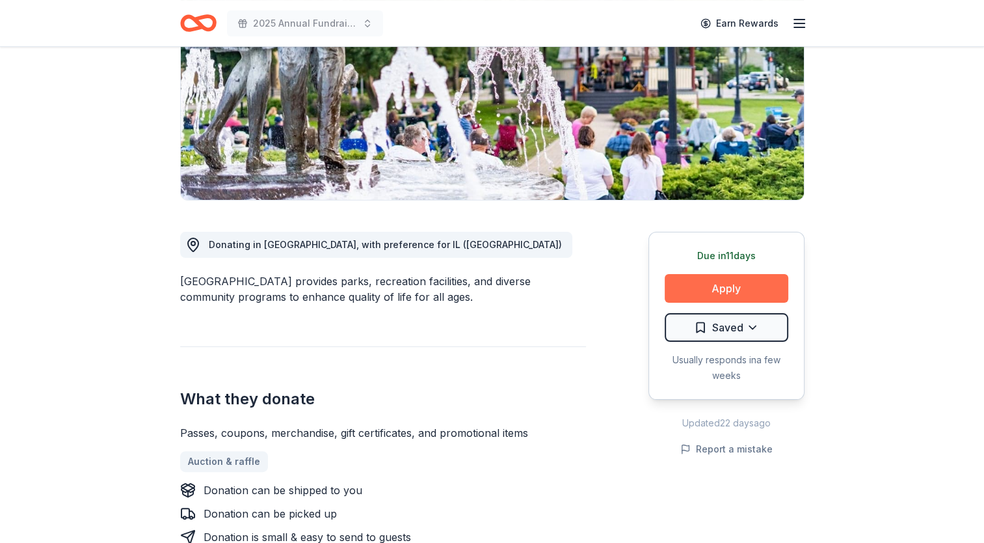
click at [758, 282] on button "Apply" at bounding box center [727, 288] width 124 height 29
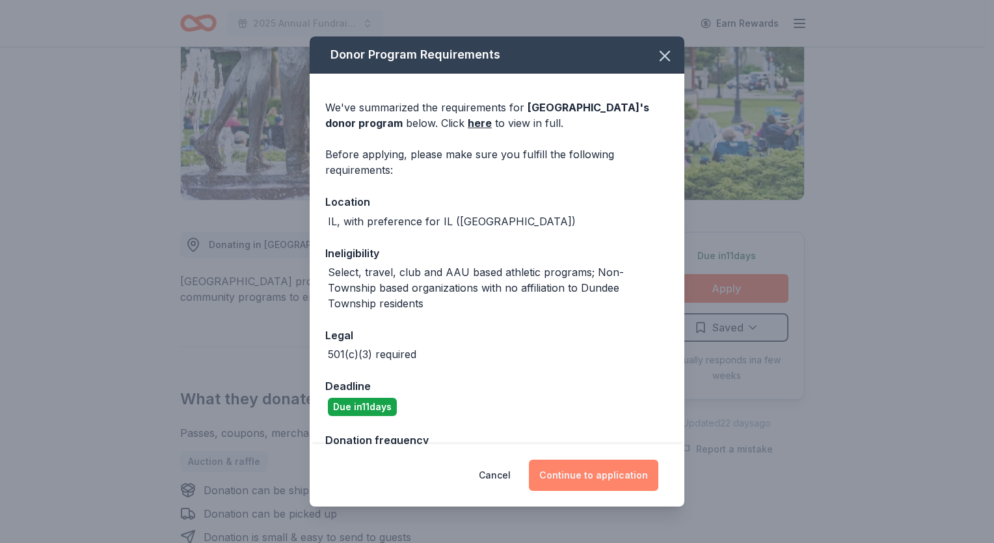
click at [578, 474] on button "Continue to application" at bounding box center [593, 474] width 129 height 31
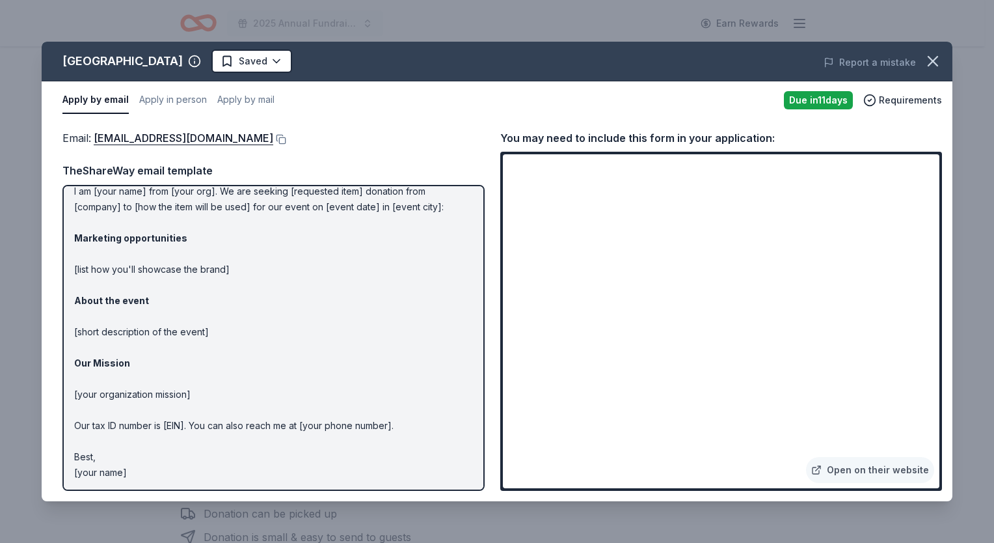
scroll to position [0, 0]
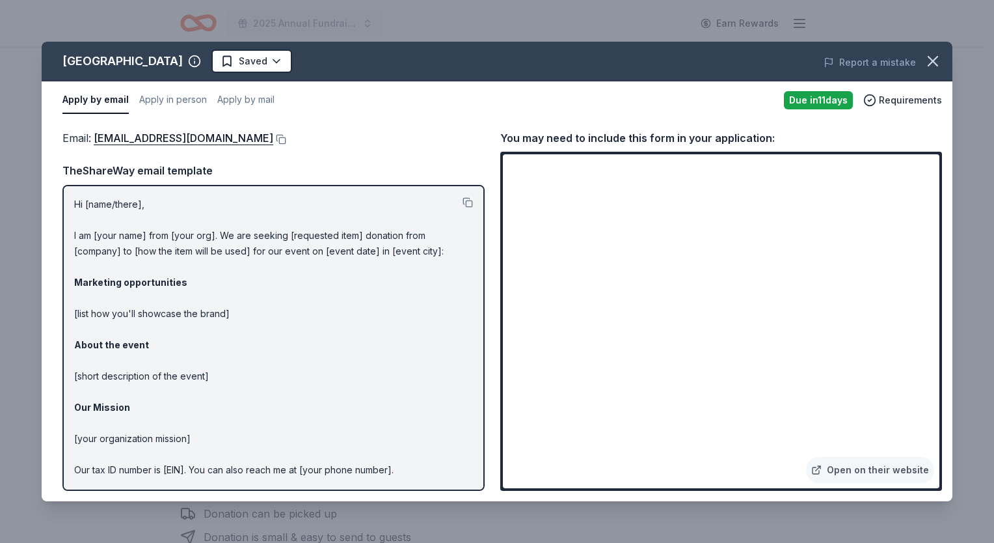
click at [129, 200] on p "Hi [name/there], I am [your name] from [your org]. We are seeking [requested it…" at bounding box center [273, 360] width 399 height 328
click at [463, 199] on button at bounding box center [468, 202] width 10 height 10
click at [876, 467] on link "Open on their website" at bounding box center [870, 470] width 128 height 26
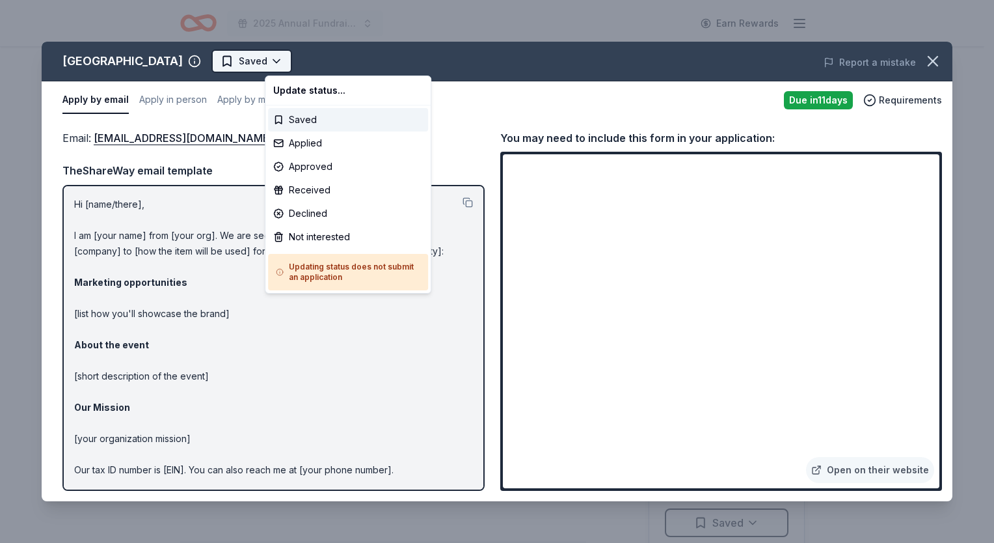
click at [329, 62] on html "2025 Annual Fundraising Gala Earn Rewards Due in 11 days Share Dundee Township …" at bounding box center [497, 271] width 994 height 543
click at [301, 142] on div "Applied" at bounding box center [348, 142] width 160 height 23
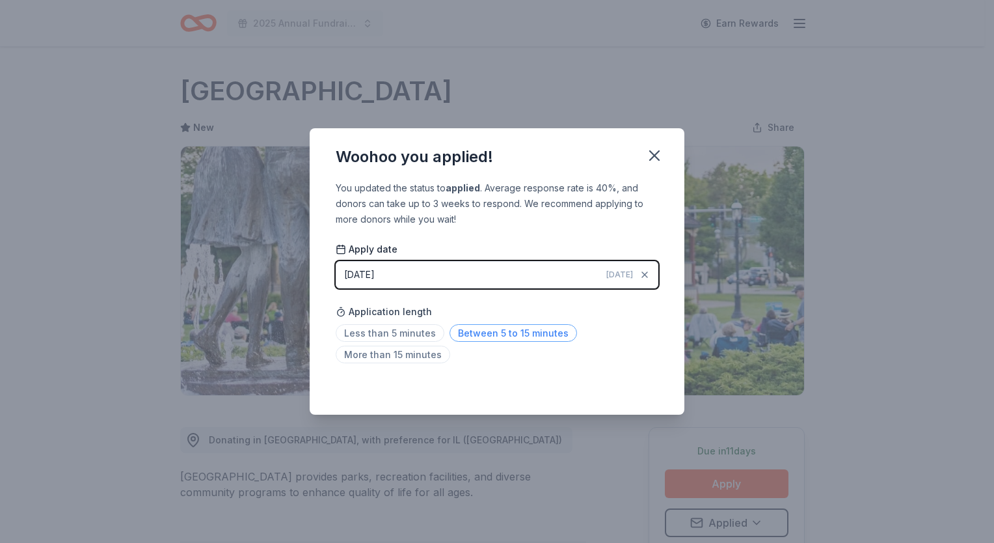
click at [486, 329] on span "Between 5 to 15 minutes" at bounding box center [514, 333] width 128 height 18
click at [648, 154] on icon "button" at bounding box center [654, 155] width 18 height 18
